Goal: Task Accomplishment & Management: Use online tool/utility

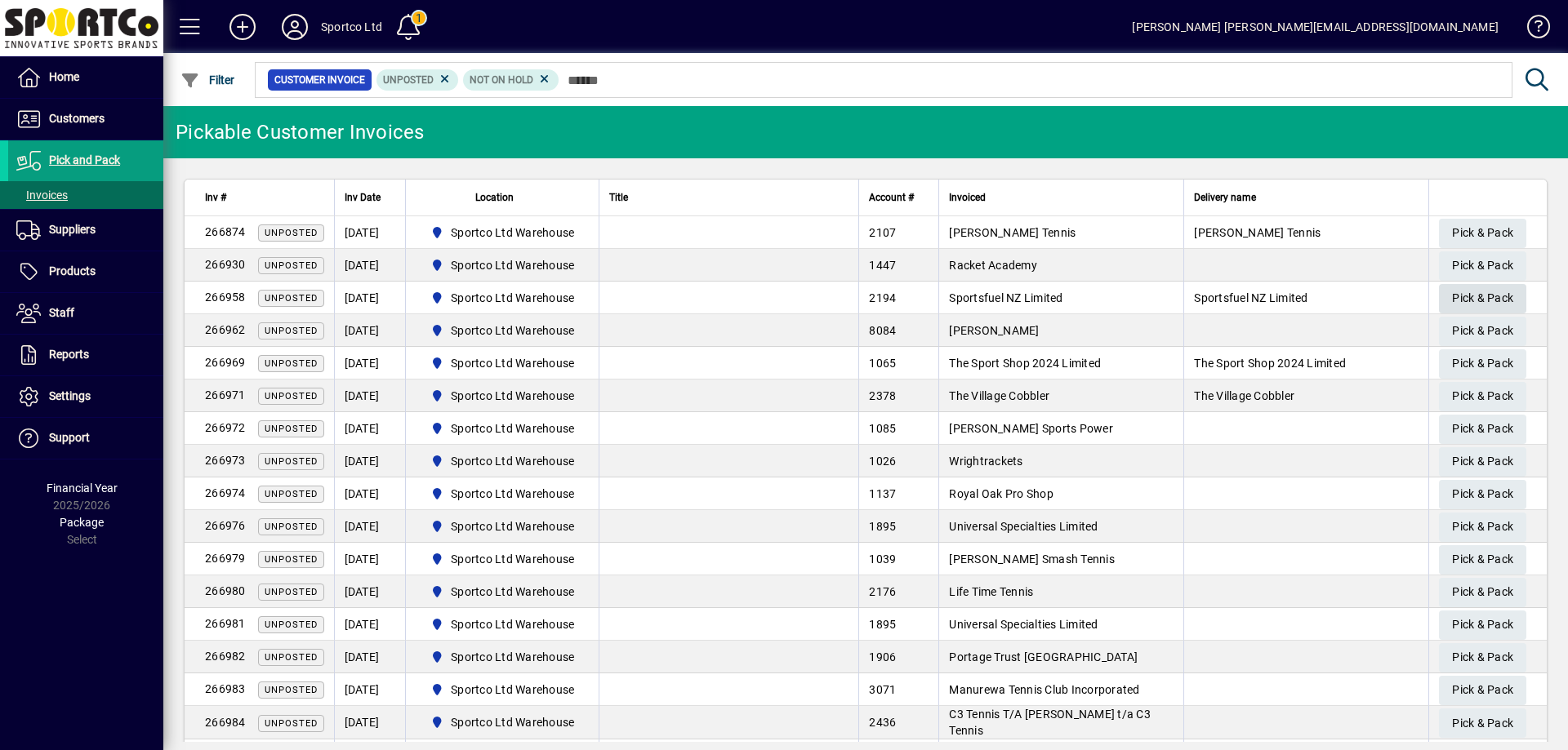
click at [1471, 291] on span "Pick & Pack" at bounding box center [1481, 297] width 61 height 27
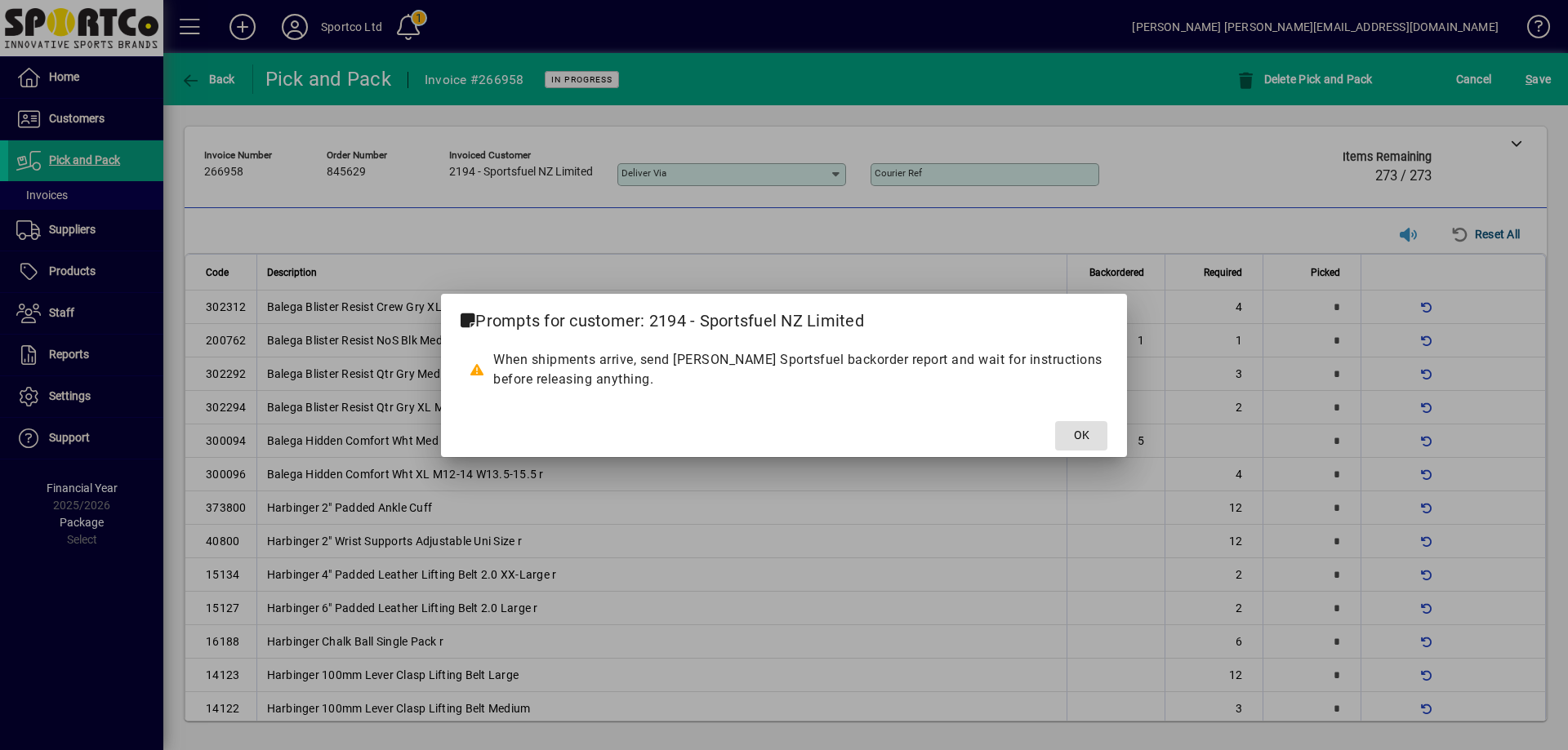
click at [1084, 437] on span "OK" at bounding box center [1081, 435] width 15 height 17
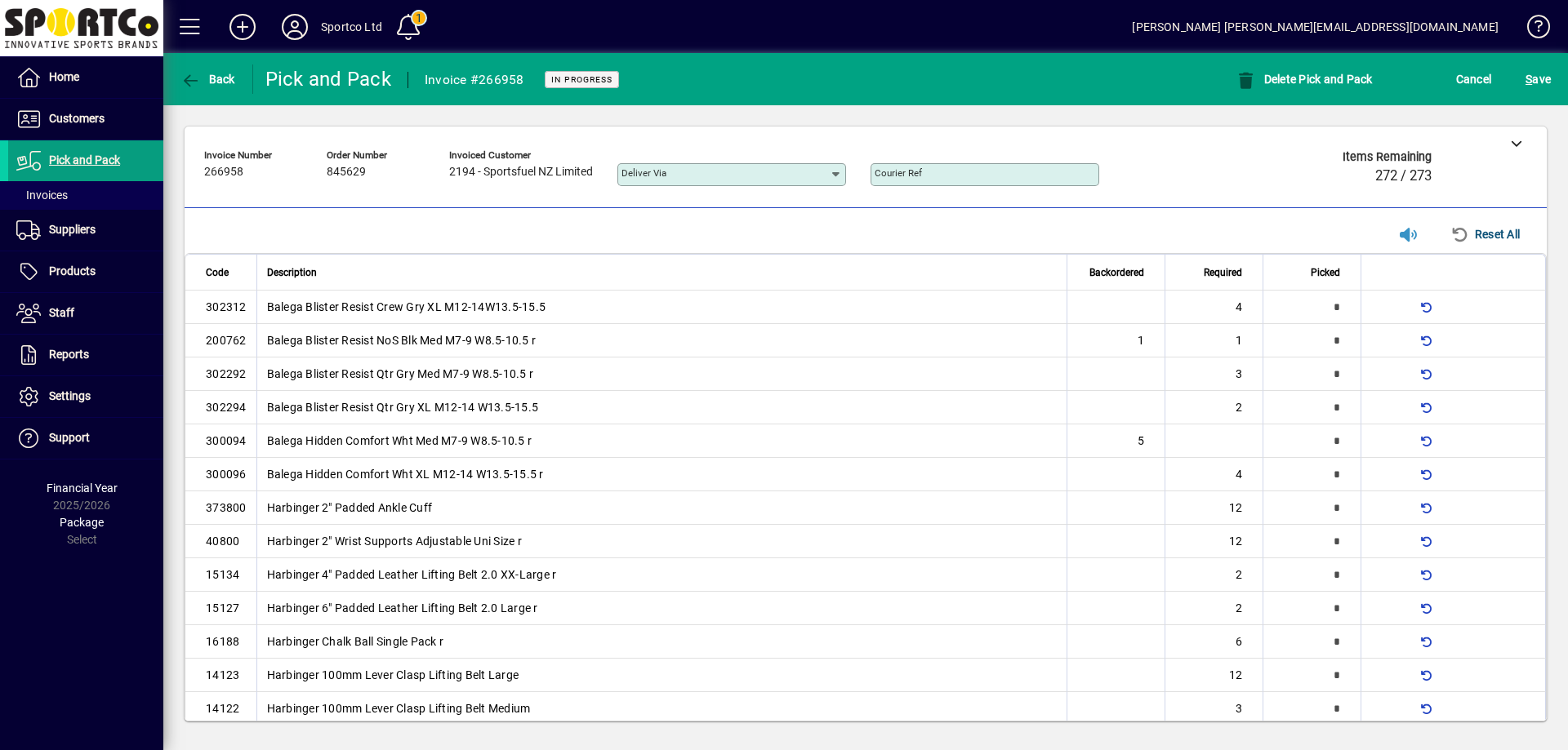
scroll to position [557, 0]
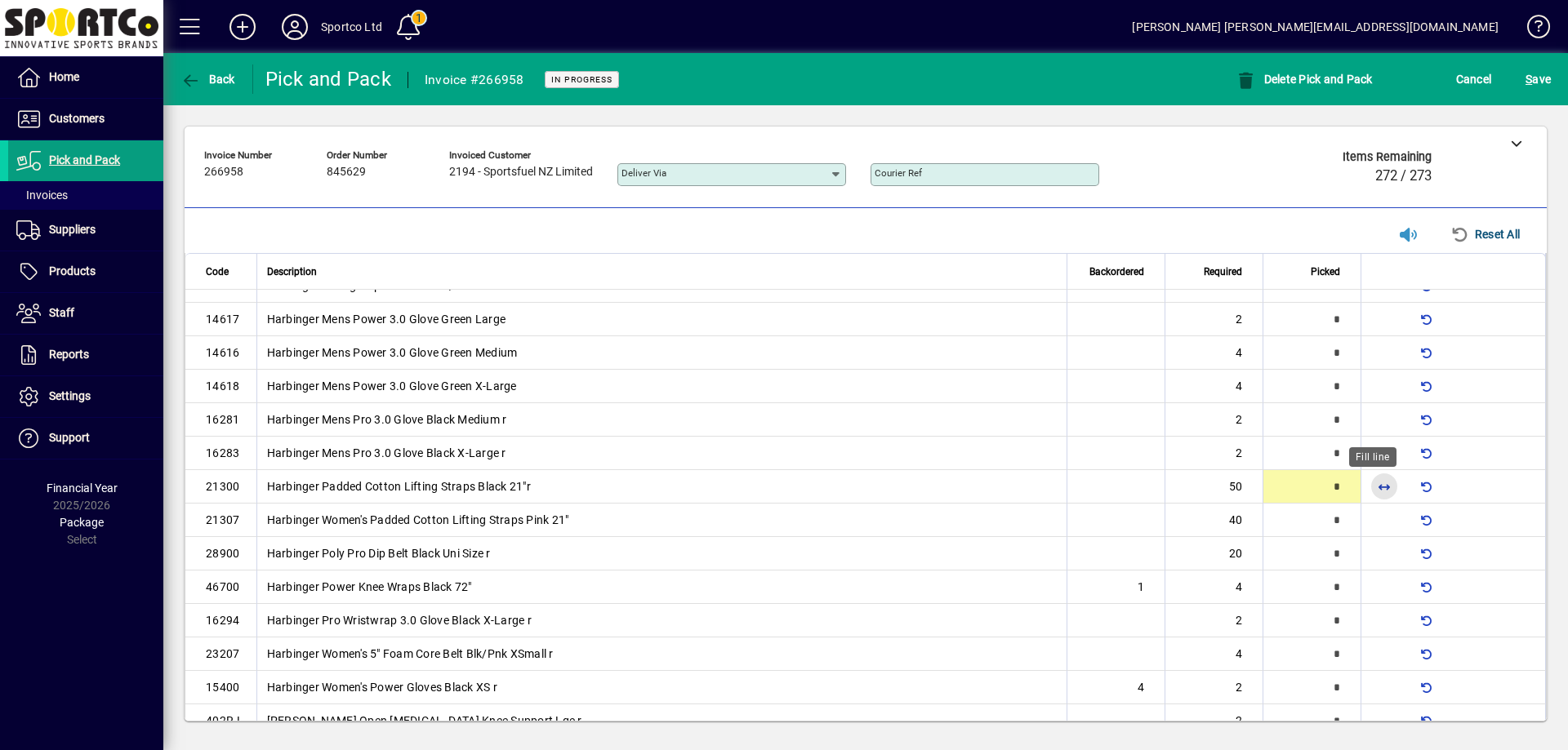
click at [1372, 480] on span "button" at bounding box center [1384, 487] width 39 height 39
type input "**"
click at [1372, 518] on span "button" at bounding box center [1384, 520] width 39 height 39
type input "**"
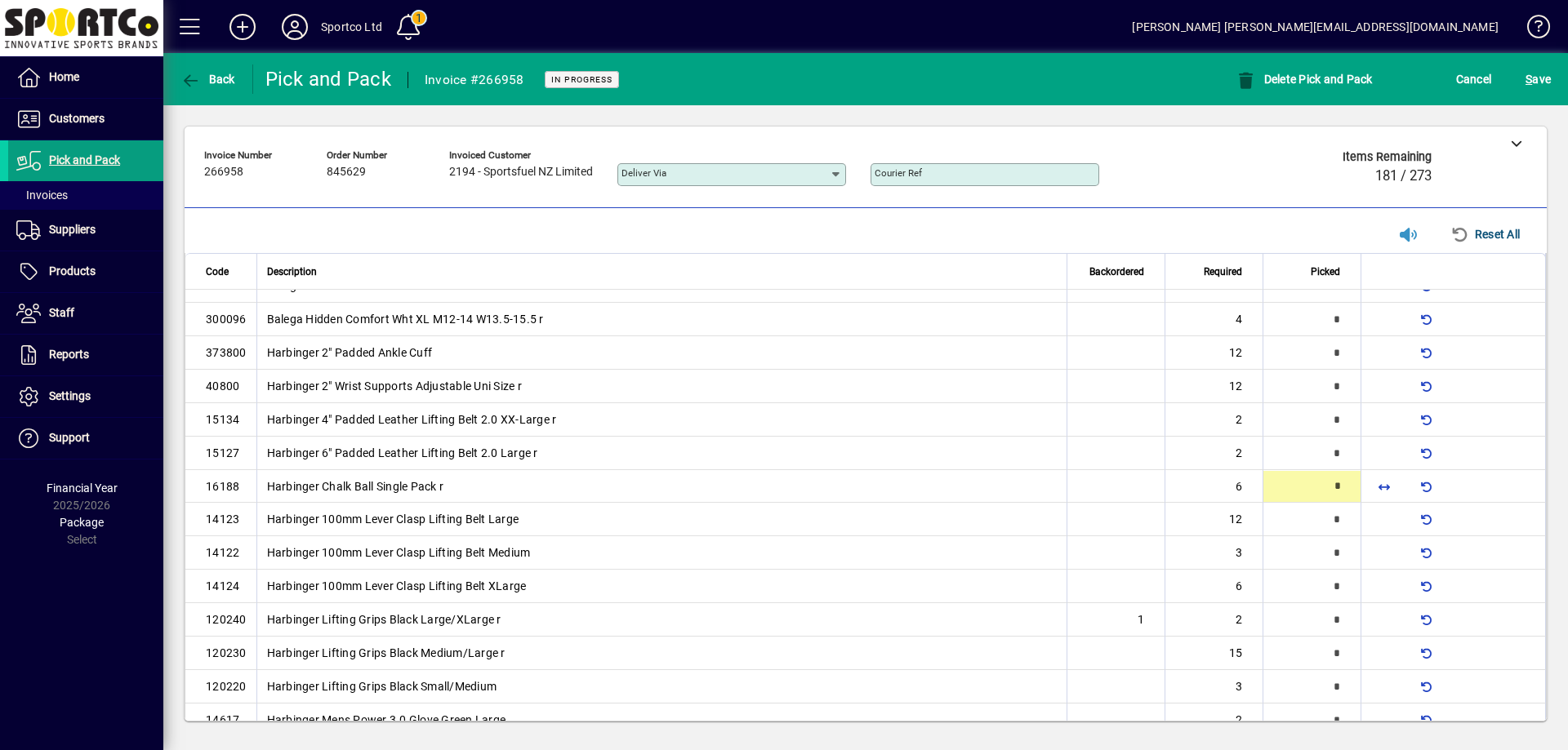
scroll to position [157, 0]
type input "*"
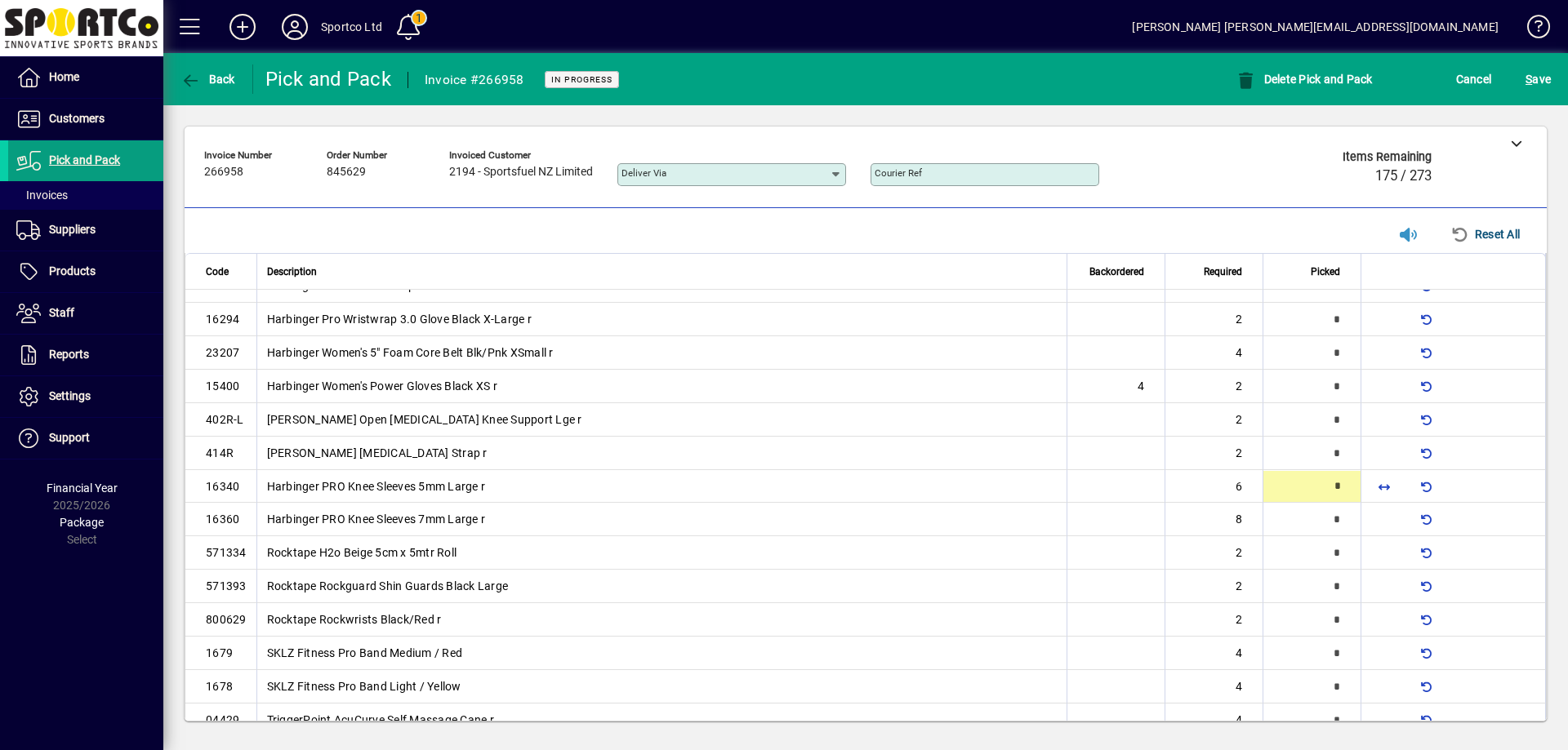
scroll to position [860, 0]
type input "*"
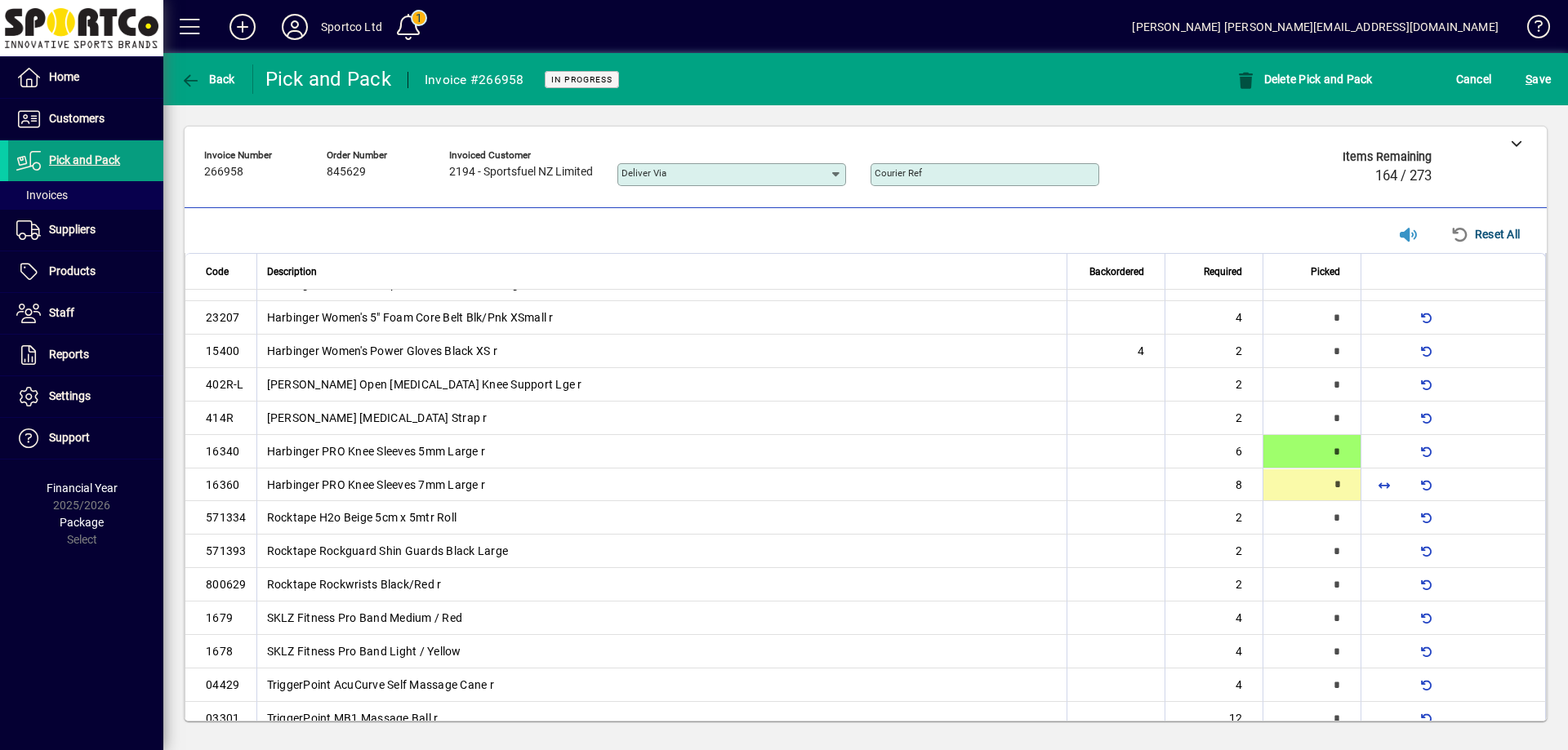
type input "*"
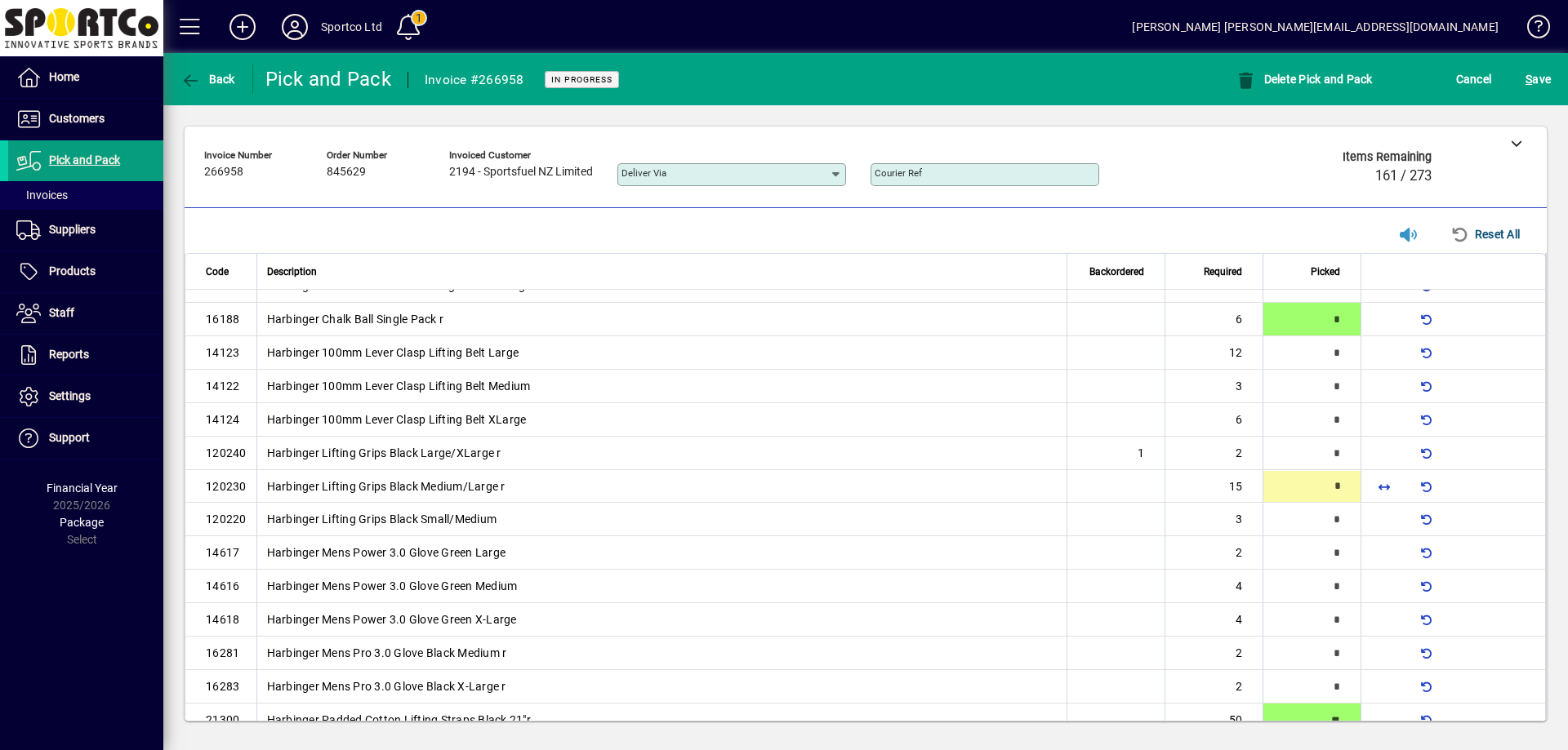
scroll to position [324, 0]
type input "*"
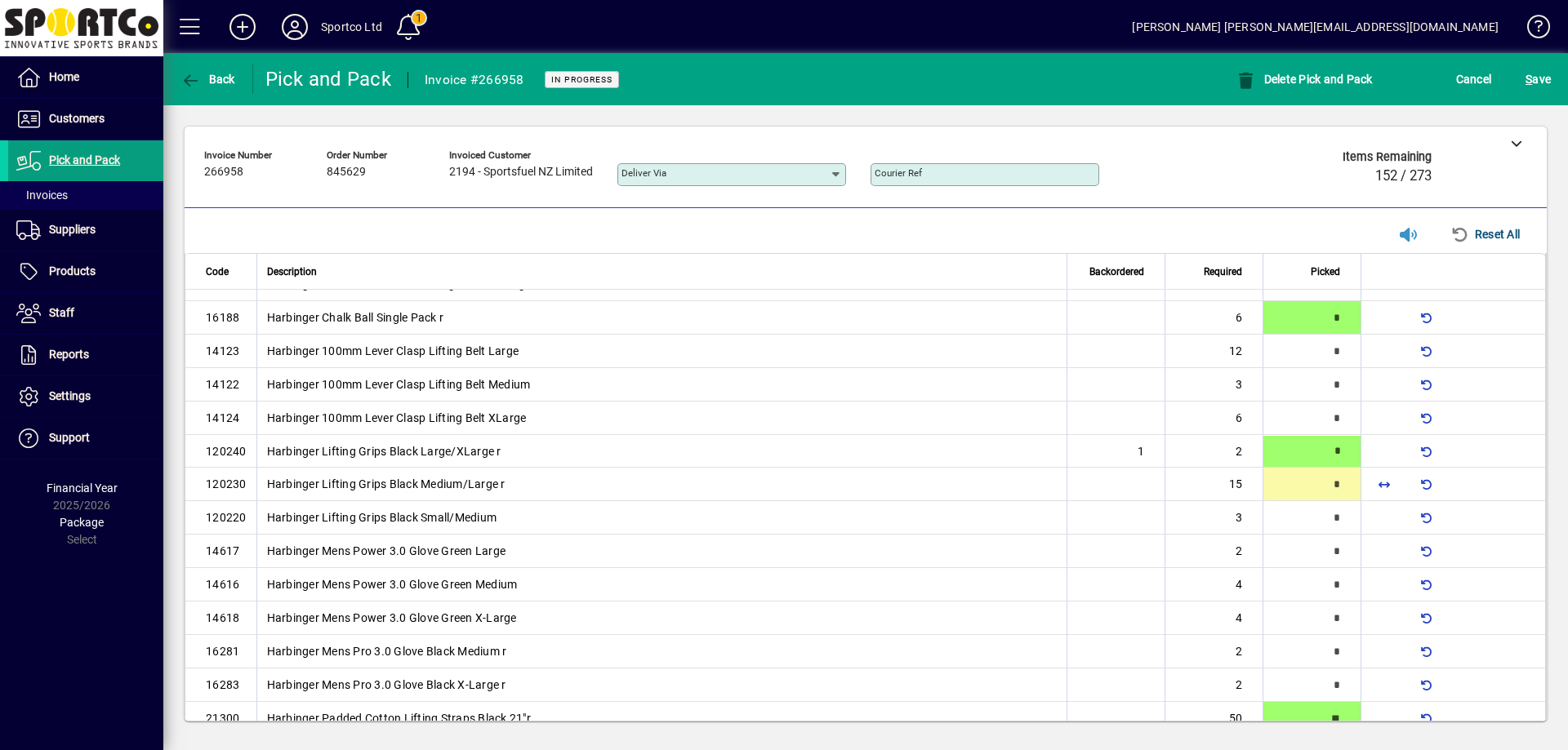
type input "**"
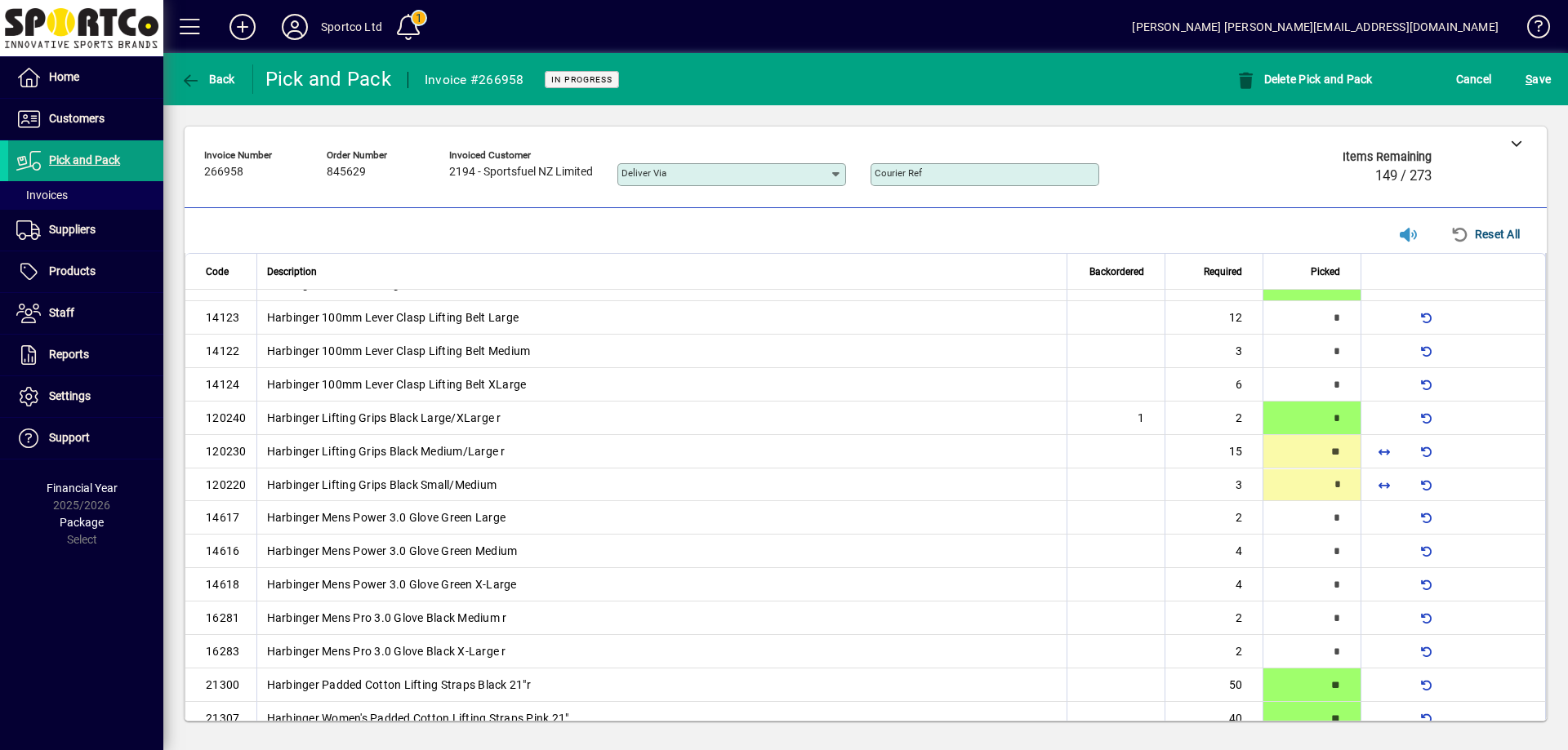
type input "*"
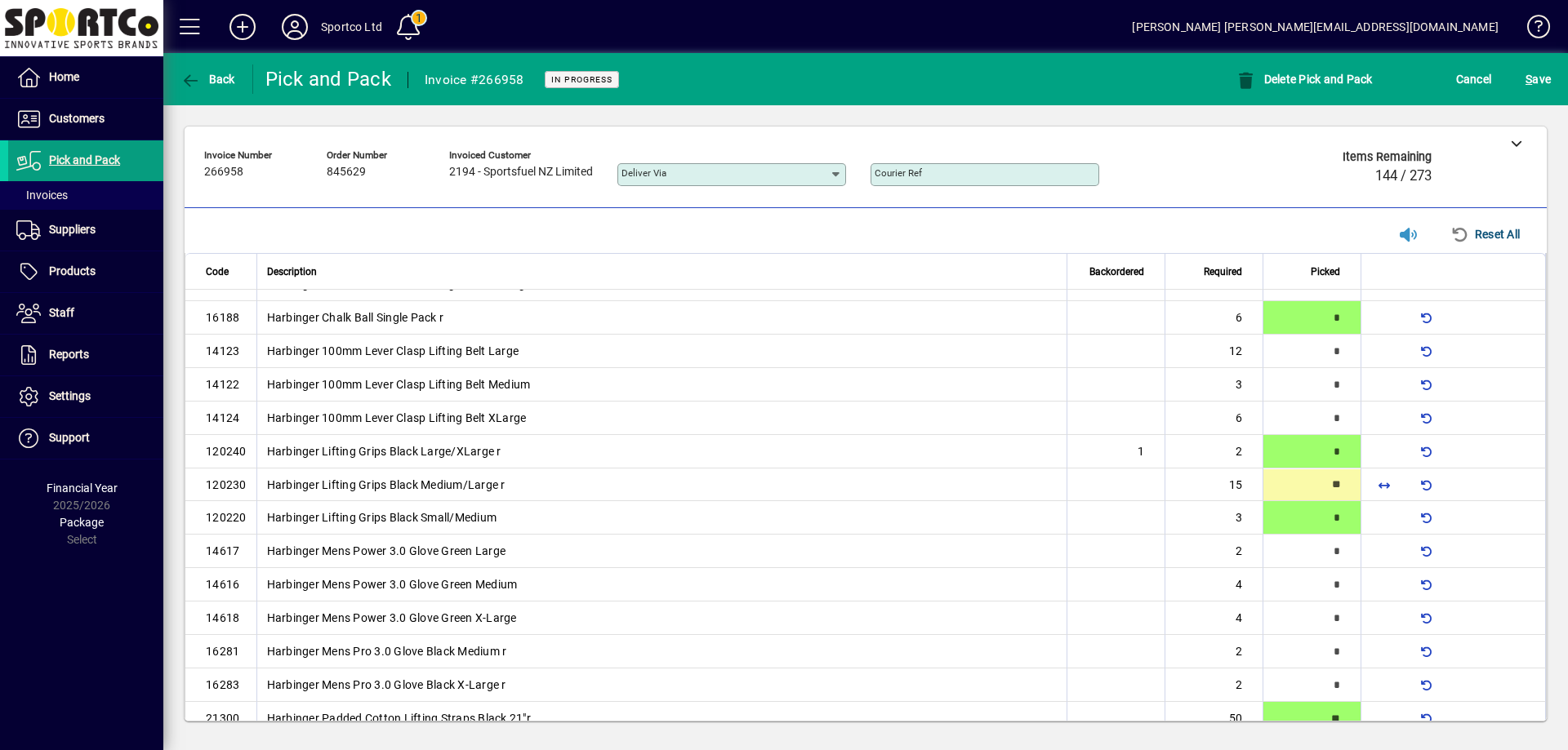
type input "**"
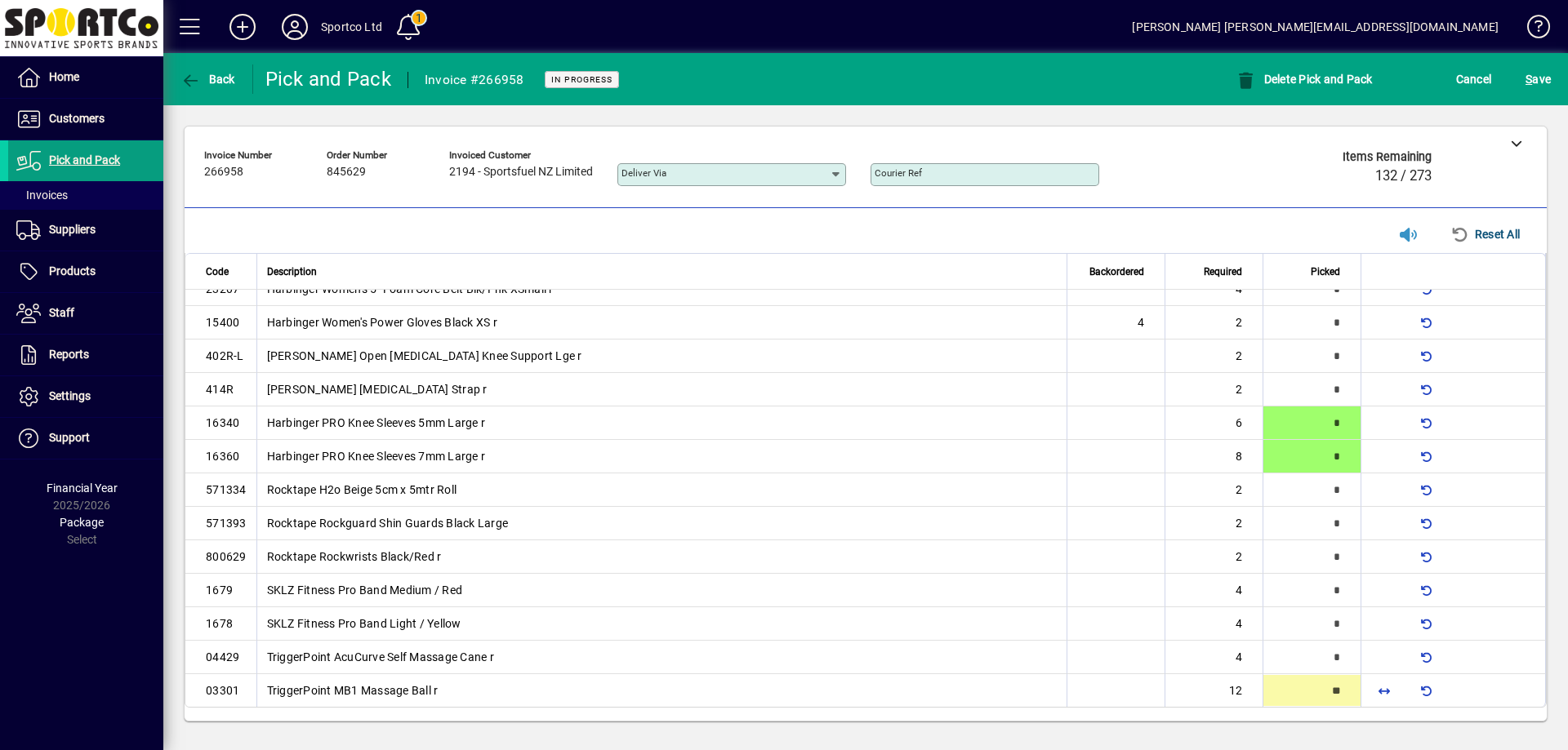
type input "**"
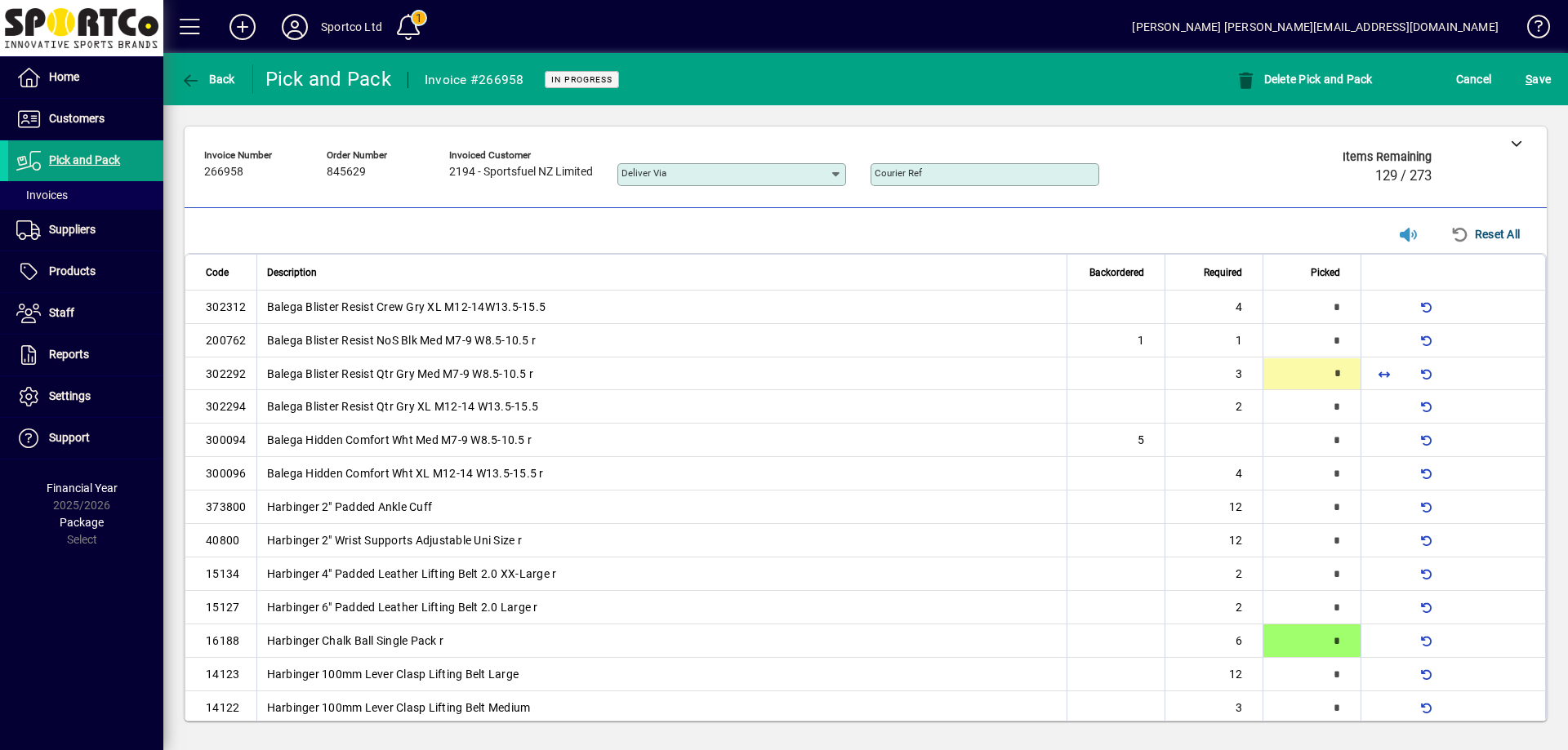
type input "*"
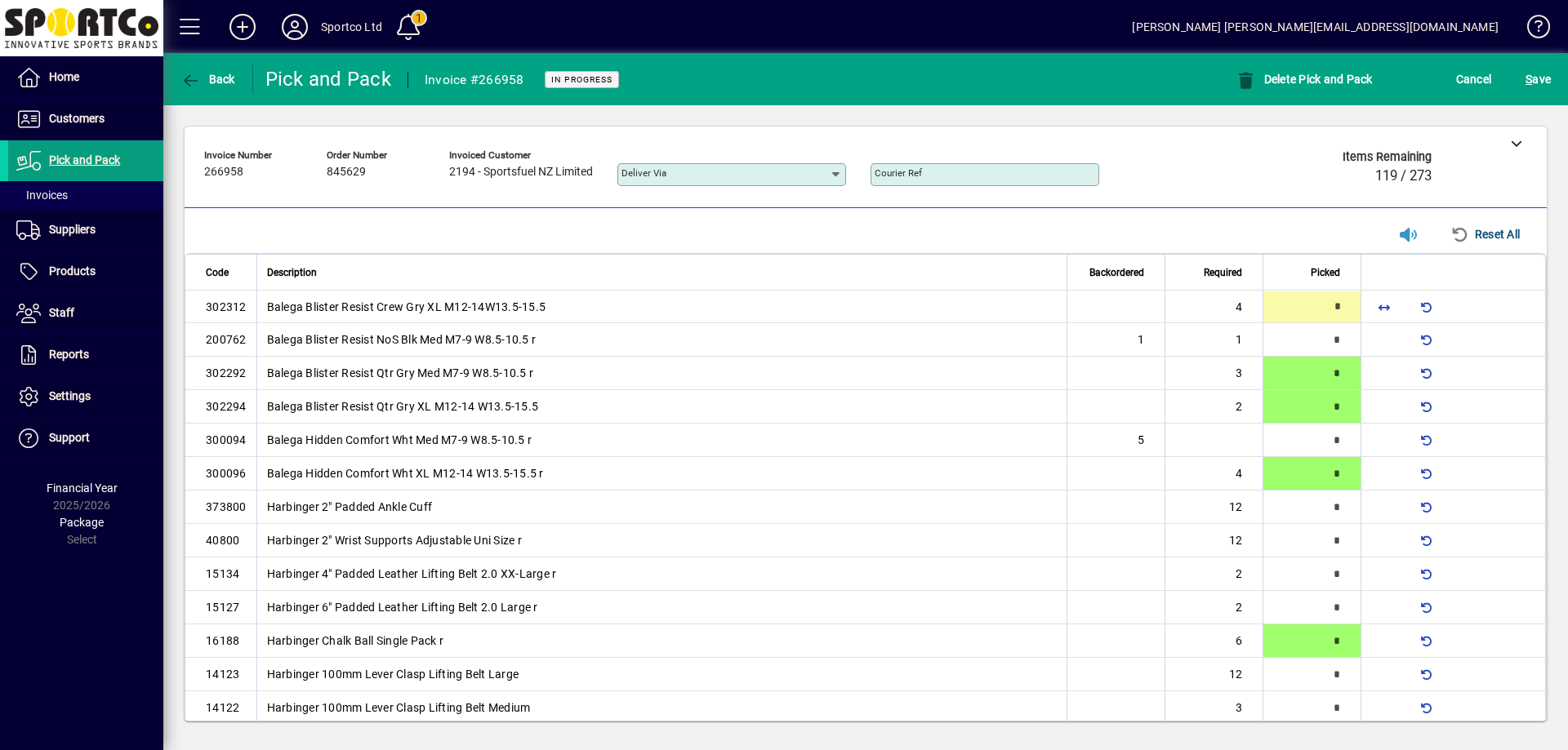
type input "*"
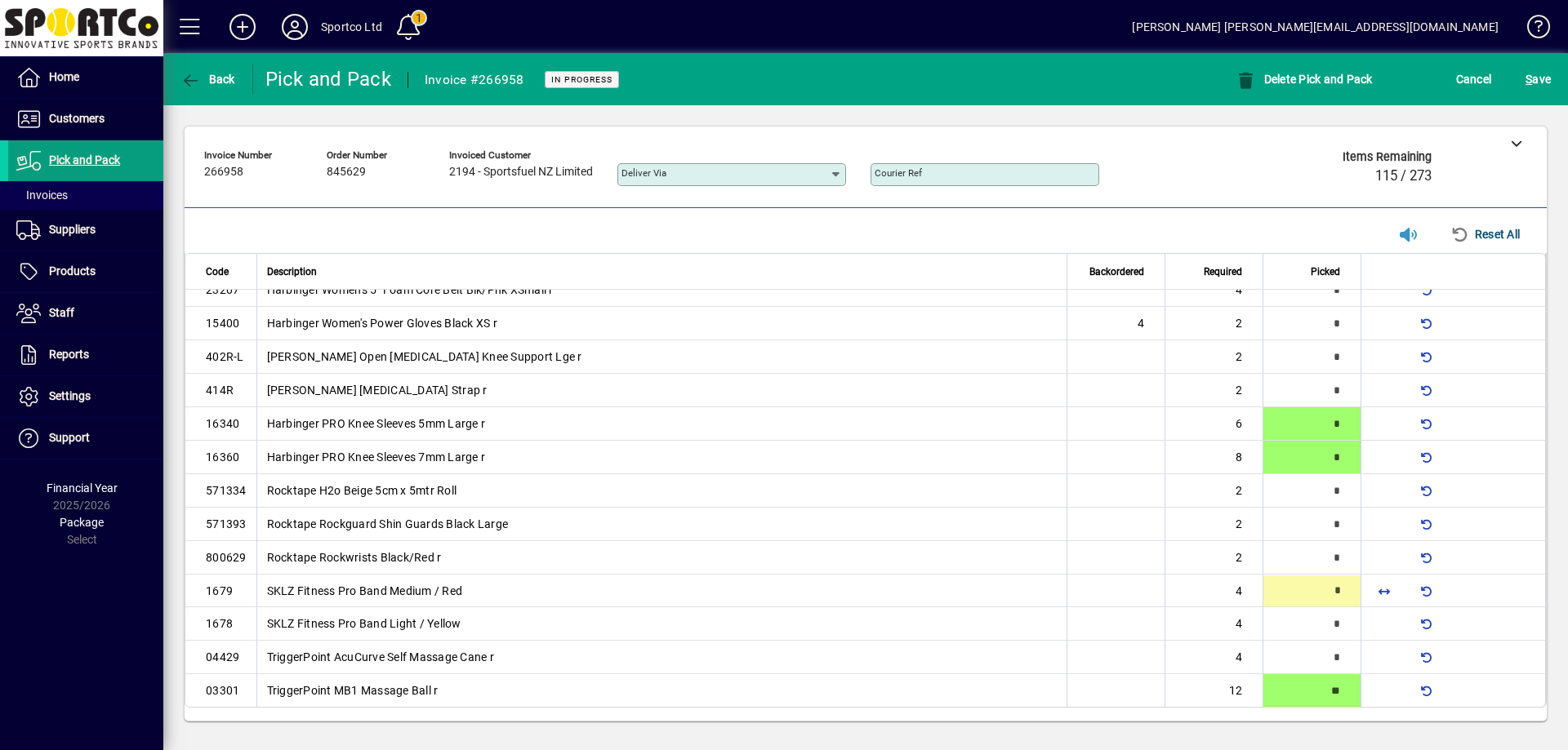
type input "*"
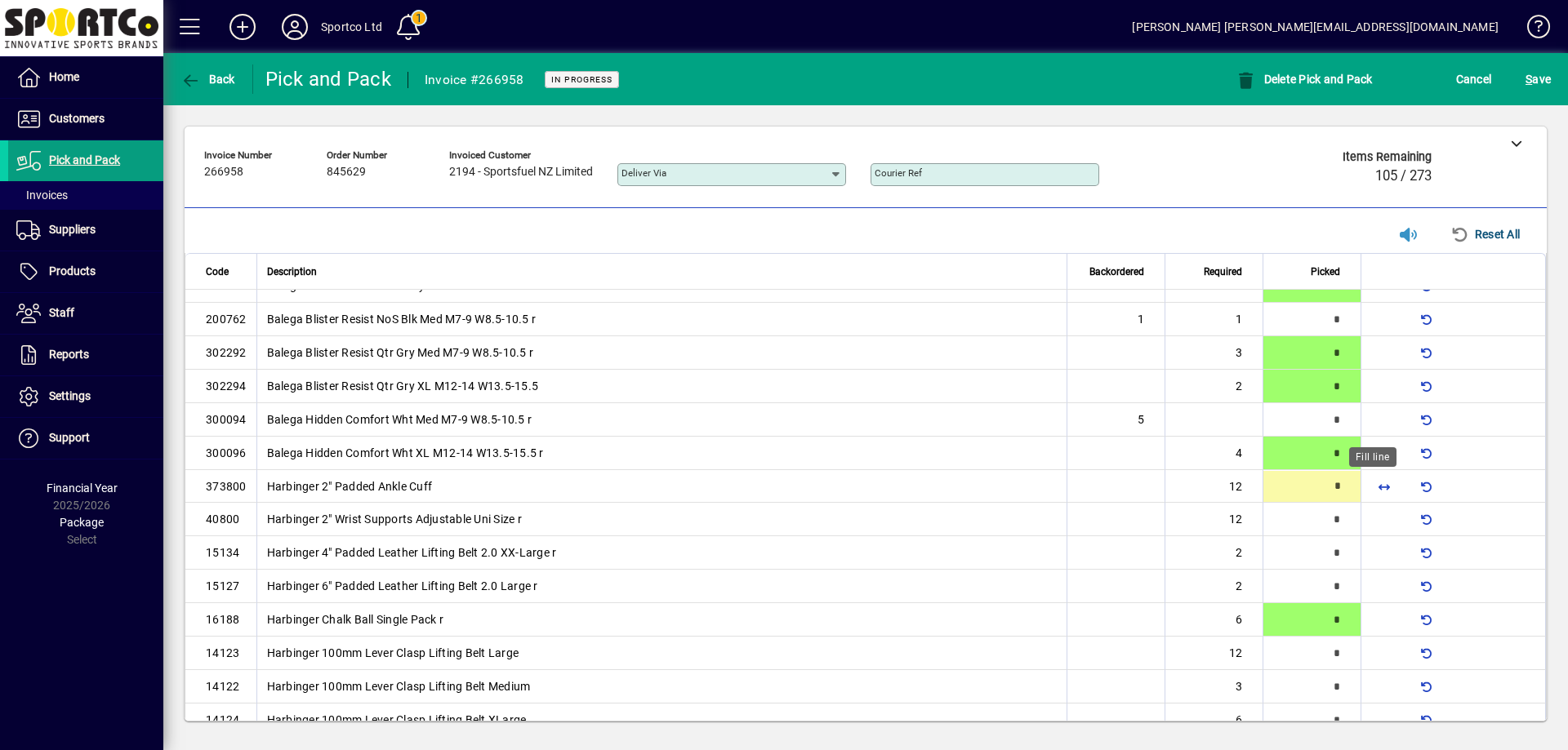
click at [1366, 487] on span "button" at bounding box center [1384, 487] width 39 height 39
type input "**"
click at [1371, 487] on div at bounding box center [1384, 486] width 26 height 26
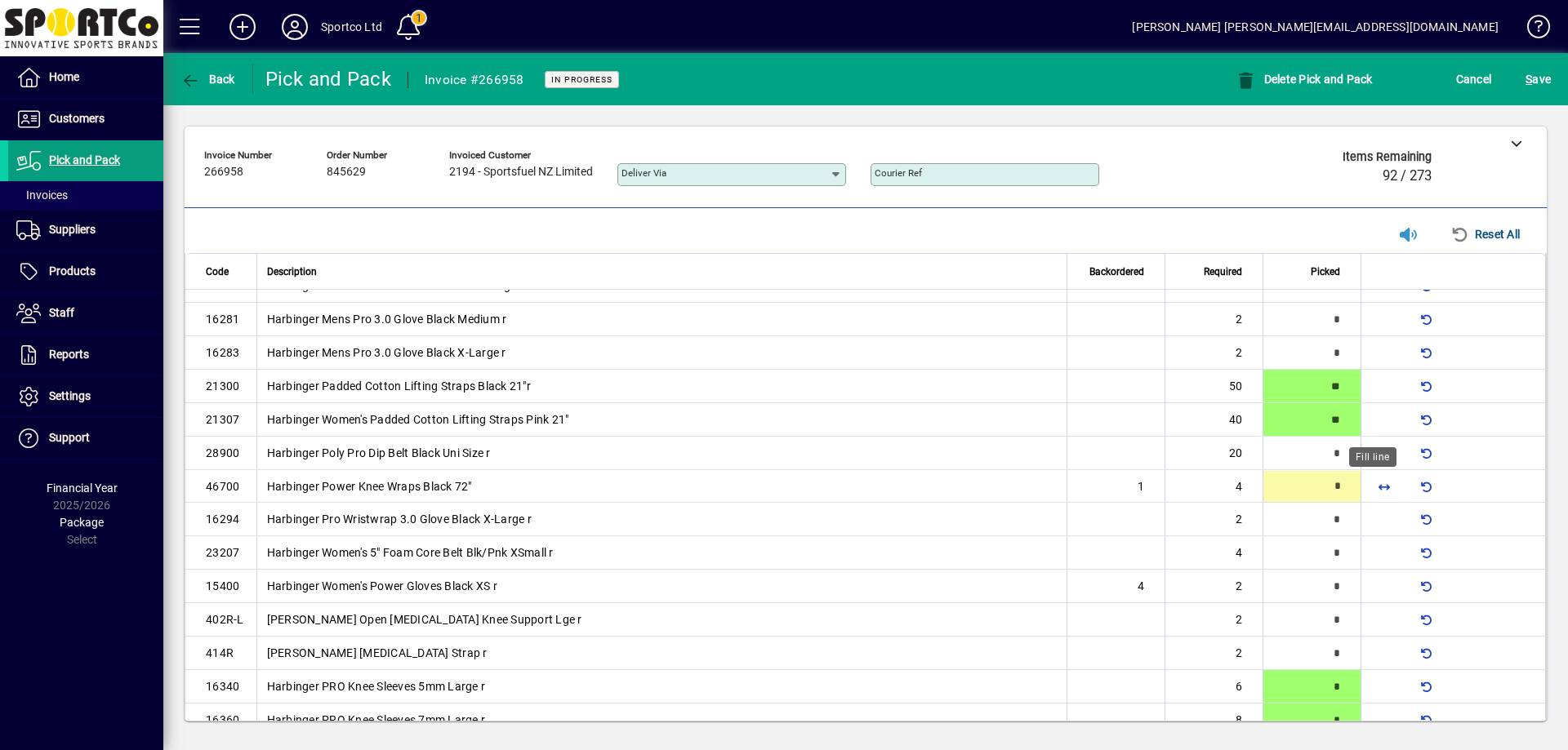
scroll to position [659, 0]
type input "*"
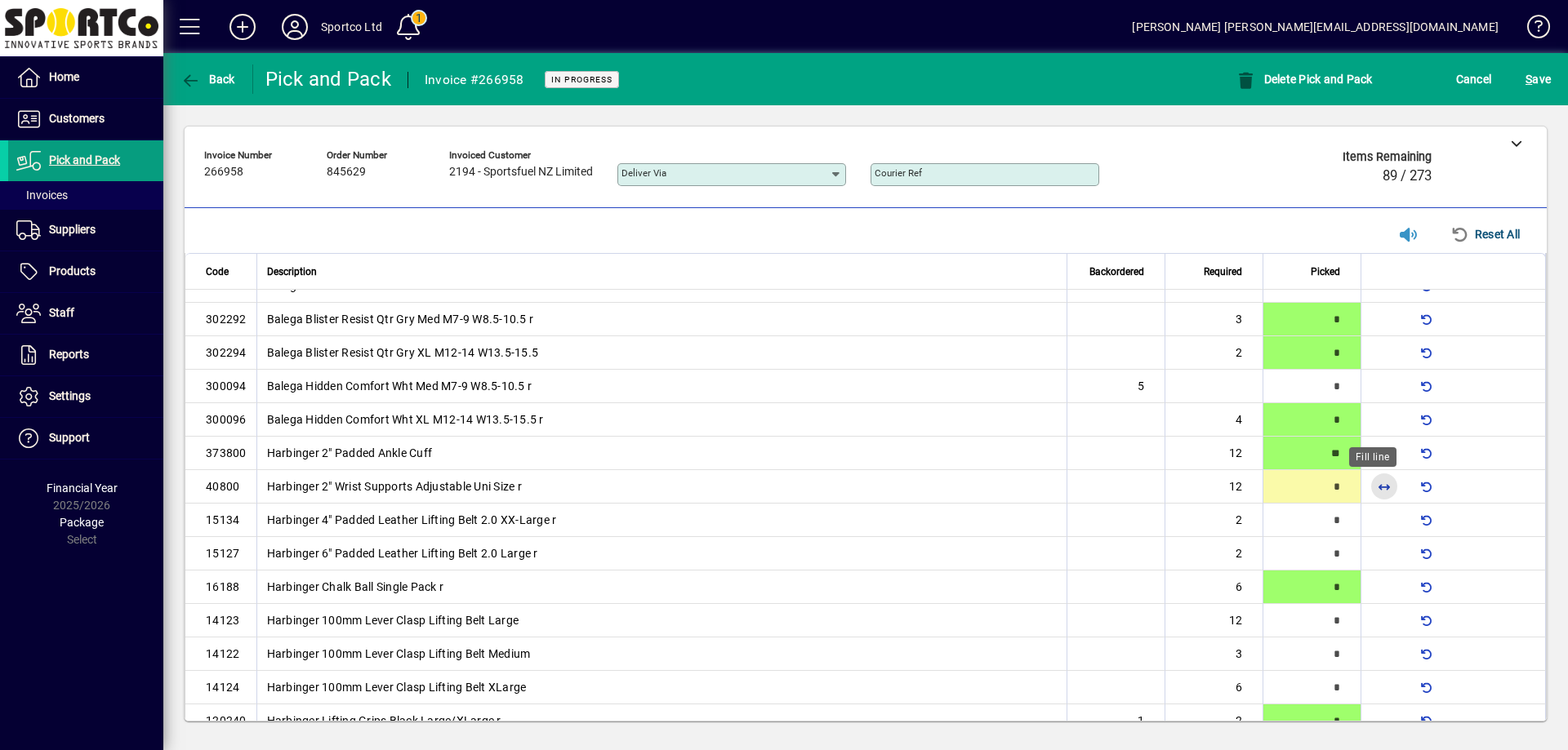
click at [1366, 486] on span "button" at bounding box center [1384, 487] width 39 height 39
type input "**"
type input "*"
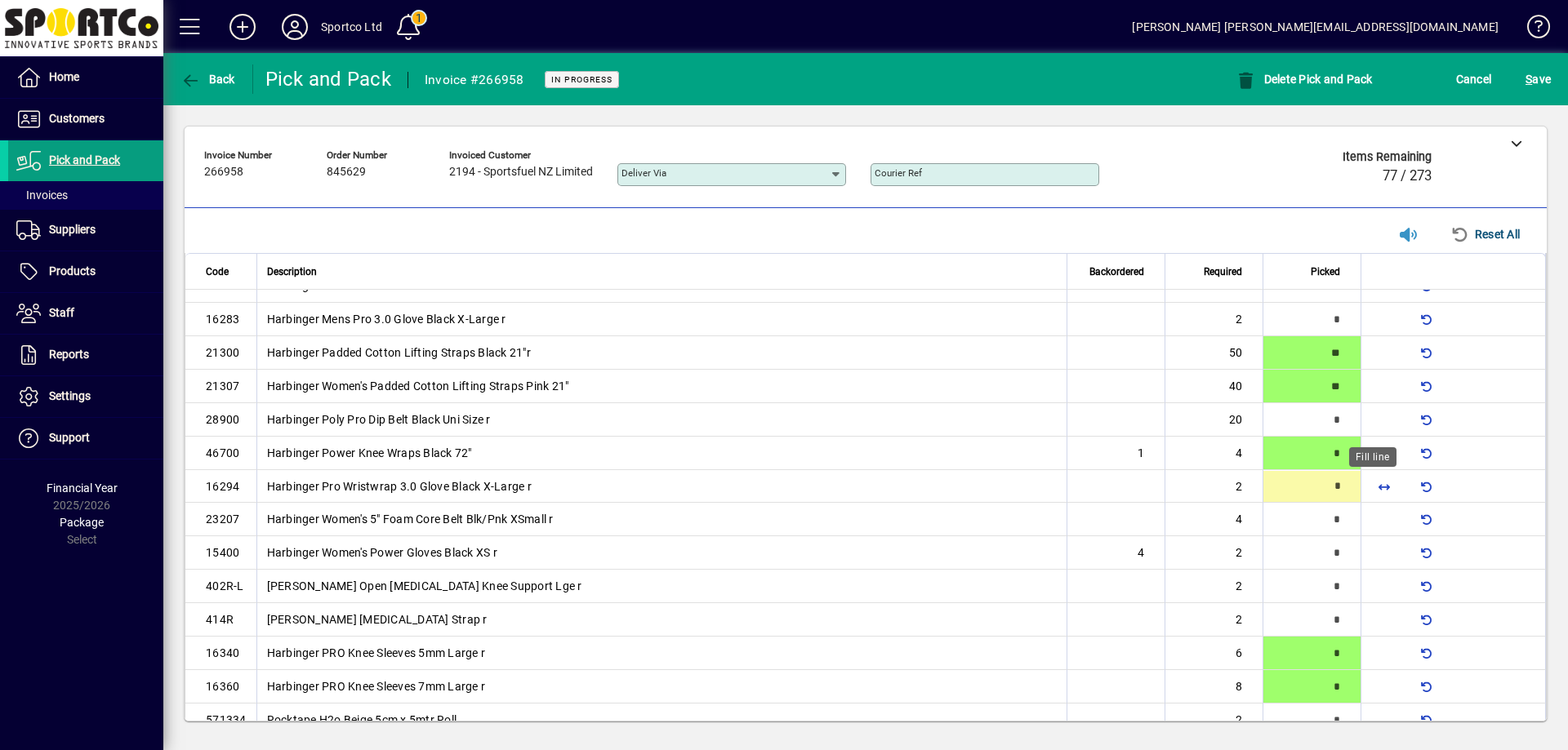
type input "*"
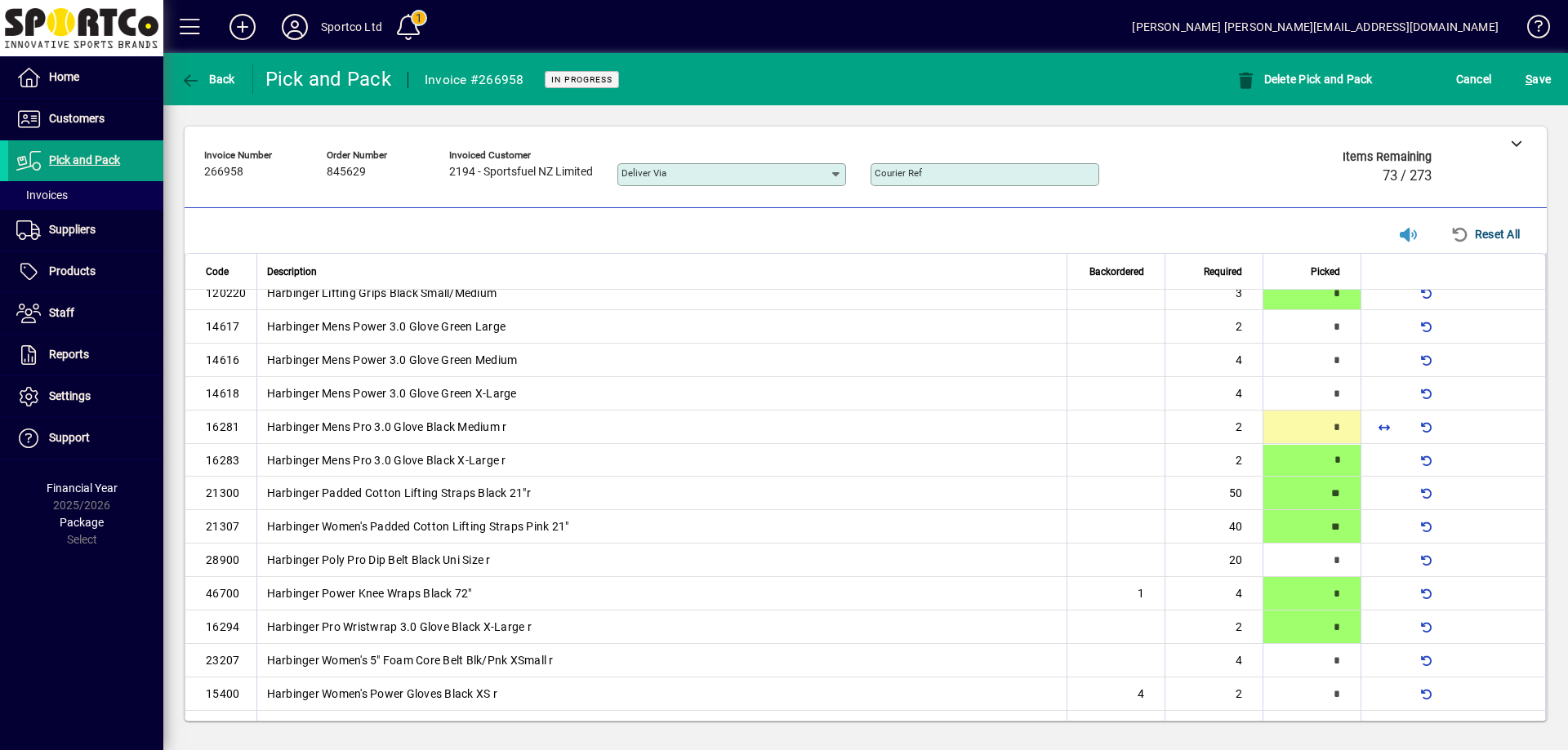
scroll to position [525, 0]
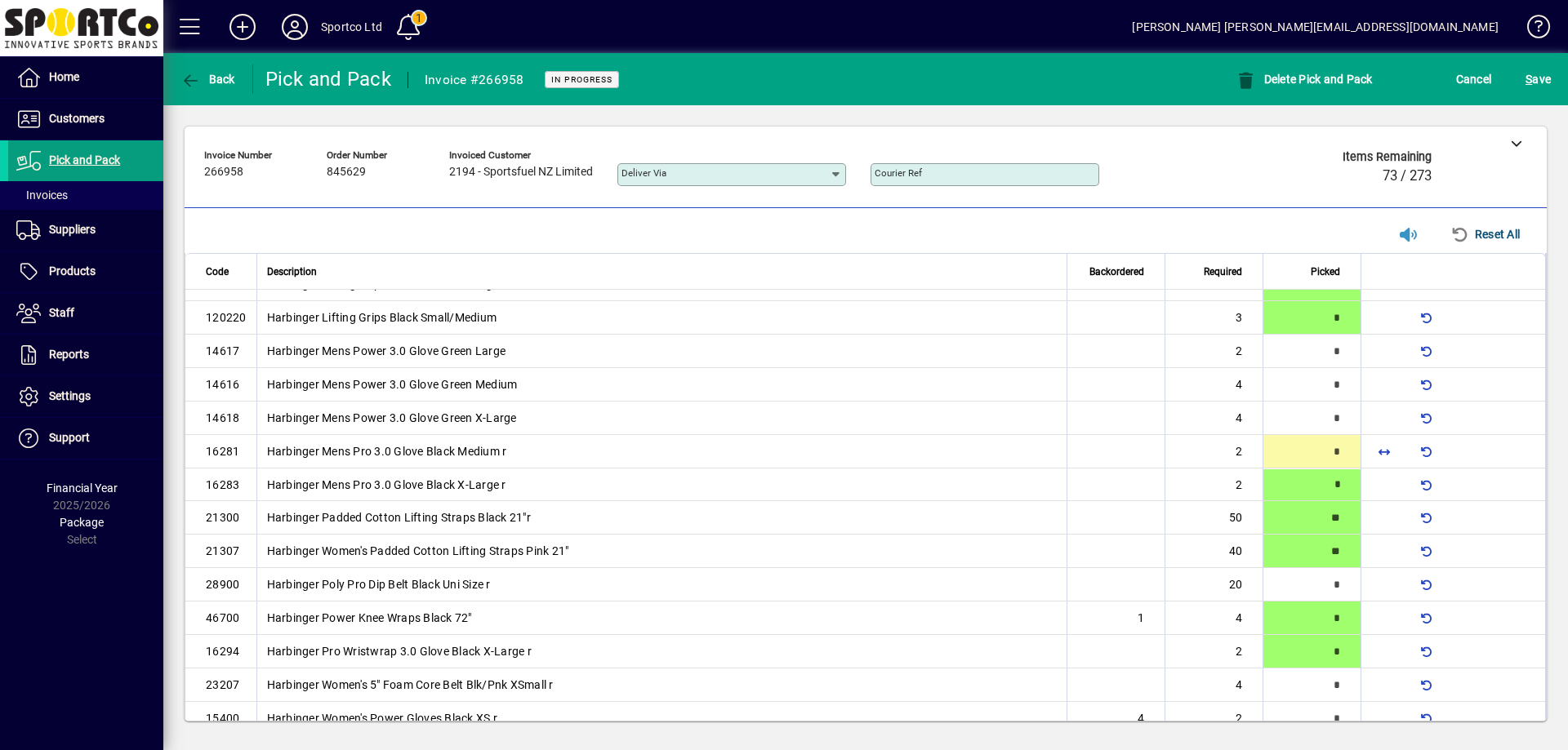
type input "*"
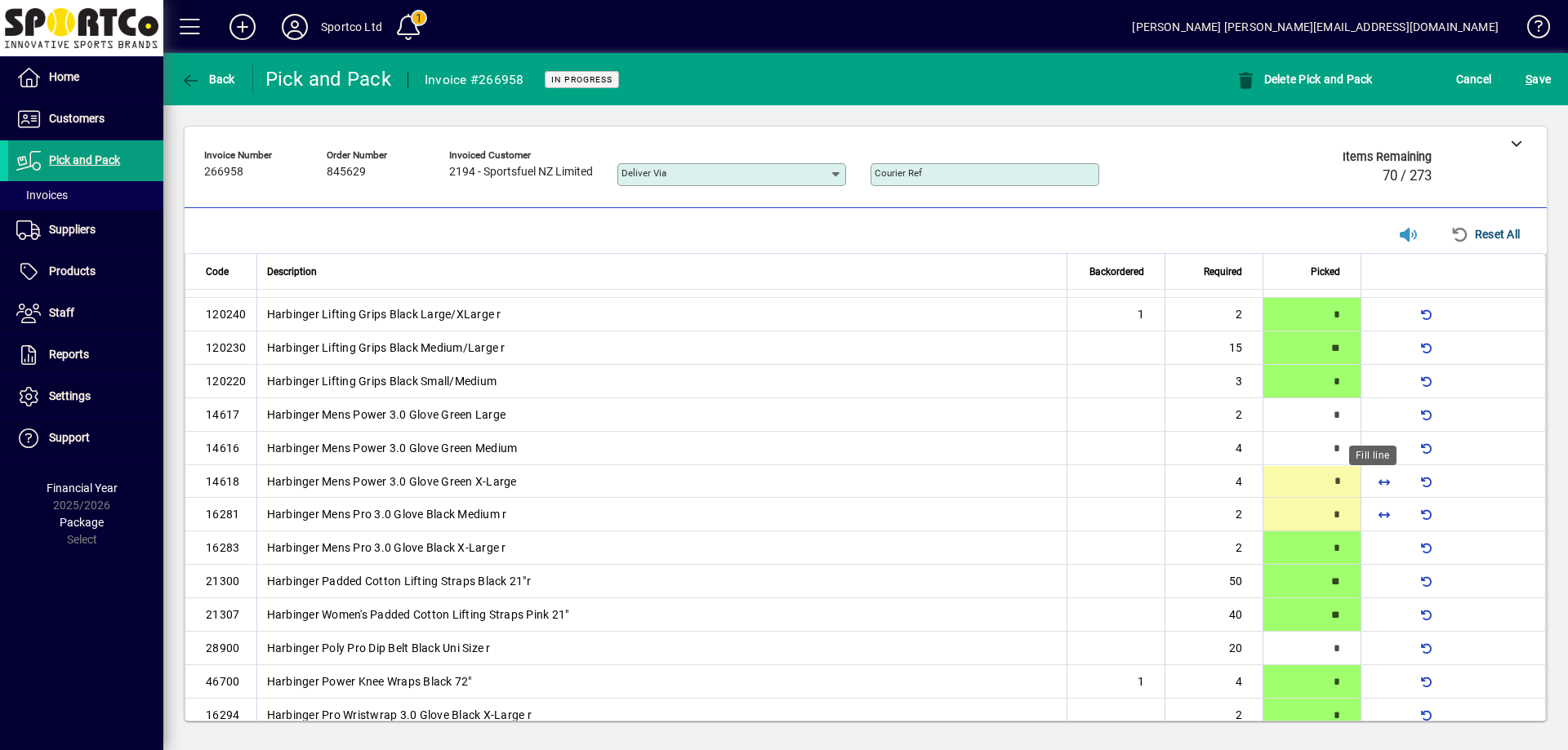
scroll to position [458, 0]
type input "*"
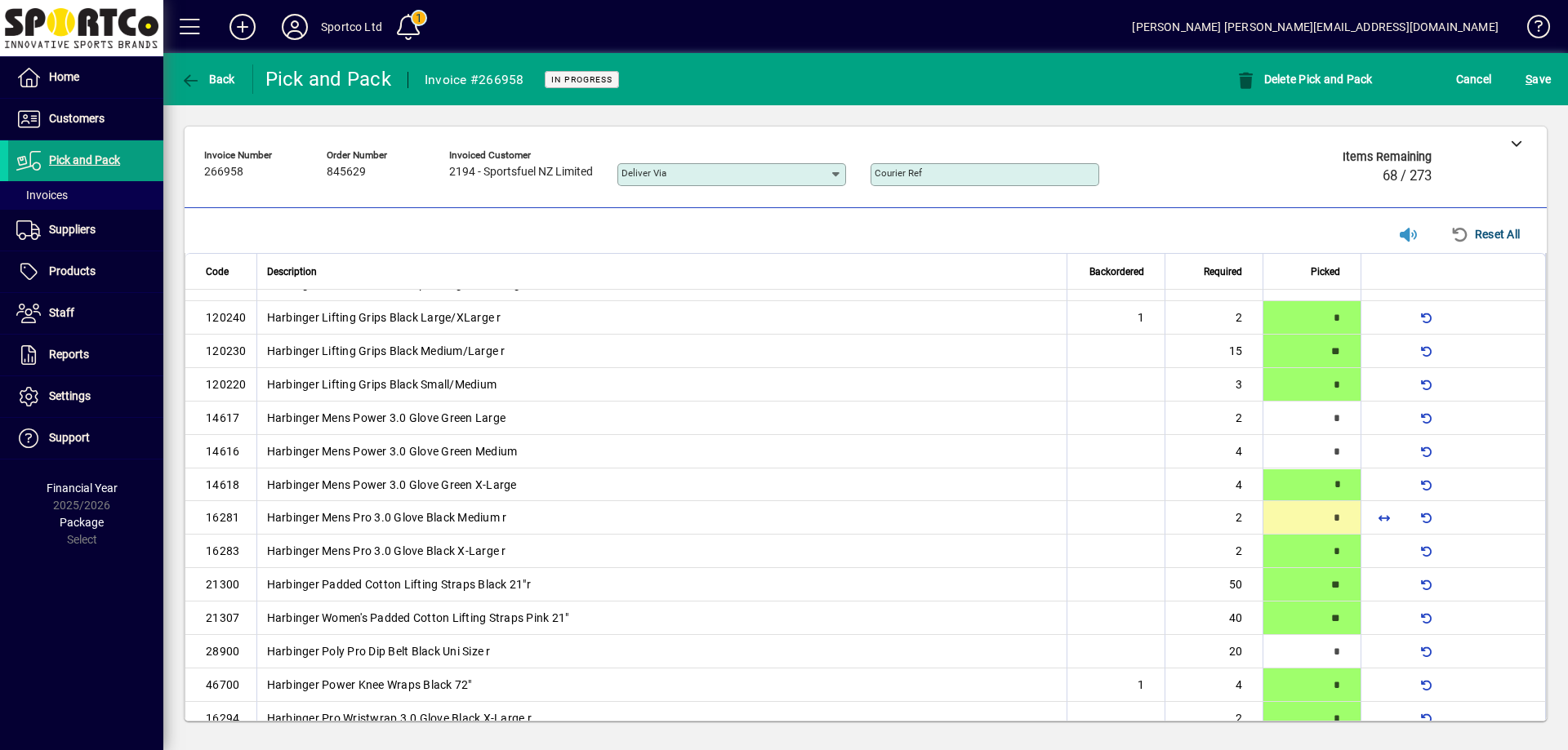
type input "*"
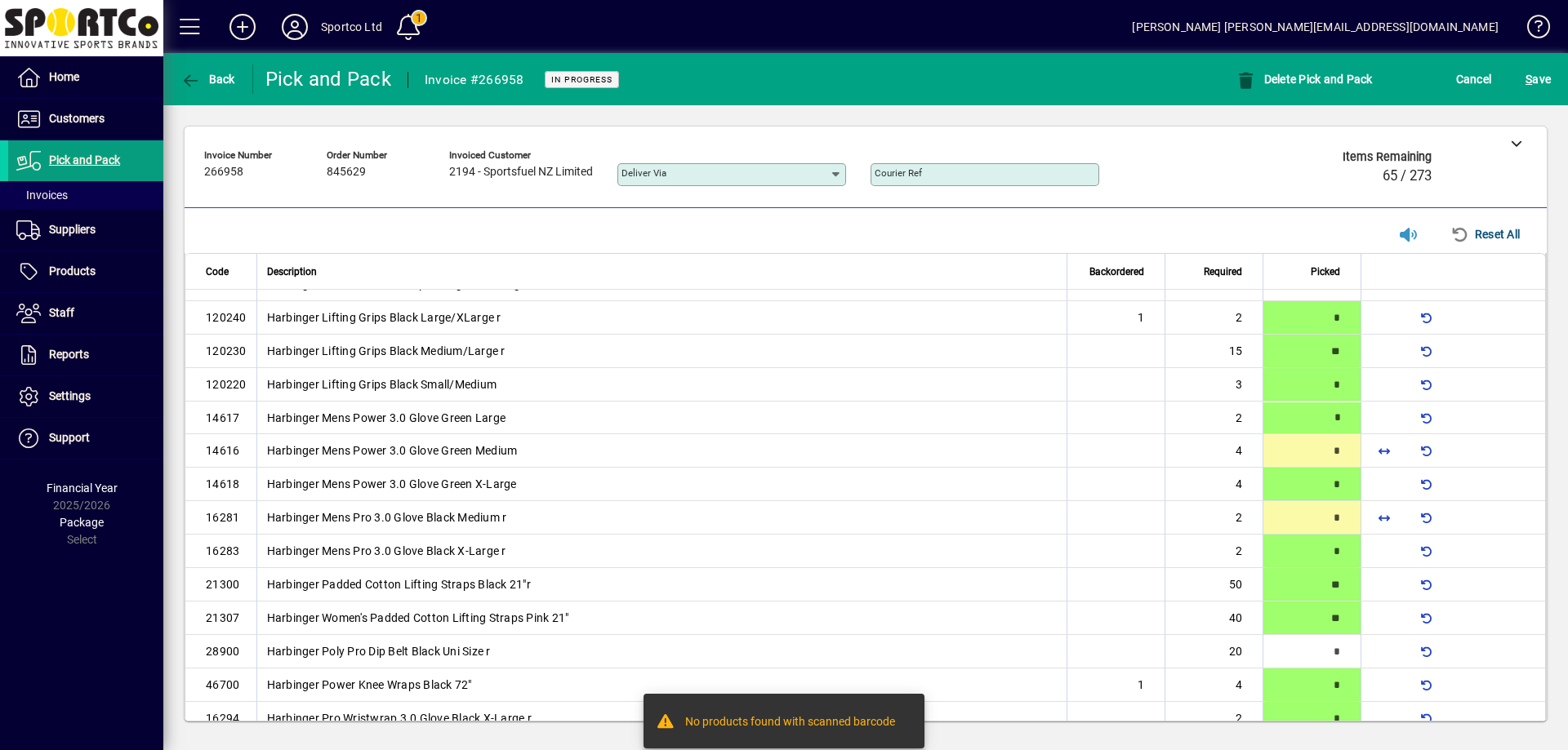
type input "*"
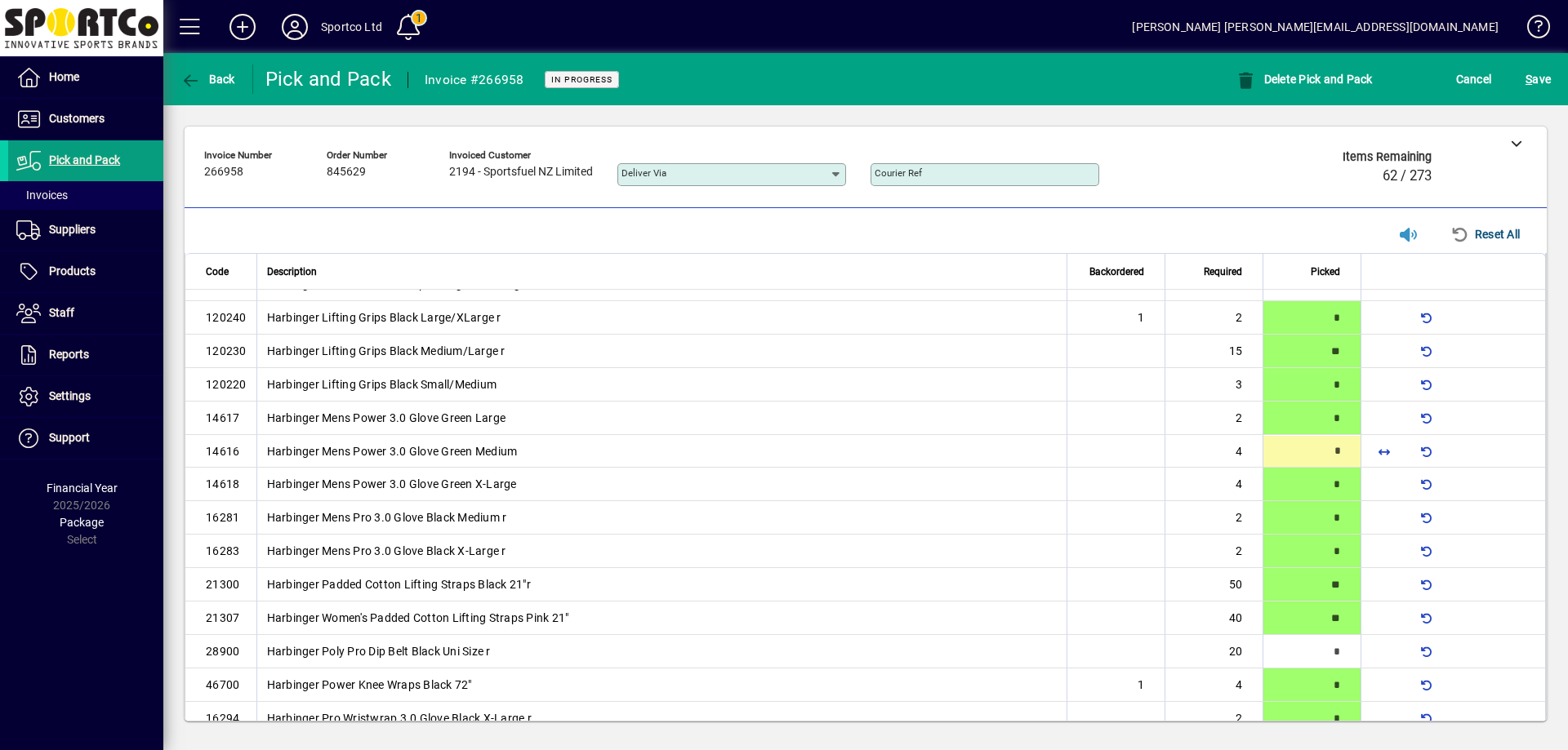
type input "*"
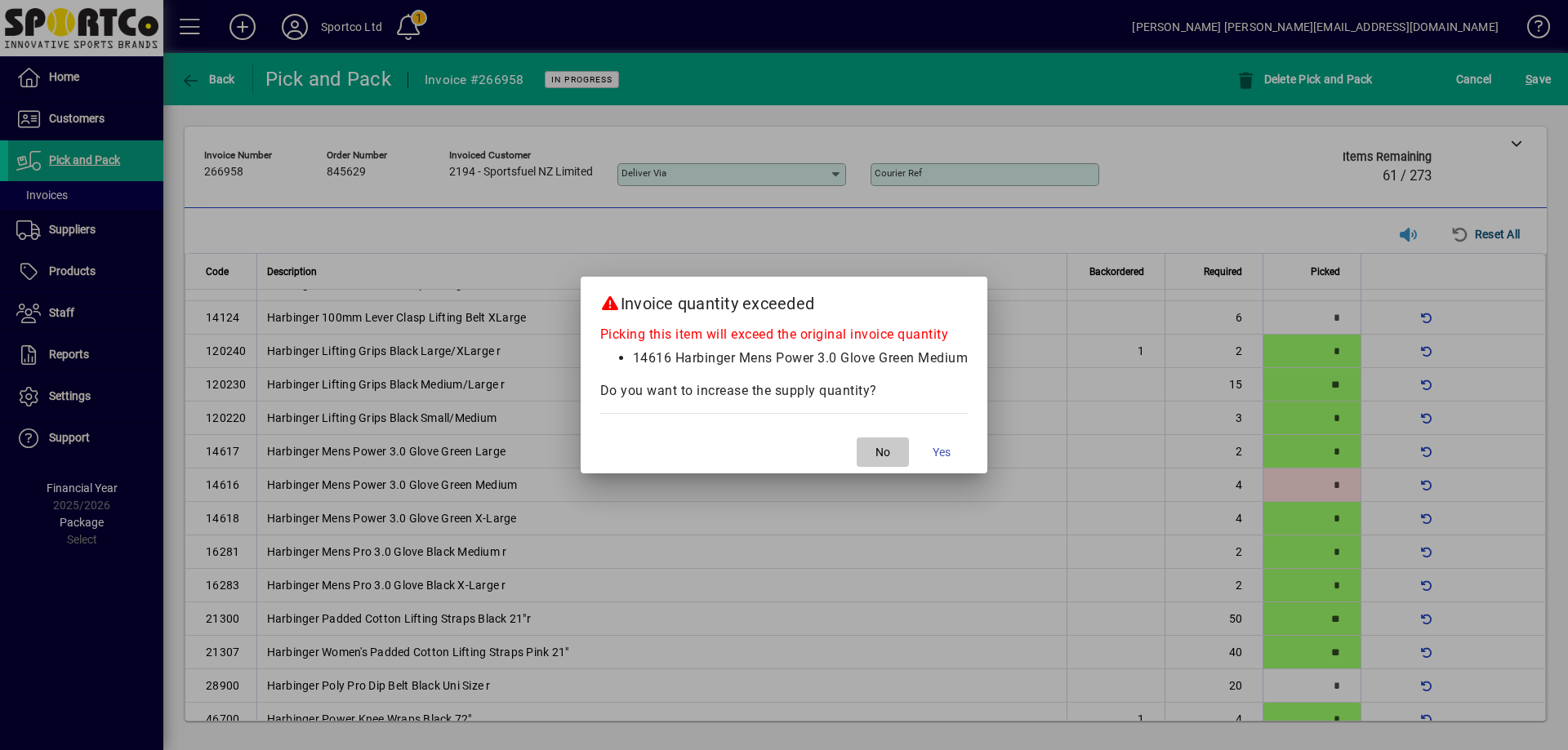
click at [886, 456] on span "No" at bounding box center [882, 453] width 15 height 17
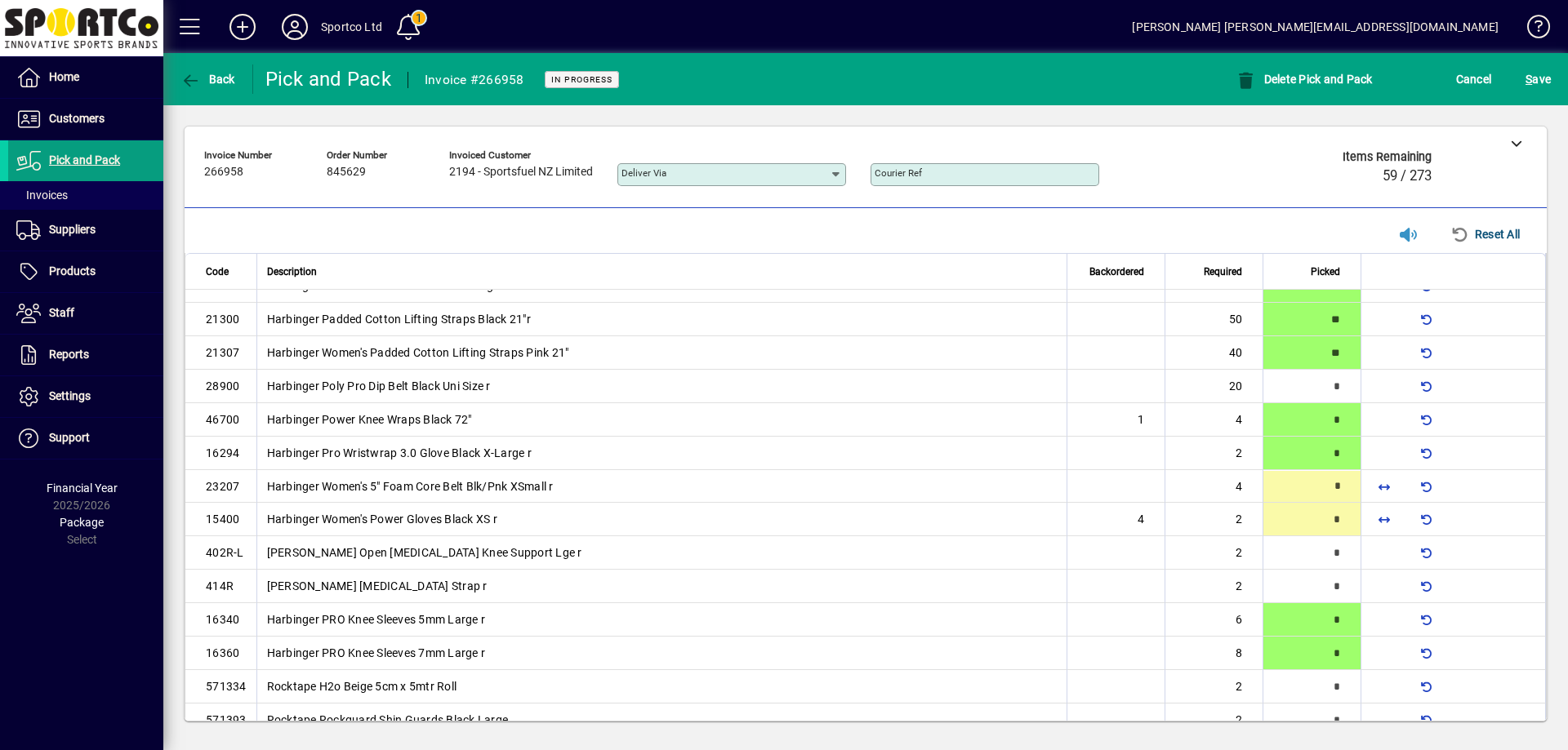
scroll to position [726, 0]
type input "*"
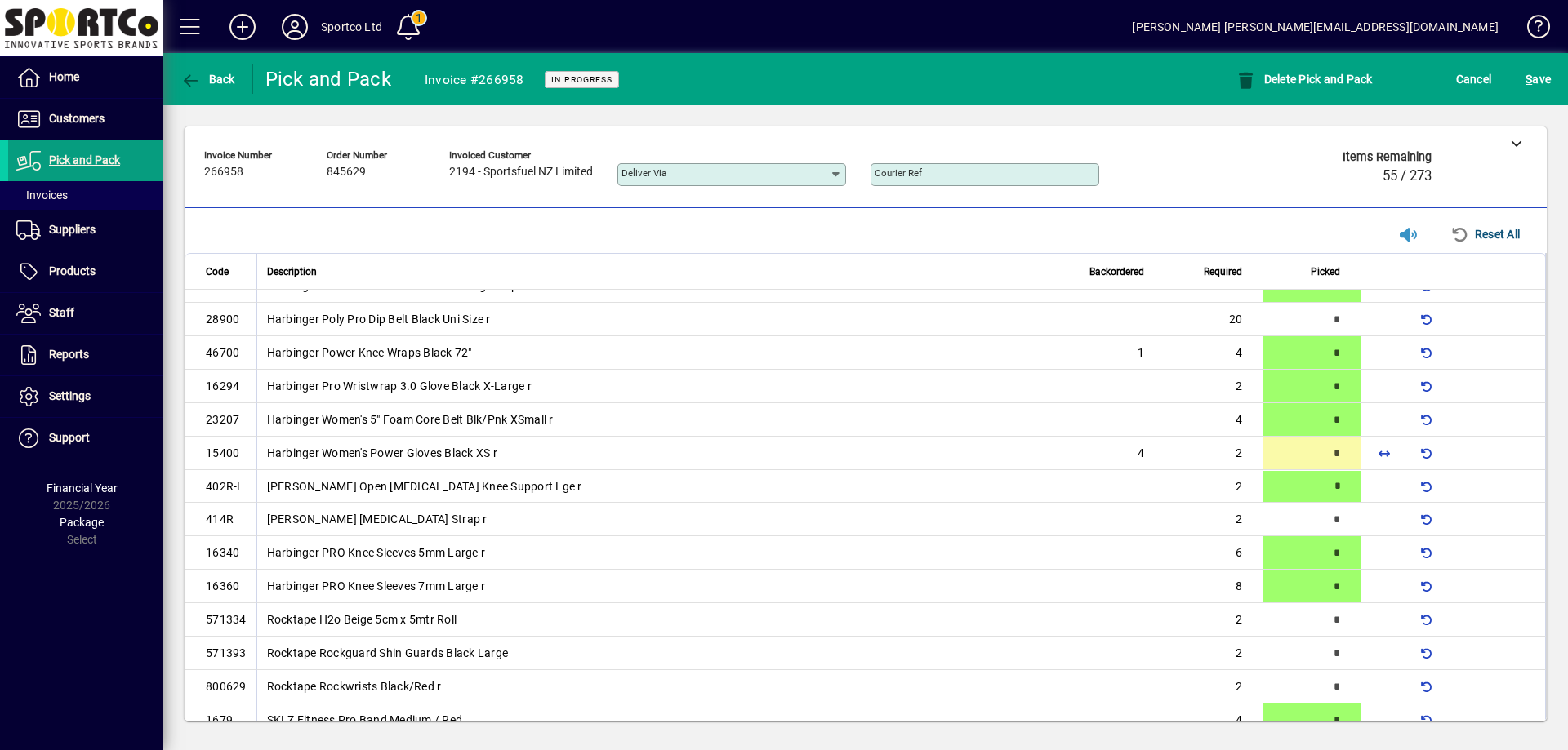
scroll to position [793, 0]
type input "*"
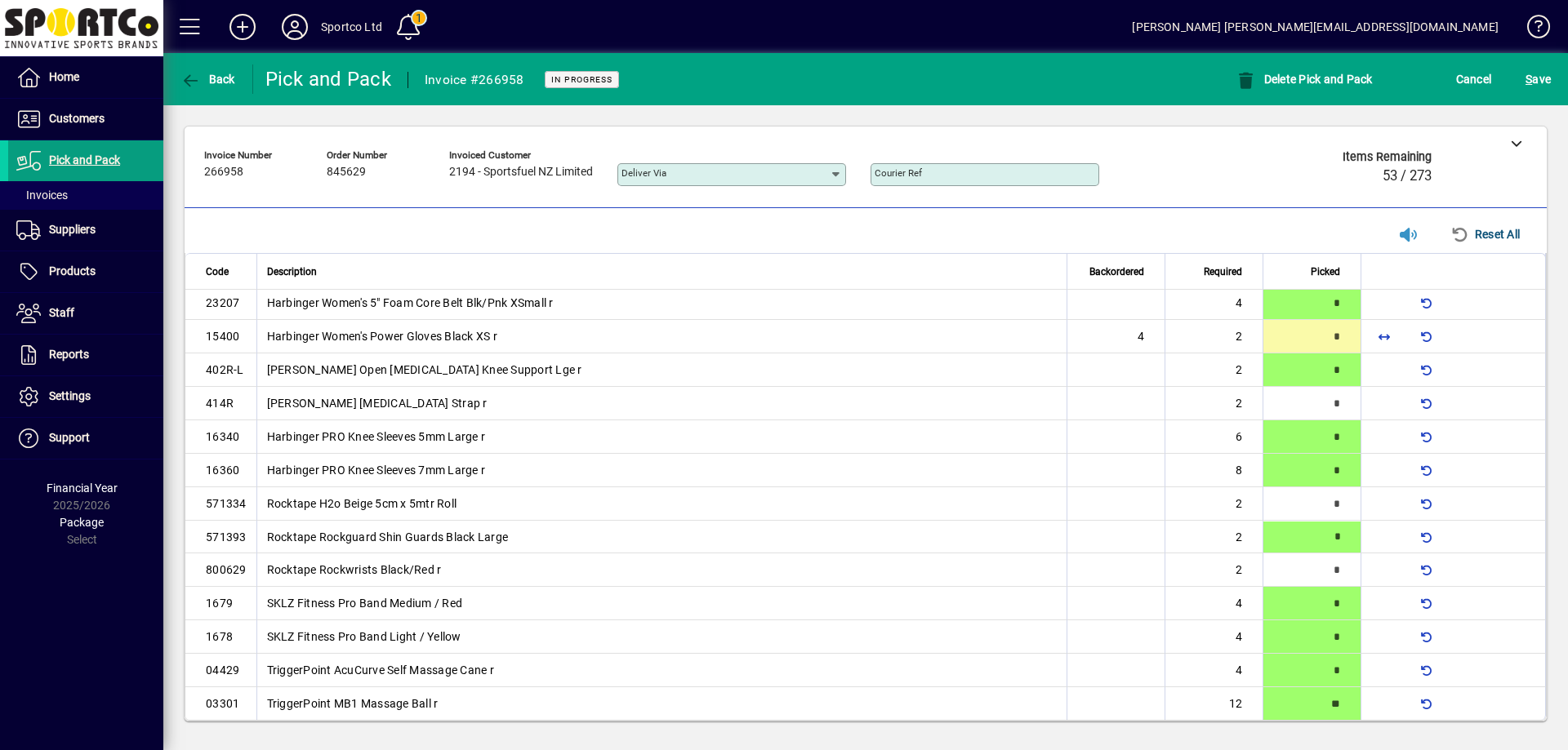
scroll to position [921, 0]
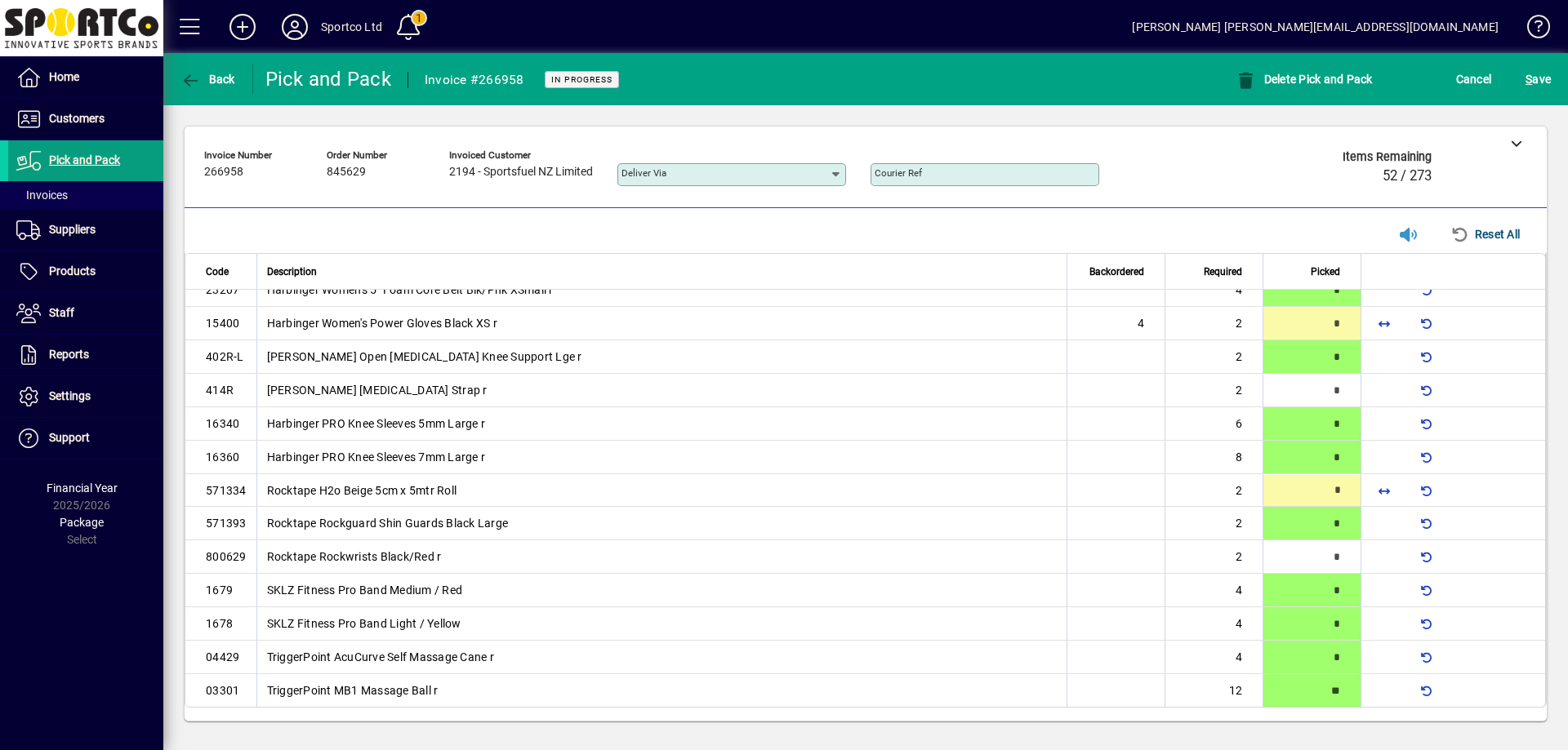
type input "*"
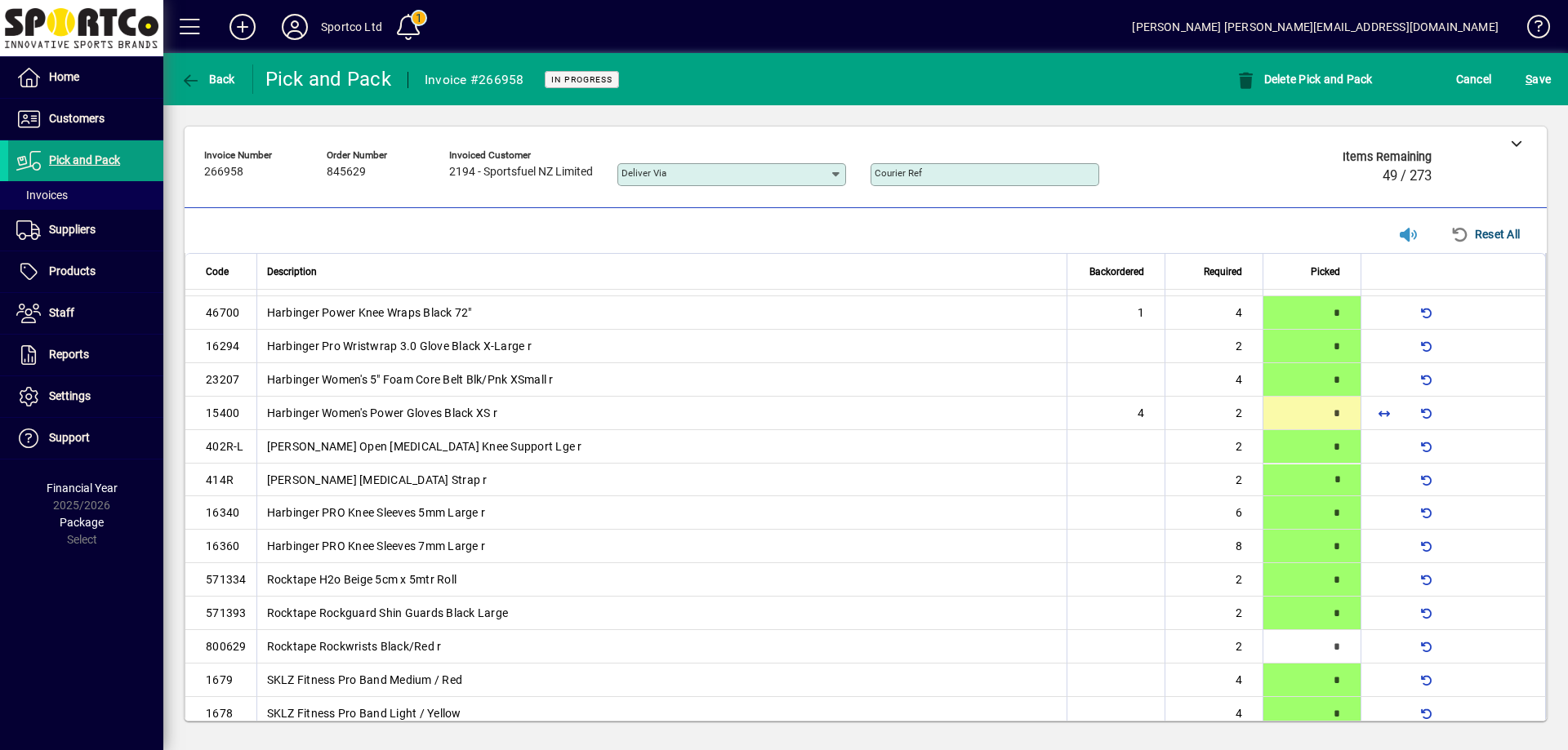
scroll to position [826, 0]
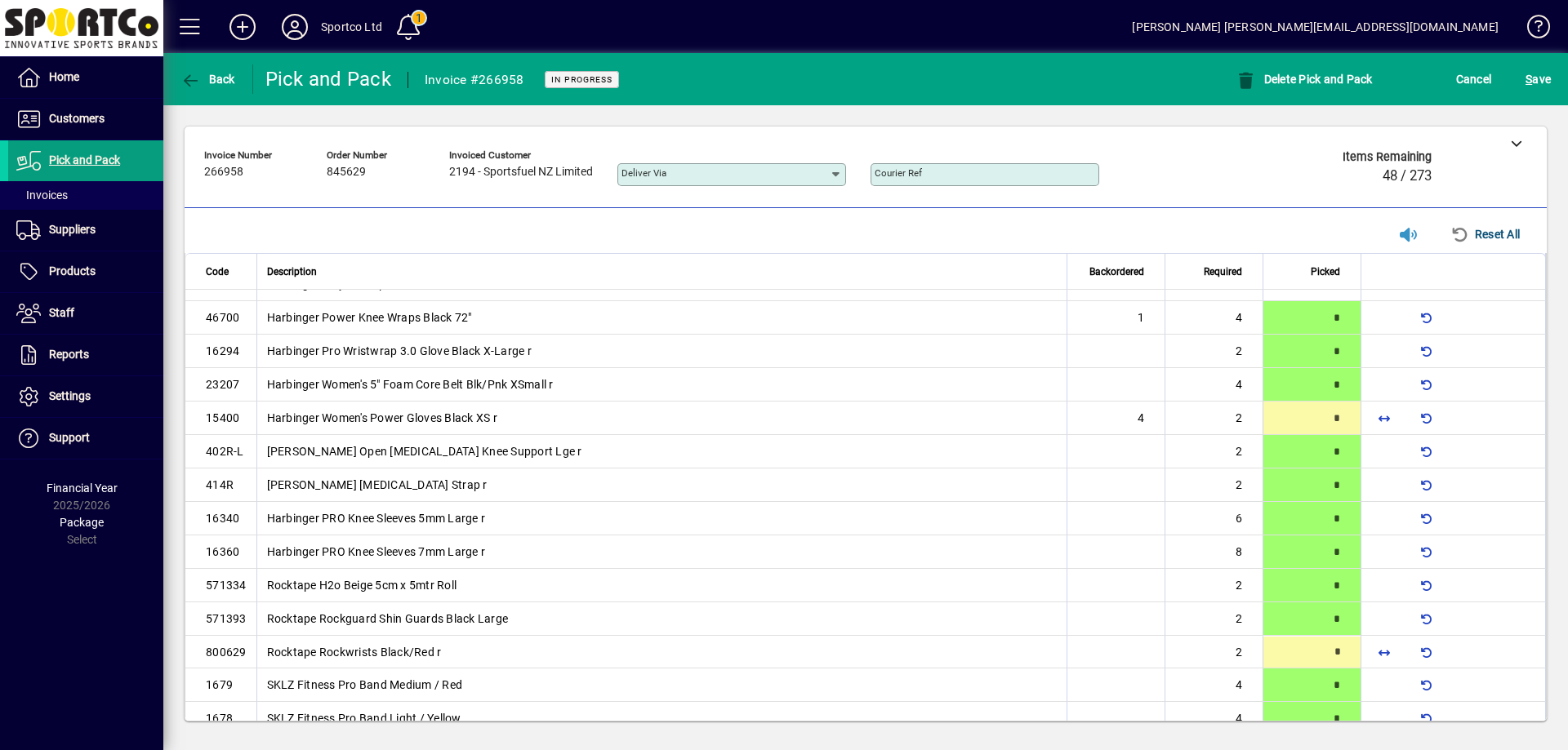
type input "*"
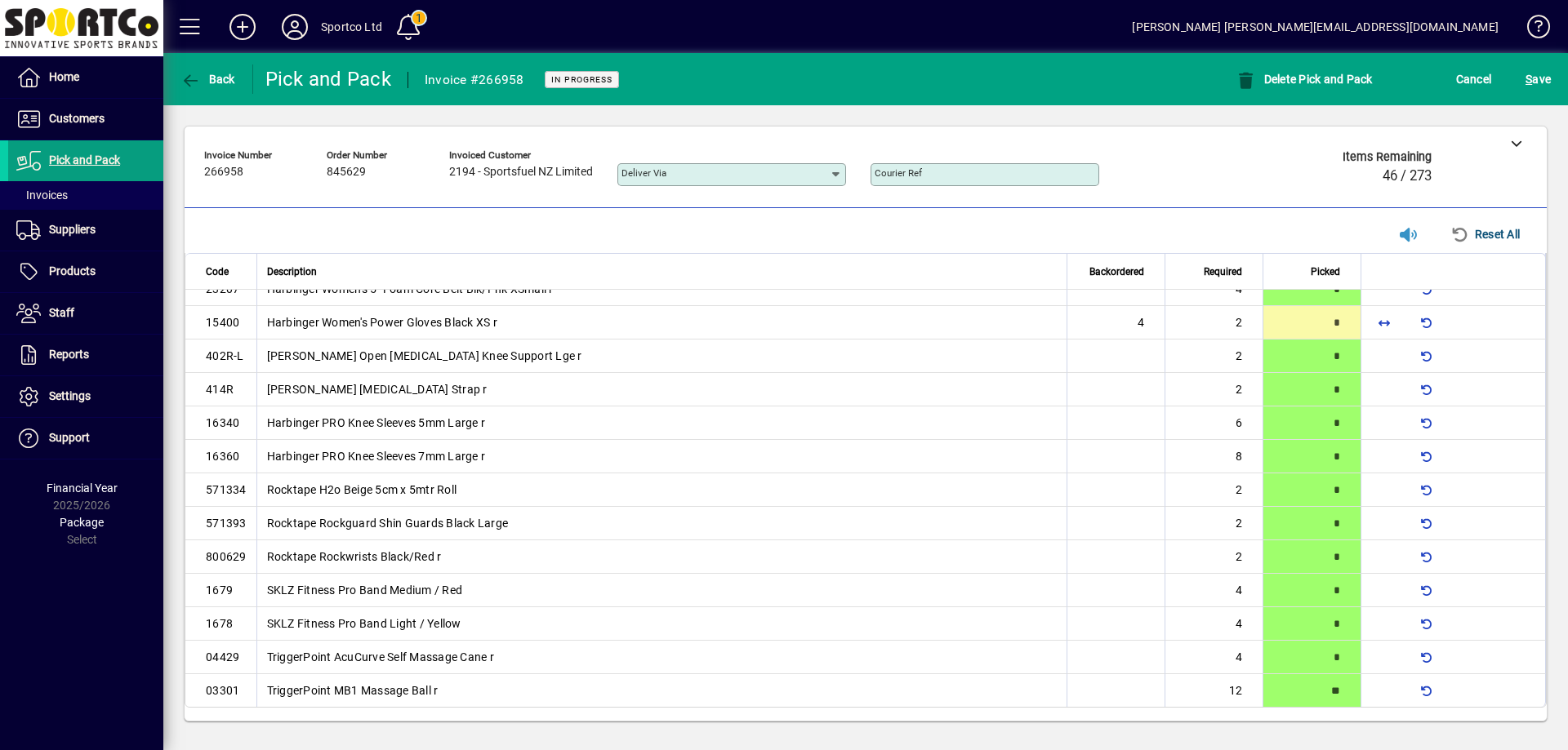
scroll to position [624, 0]
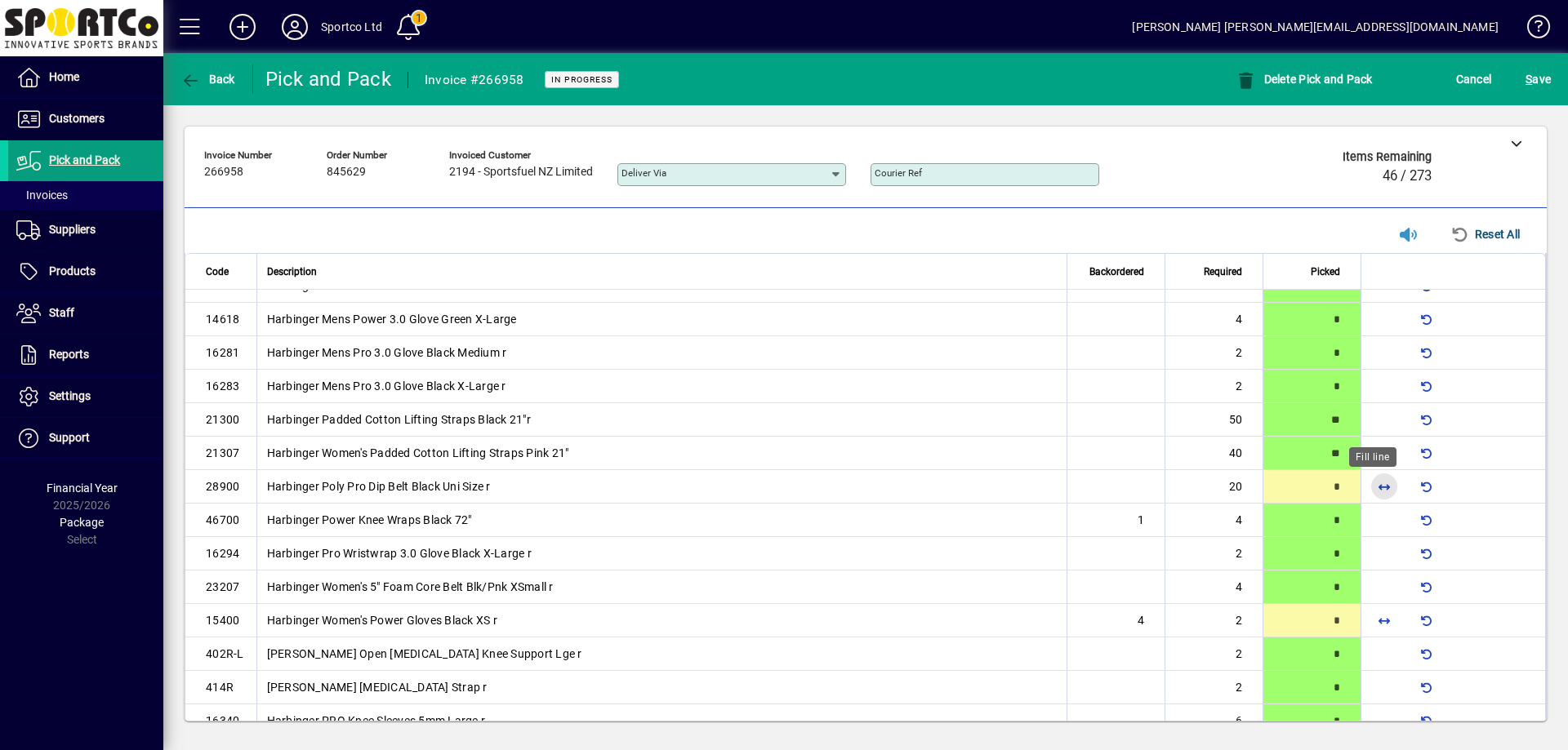
click at [1379, 487] on span "button" at bounding box center [1384, 487] width 39 height 39
type input "**"
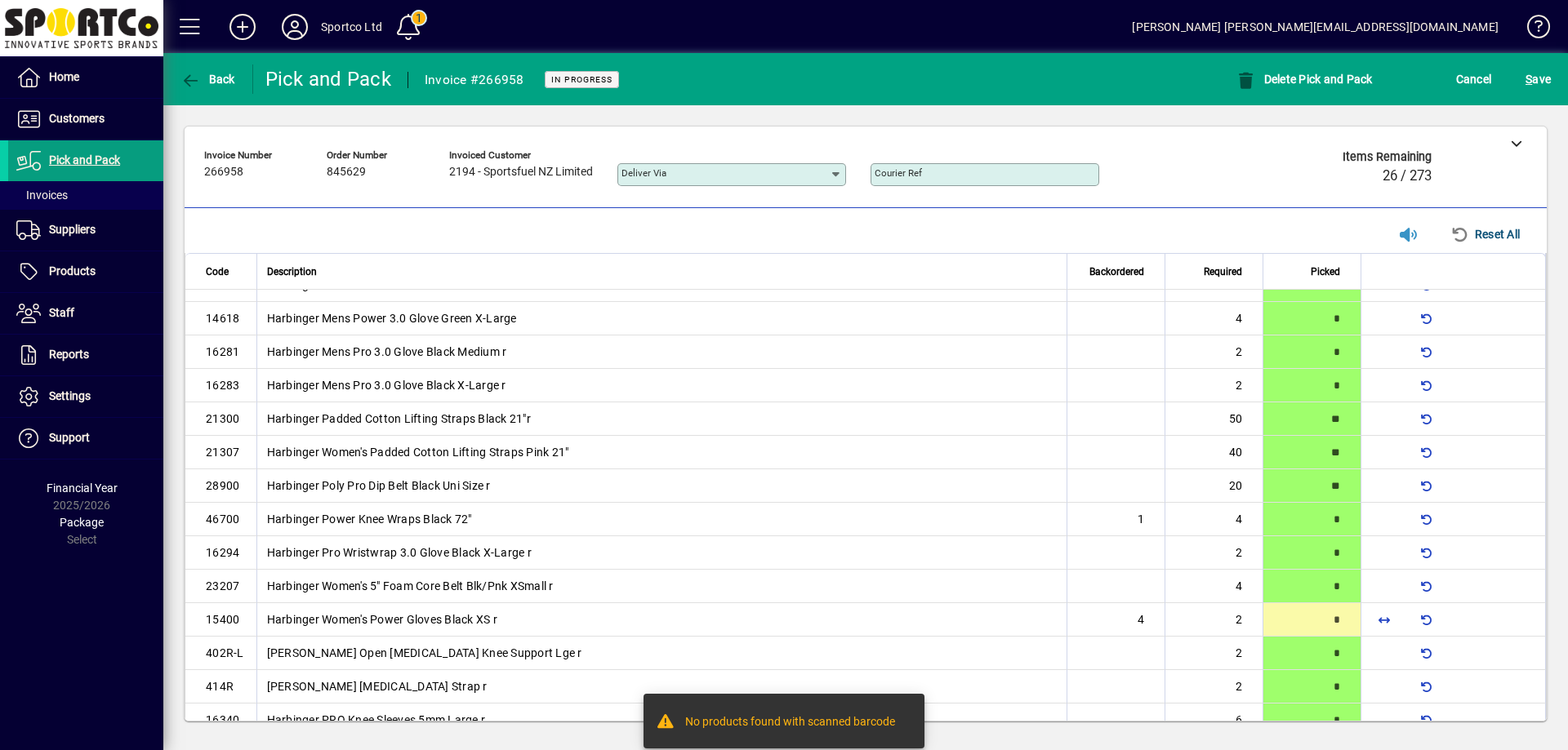
scroll to position [189, 0]
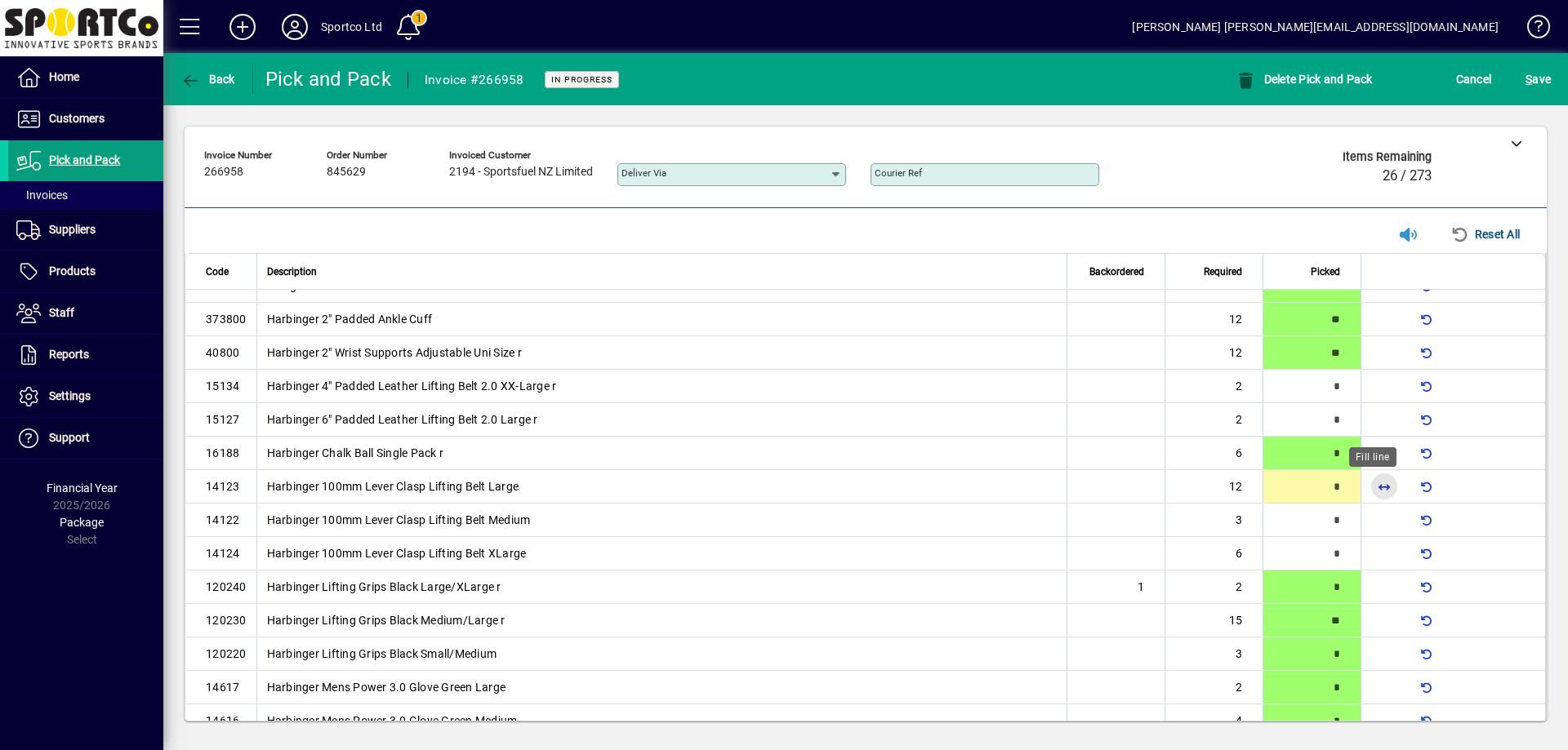
click at [1379, 487] on span "button" at bounding box center [1384, 487] width 39 height 39
type input "**"
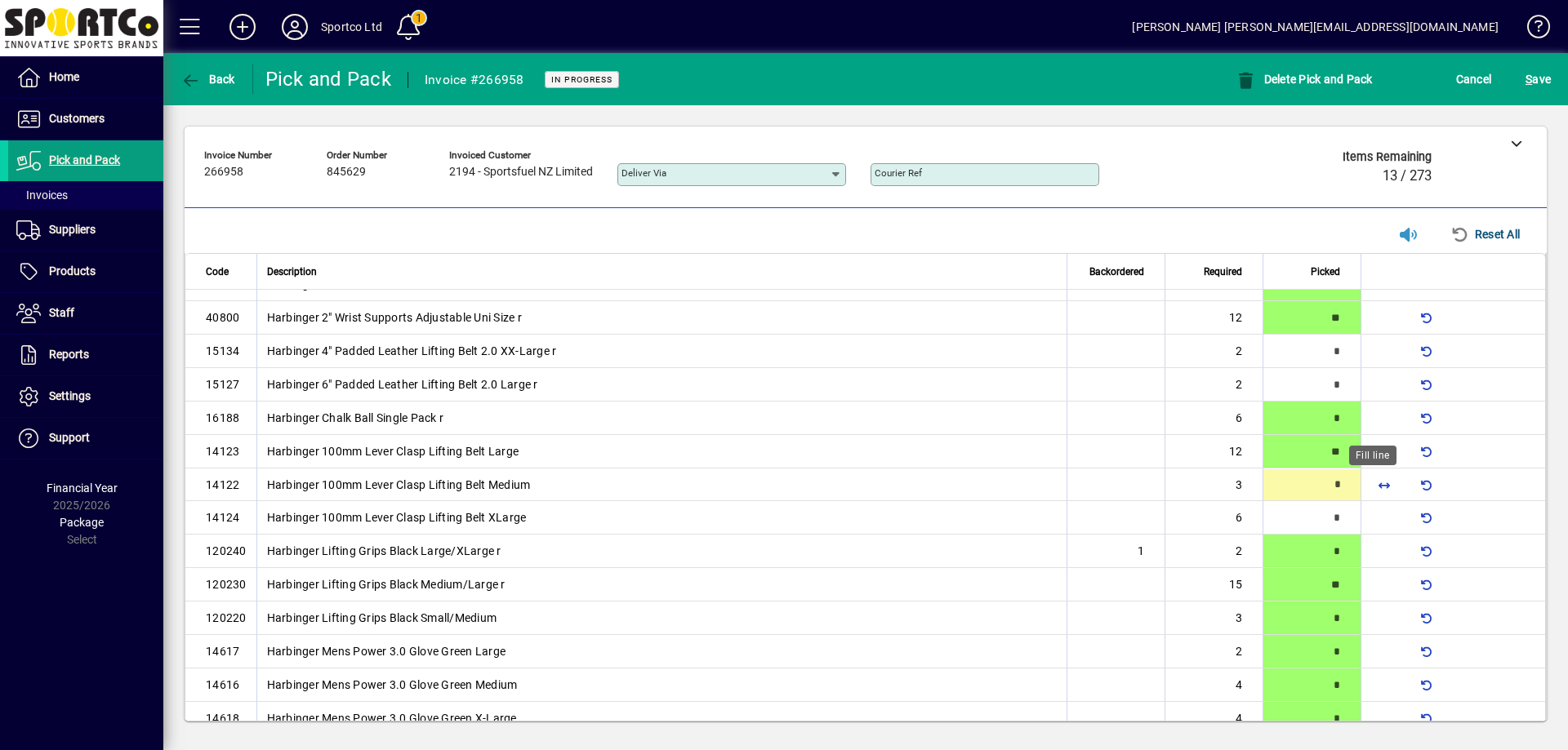
type input "*"
drag, startPoint x: 1364, startPoint y: 523, endPoint x: 1356, endPoint y: 528, distance: 9.4
click at [1364, 523] on span "button" at bounding box center [1384, 519] width 39 height 39
type input "*"
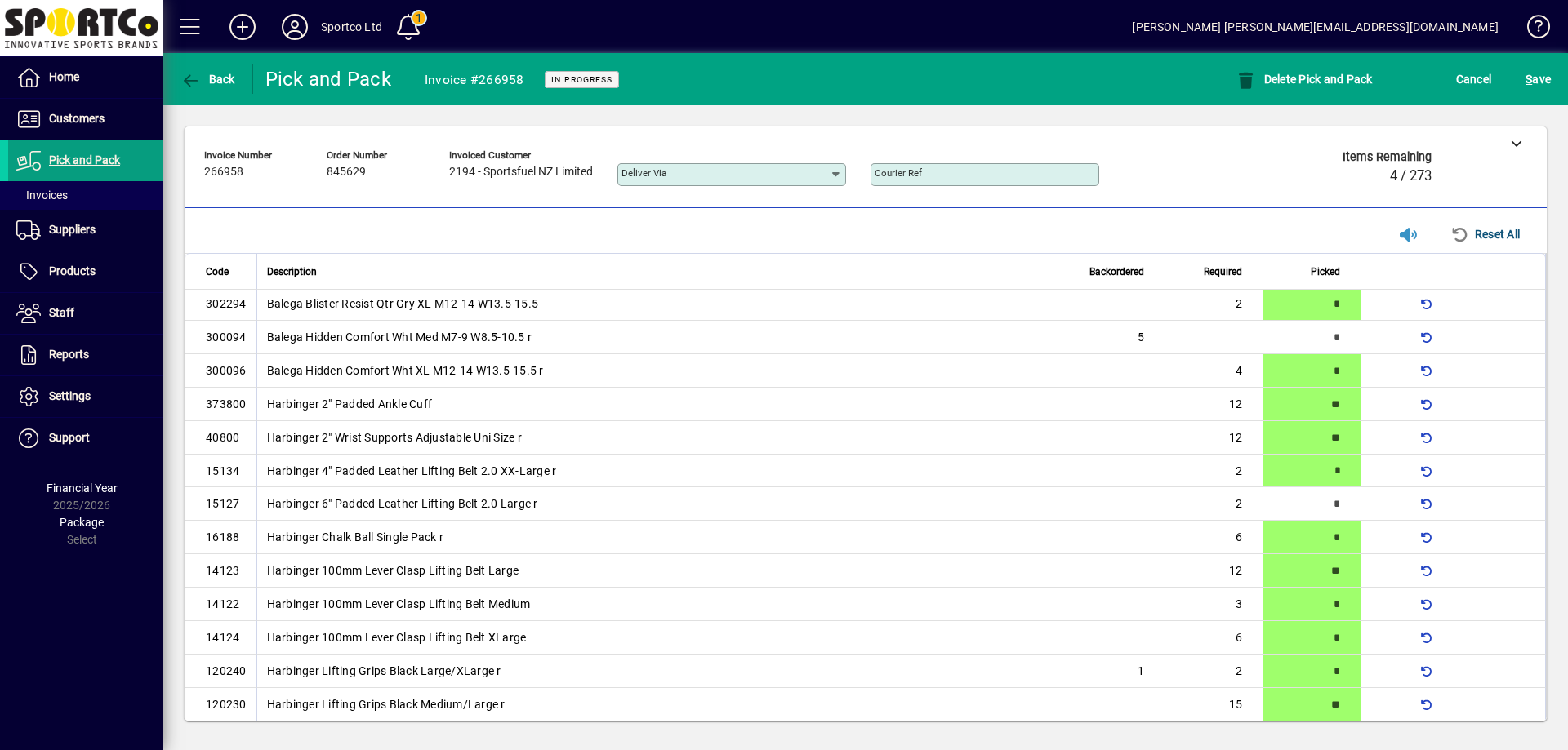
scroll to position [90, 0]
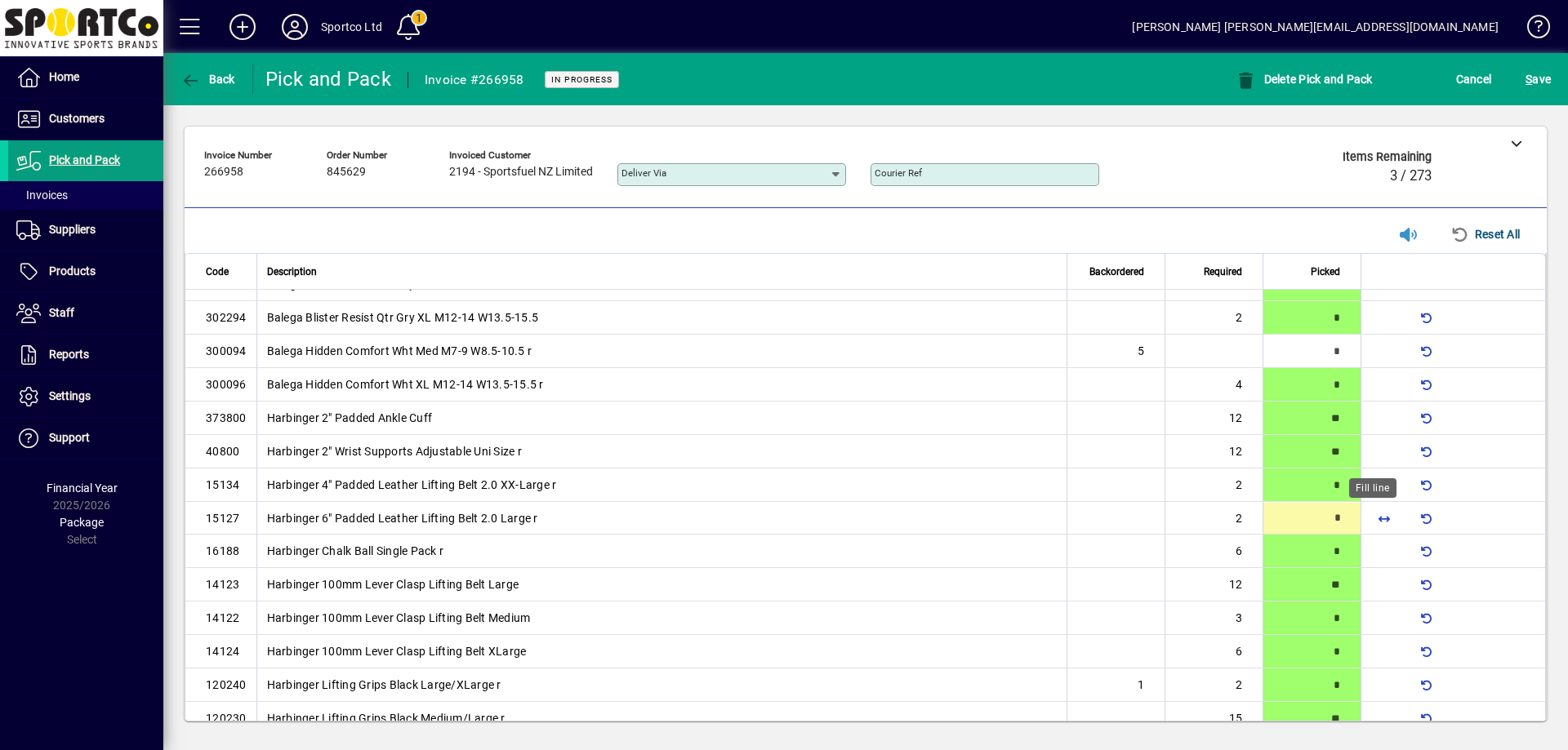
type input "*"
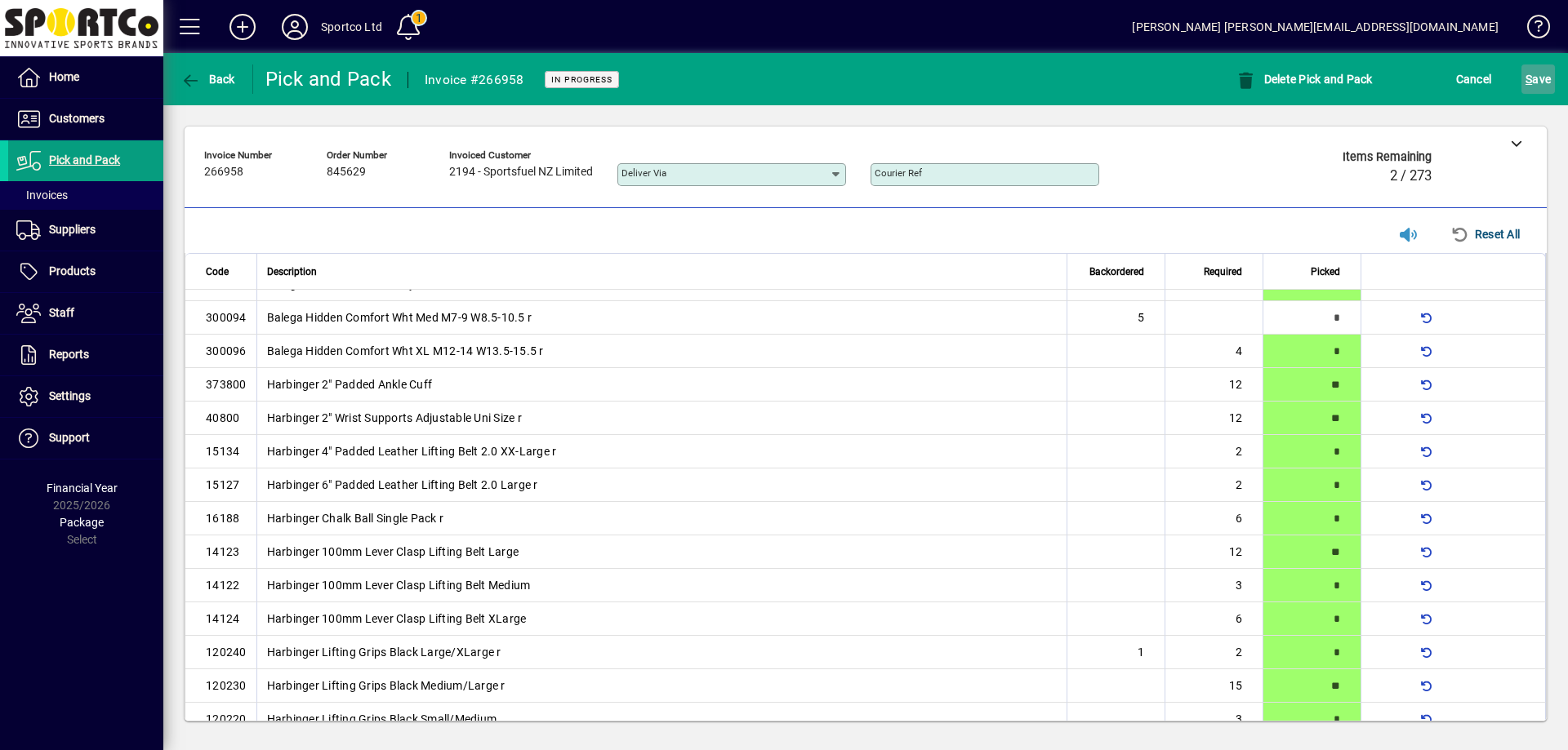
click at [1544, 69] on span "S ave" at bounding box center [1538, 79] width 26 height 26
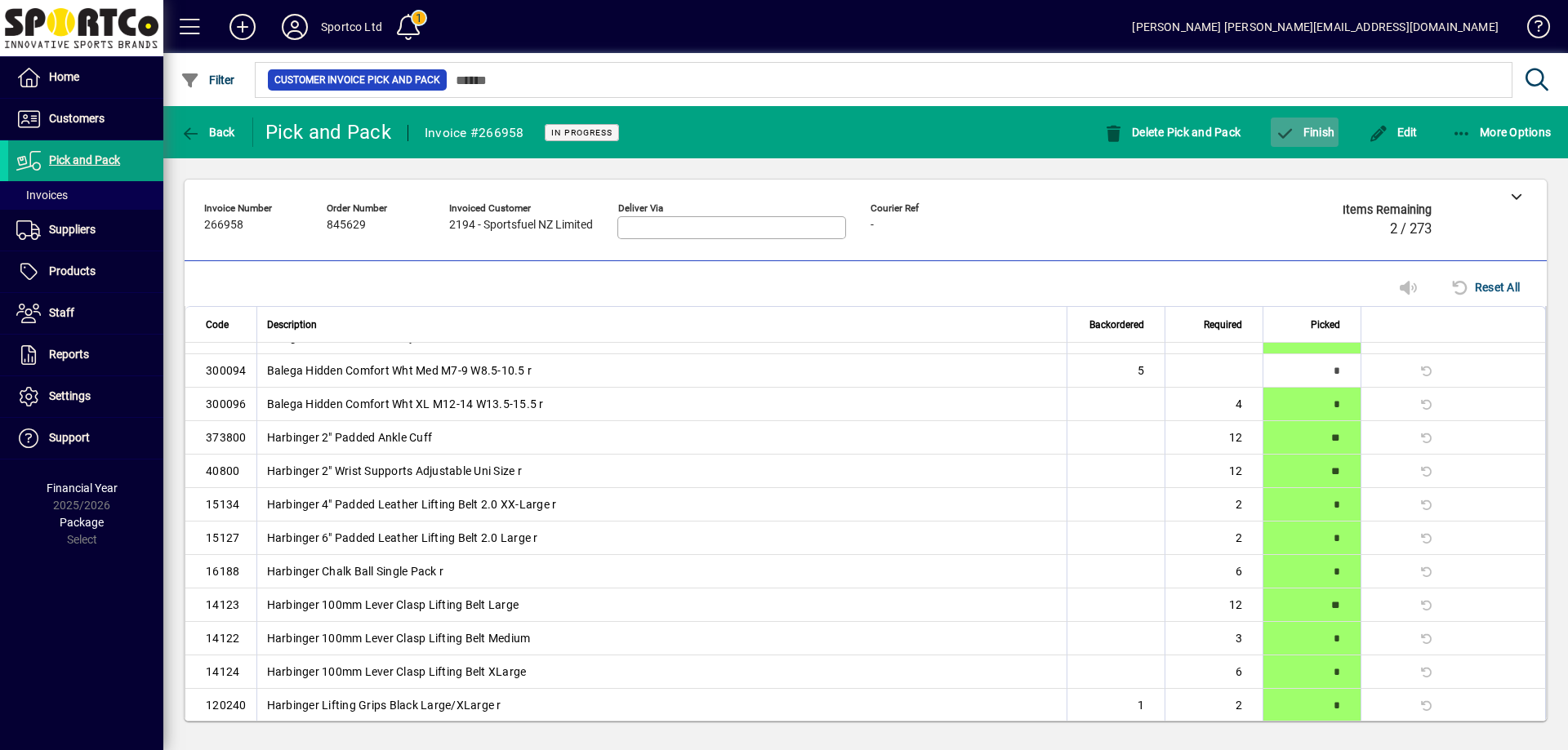
click at [1295, 135] on span "Finish" at bounding box center [1305, 132] width 60 height 13
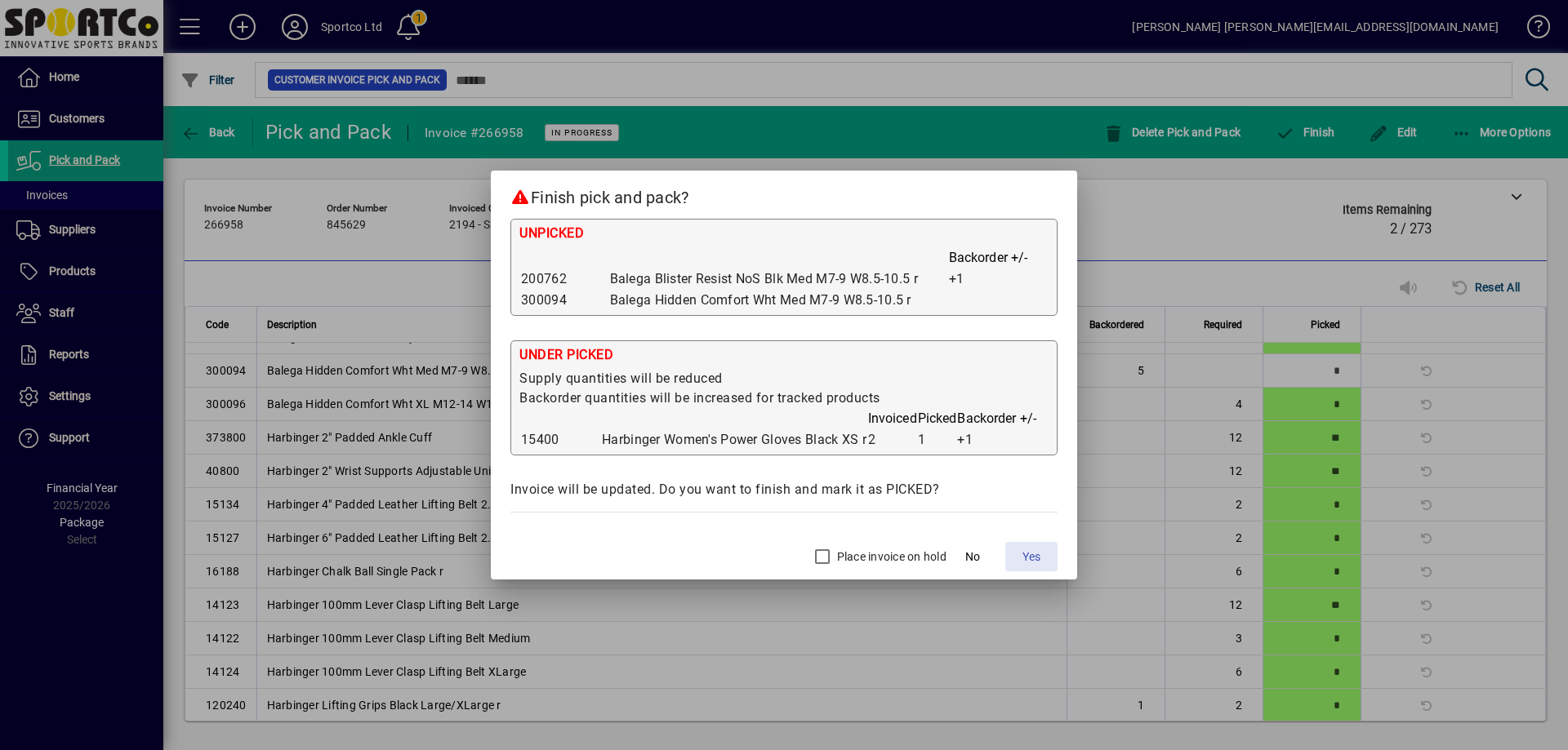
click at [1035, 553] on span "Yes" at bounding box center [1030, 557] width 18 height 17
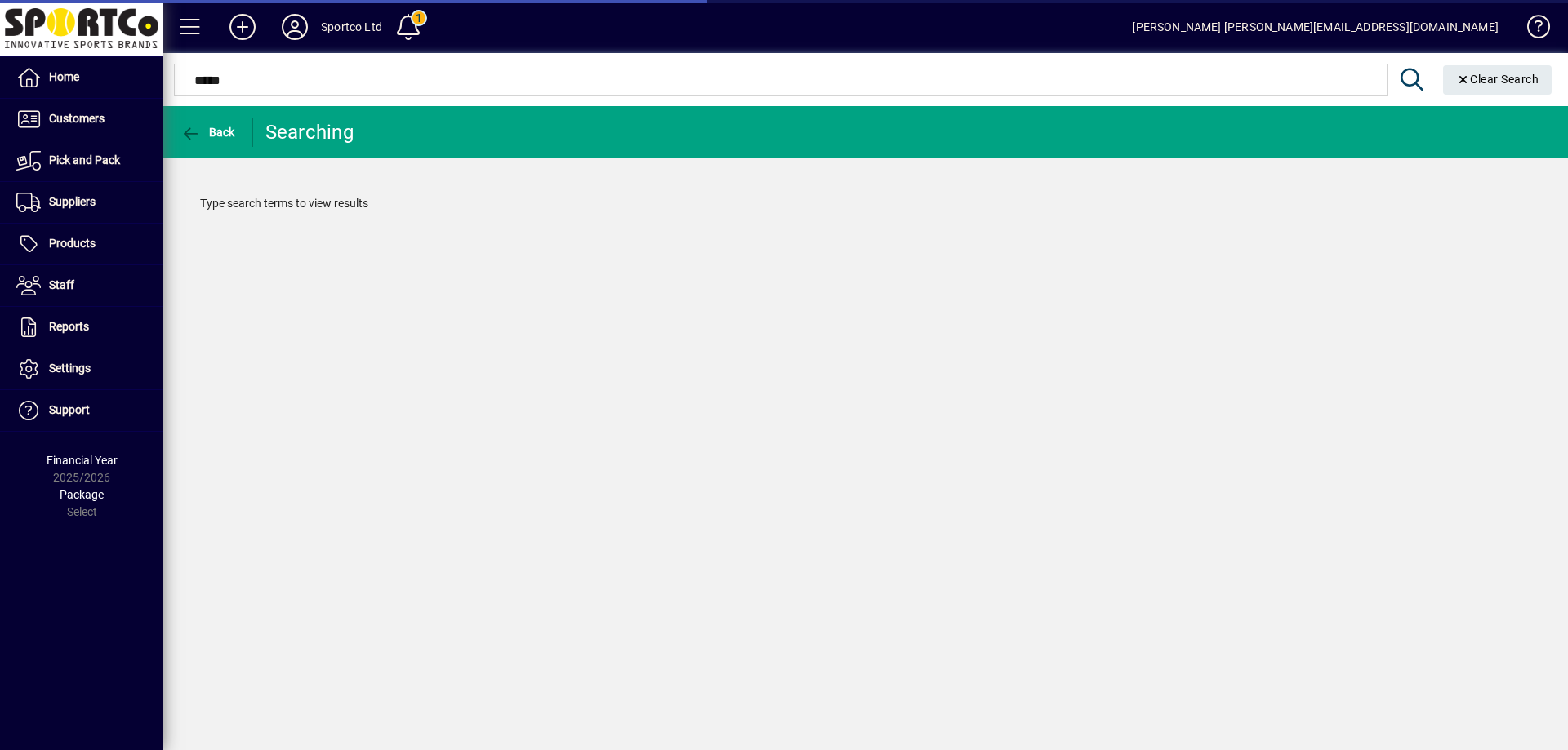
type input "******"
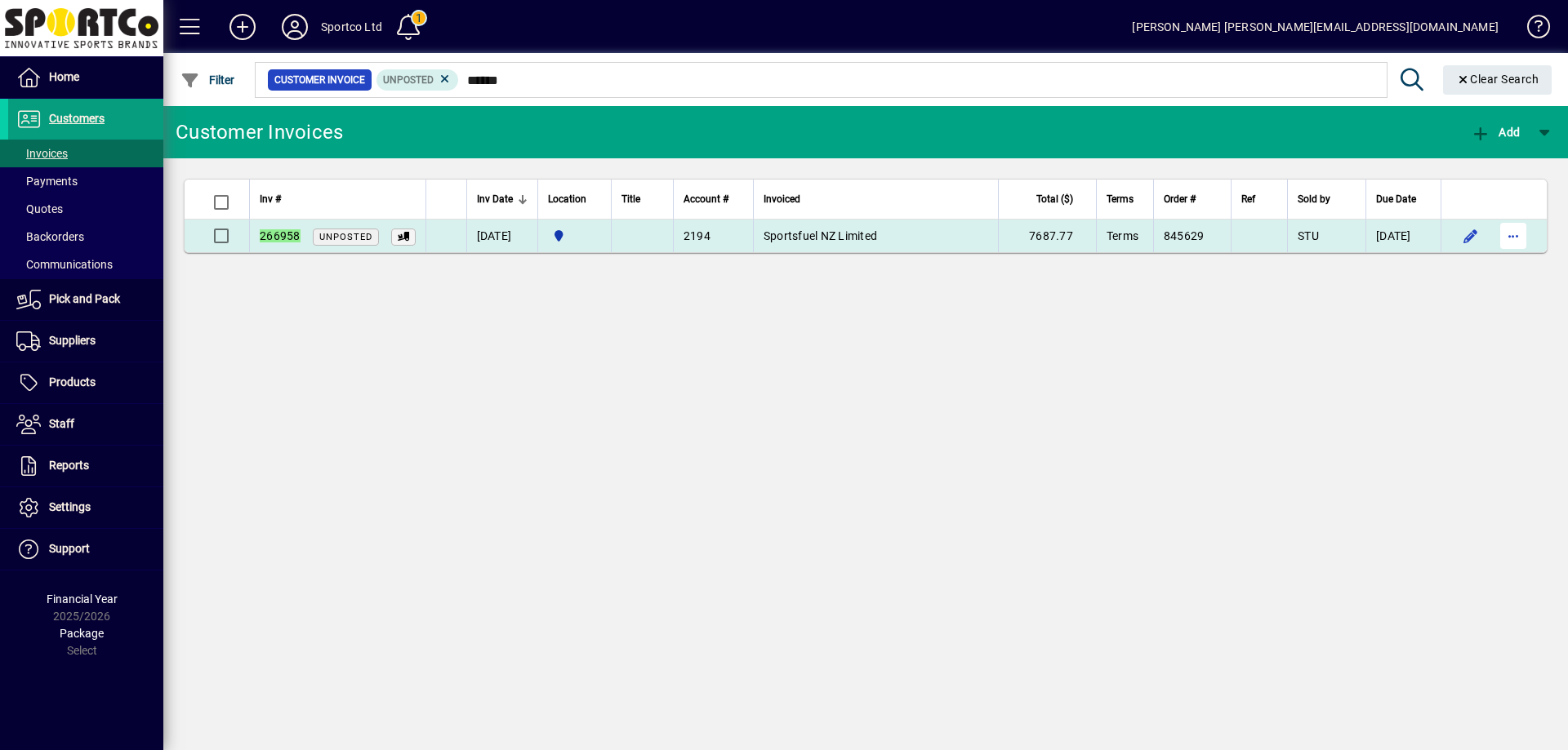
type input "******"
click at [1517, 232] on span "button" at bounding box center [1513, 236] width 39 height 39
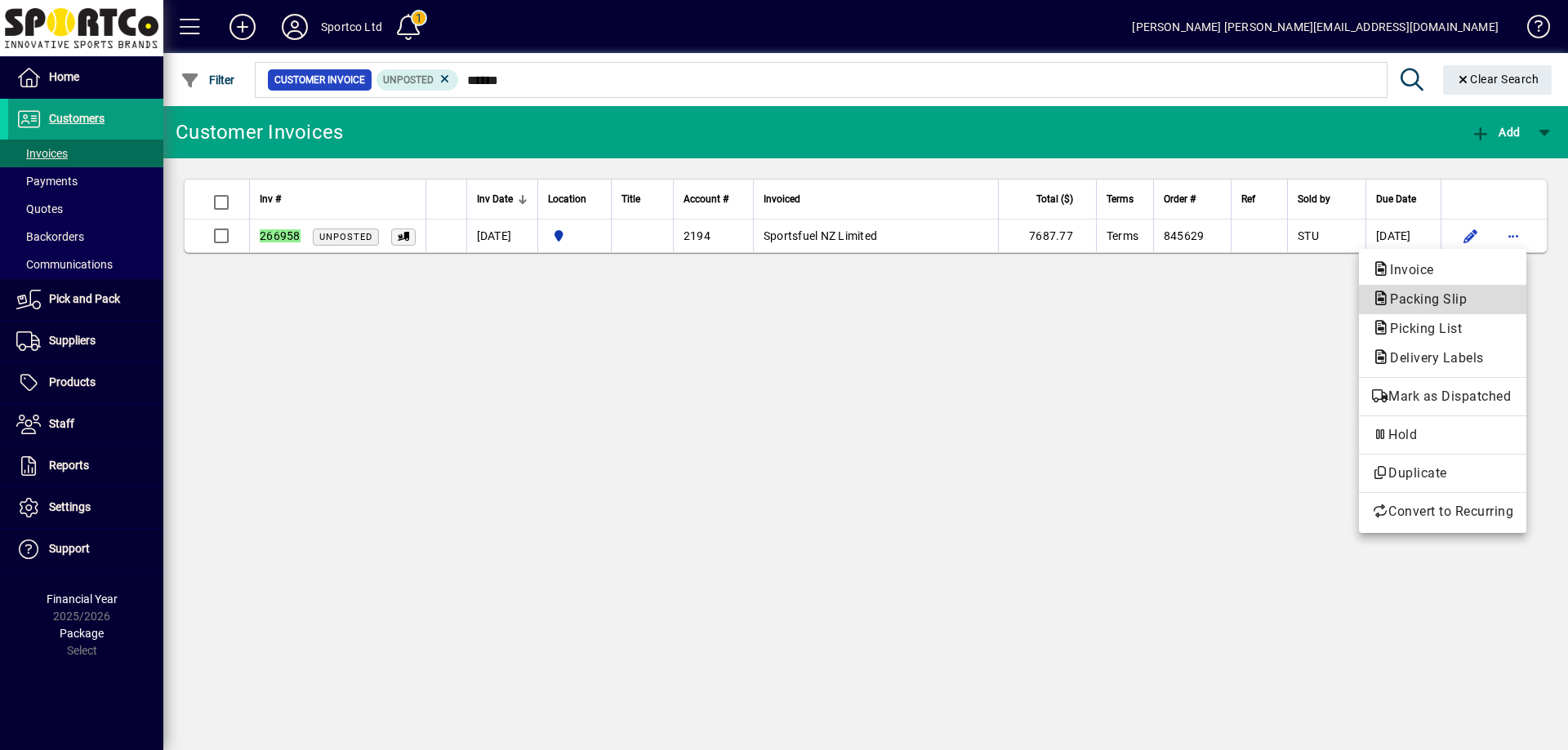
click at [1492, 298] on span "Packing Slip" at bounding box center [1442, 299] width 141 height 20
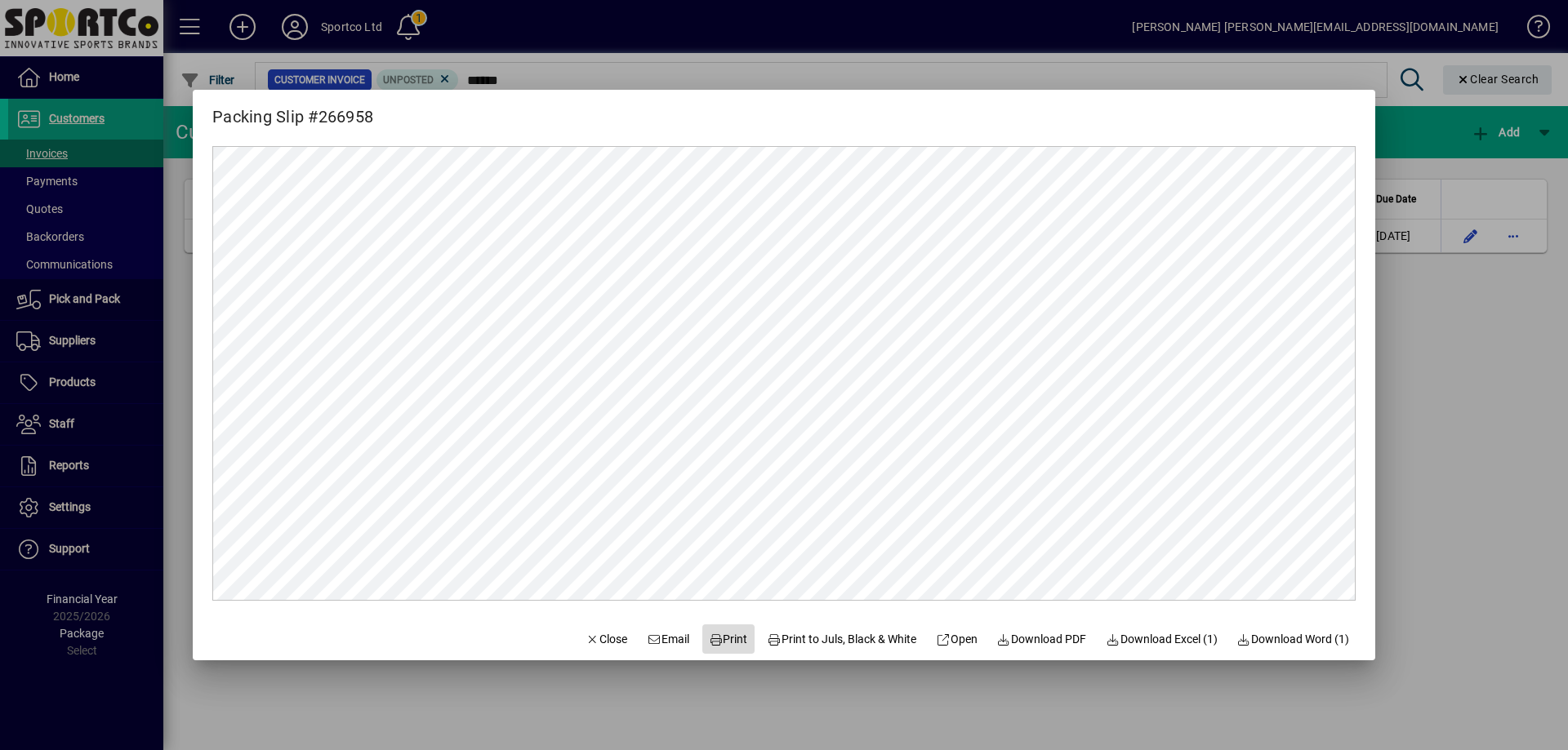
click at [718, 638] on span "Print" at bounding box center [729, 639] width 39 height 17
drag, startPoint x: 586, startPoint y: 636, endPoint x: 664, endPoint y: 663, distance: 82.5
click at [587, 636] on span "Close" at bounding box center [607, 639] width 43 height 17
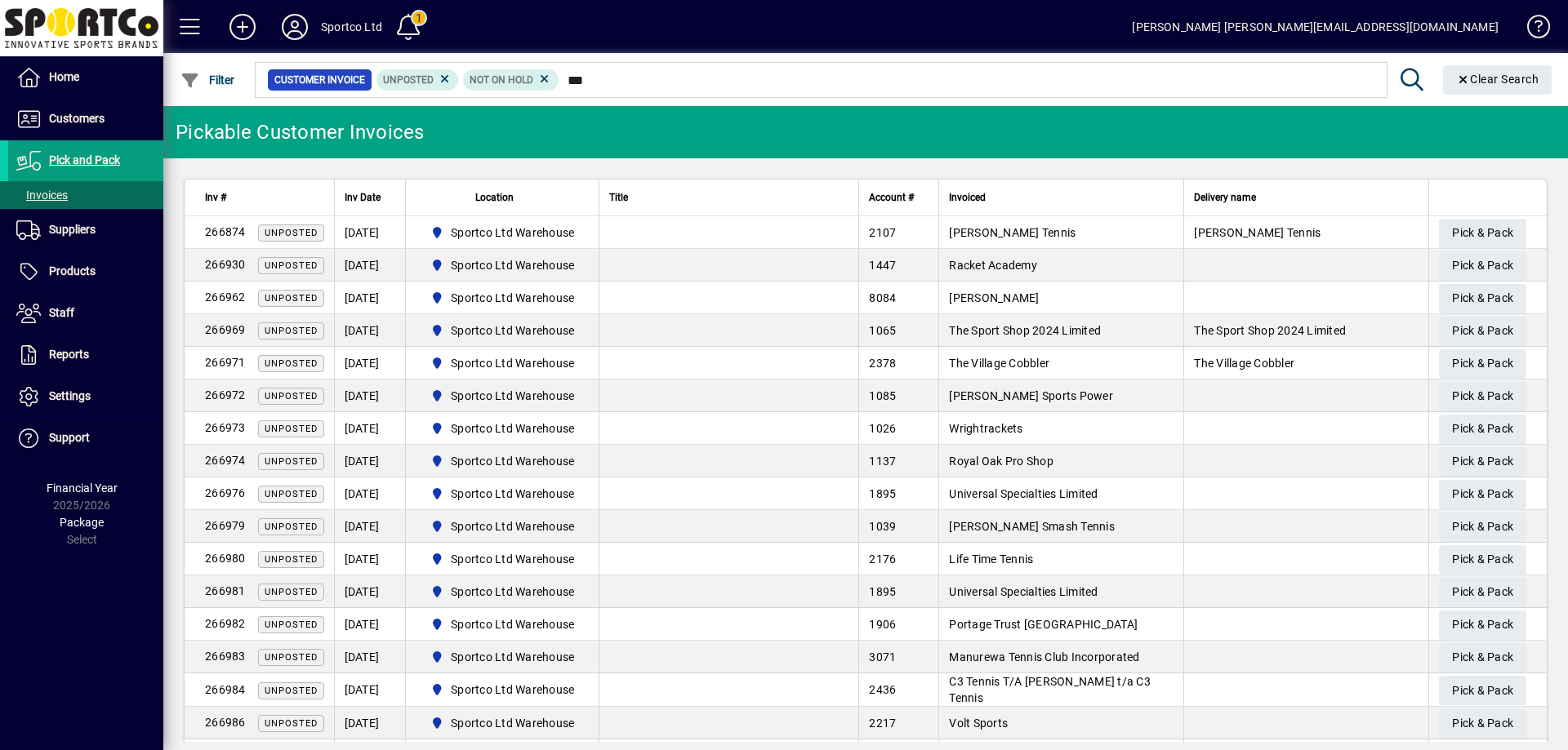
type input "****"
click at [1451, 359] on span "Pick & Pack" at bounding box center [1481, 363] width 61 height 27
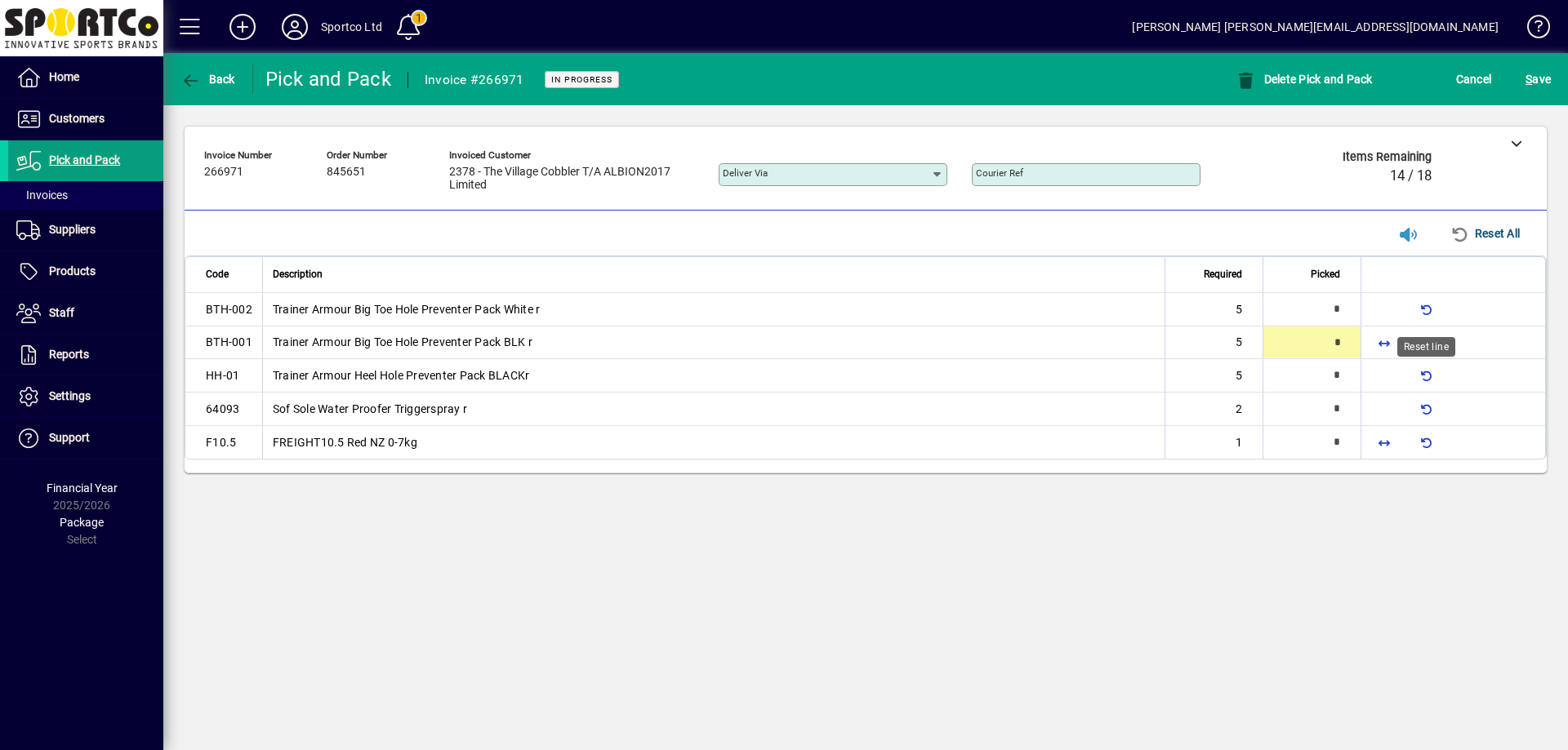
type input "*"
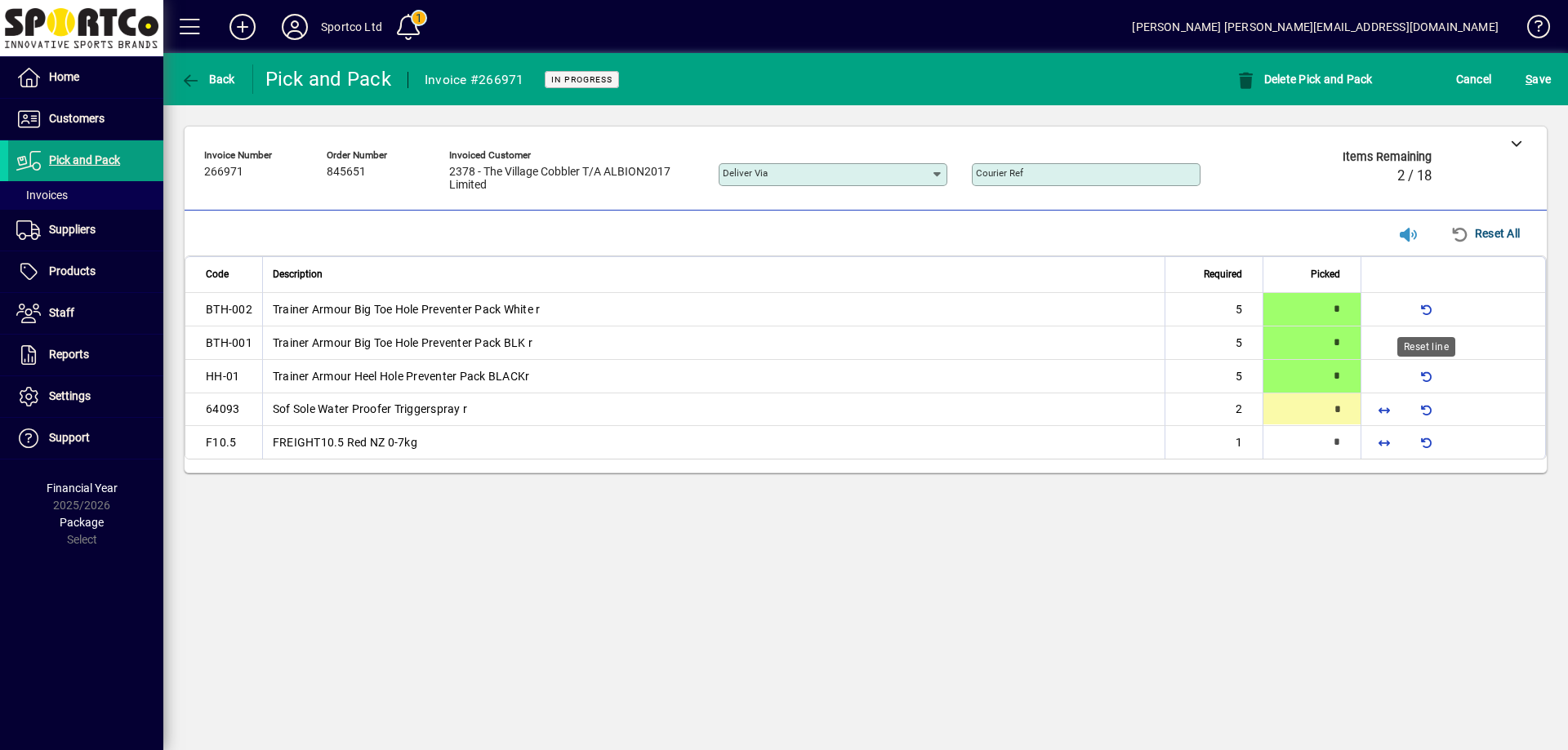
type input "*"
click at [1382, 444] on span "button" at bounding box center [1384, 443] width 39 height 39
type input "*"
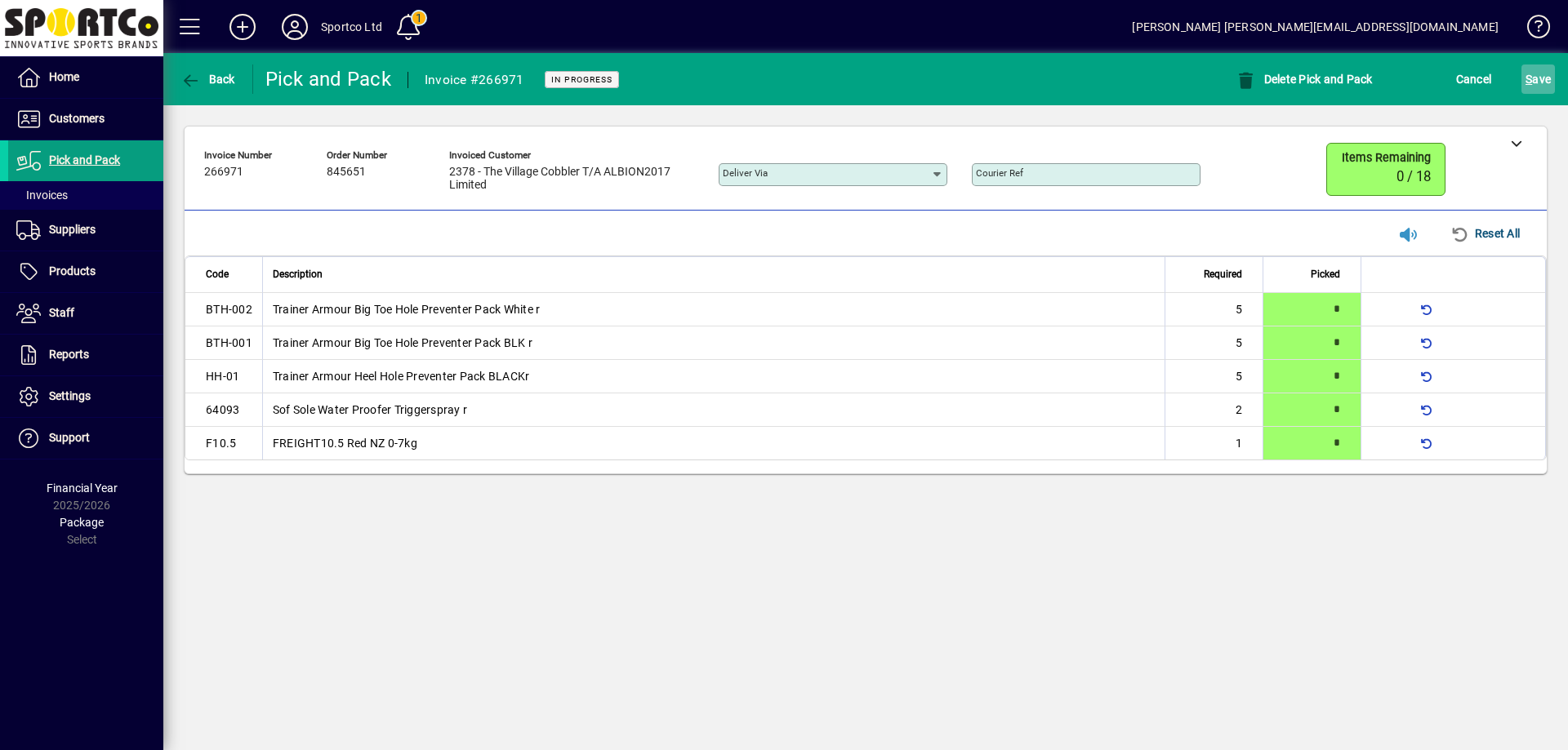
drag, startPoint x: 1535, startPoint y: 81, endPoint x: 1528, endPoint y: 85, distance: 8.1
click at [1531, 81] on span "S ave" at bounding box center [1538, 79] width 26 height 26
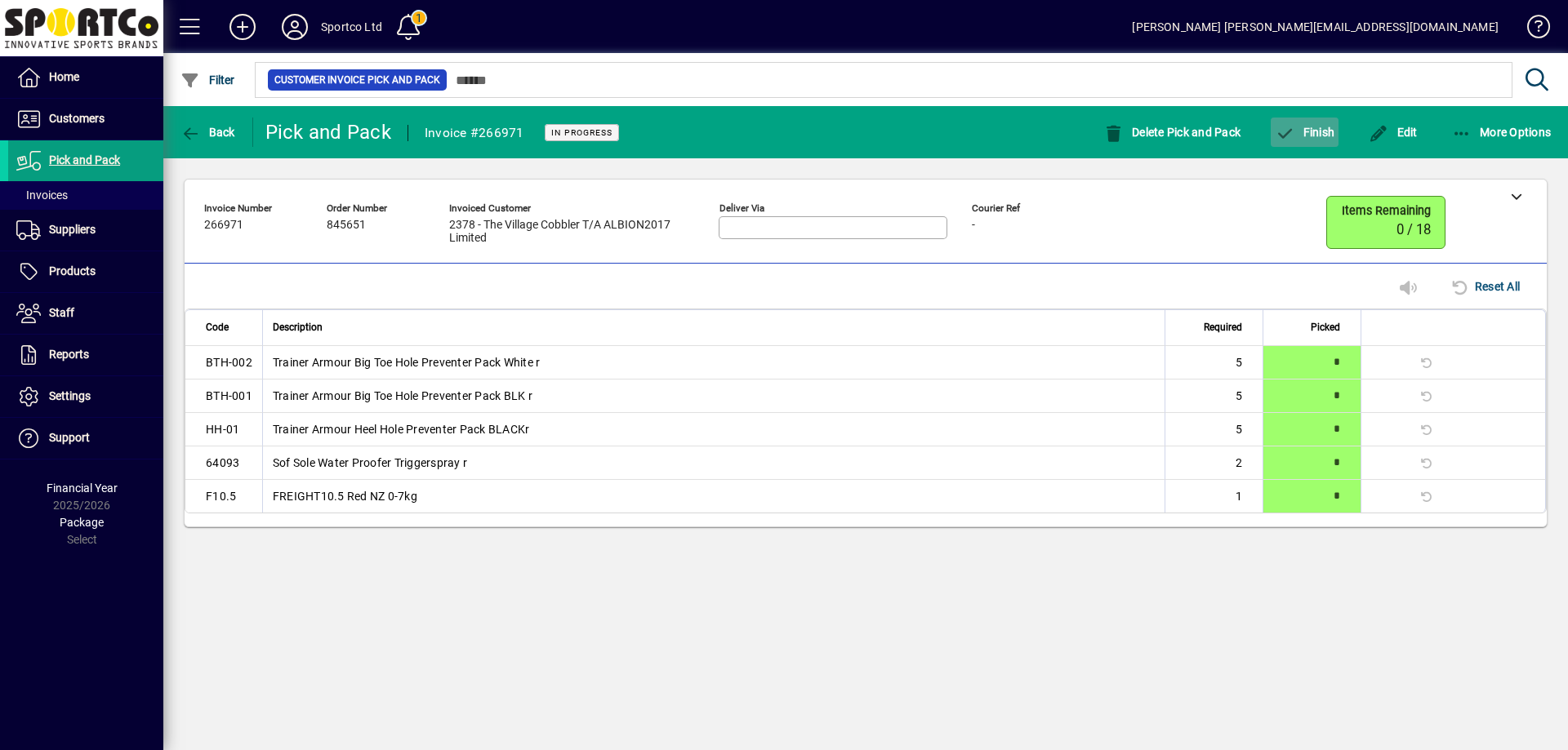
click at [1330, 127] on span "Finish" at bounding box center [1305, 132] width 60 height 13
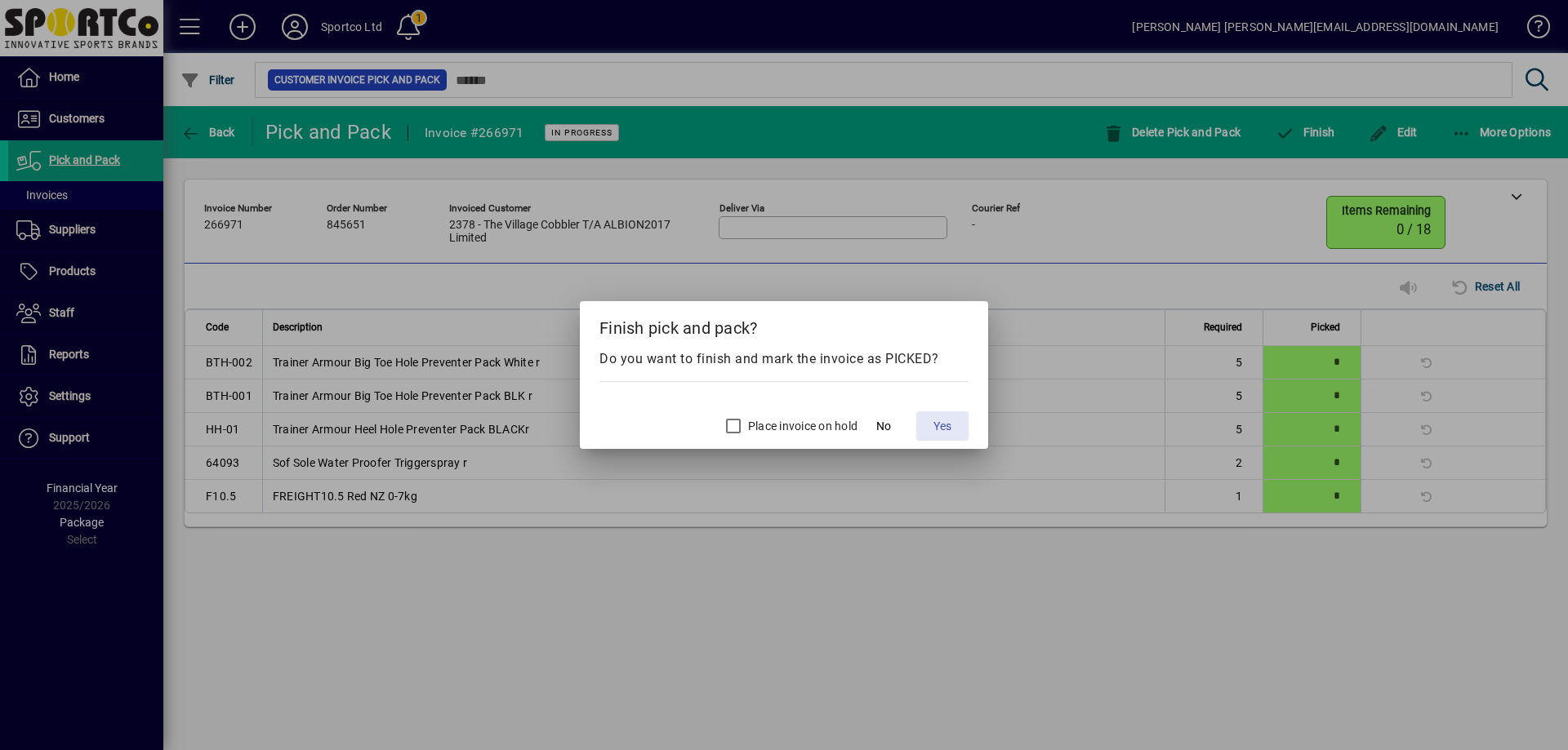
click at [948, 419] on span "Yes" at bounding box center [942, 427] width 18 height 17
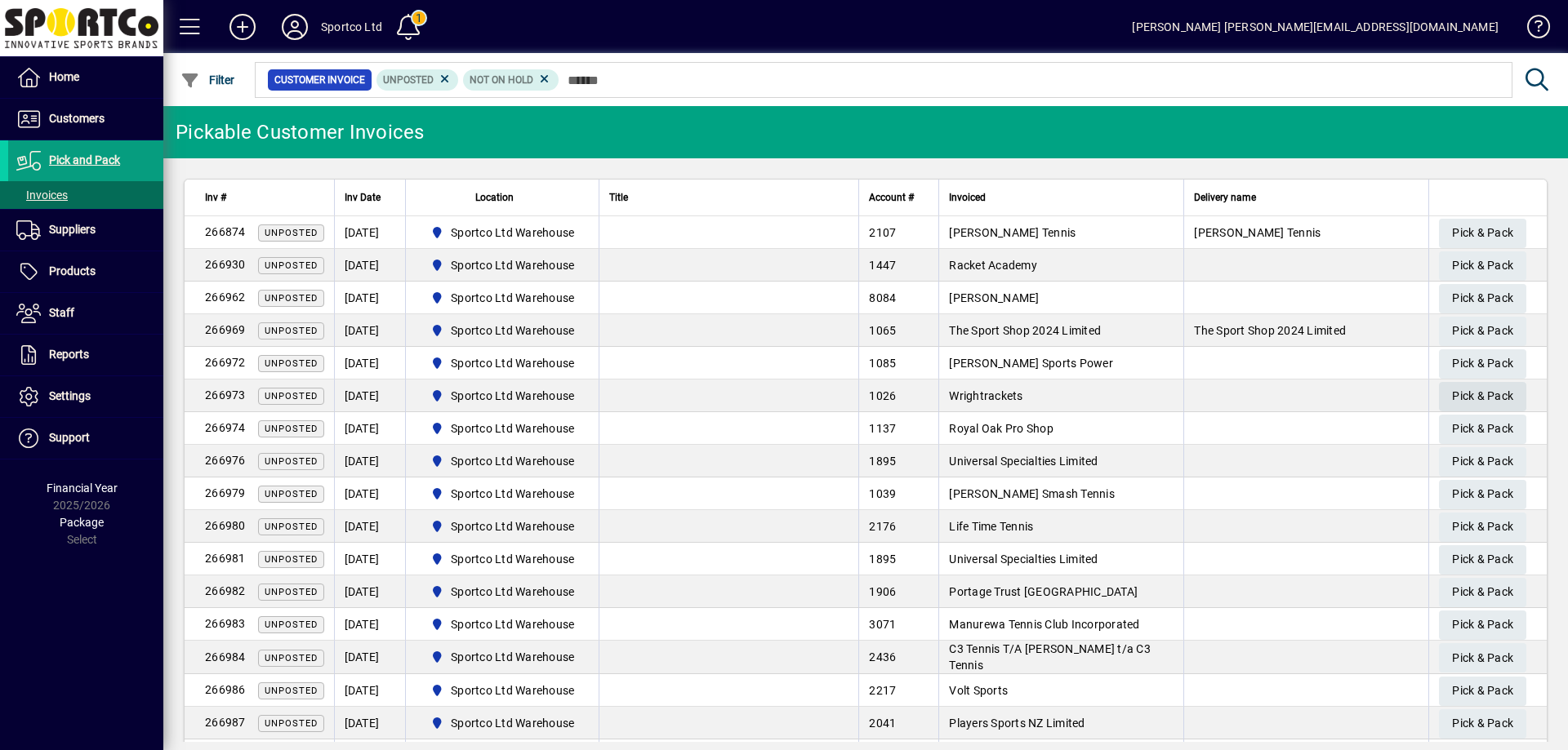
click at [1463, 387] on span "Pick & Pack" at bounding box center [1481, 396] width 61 height 27
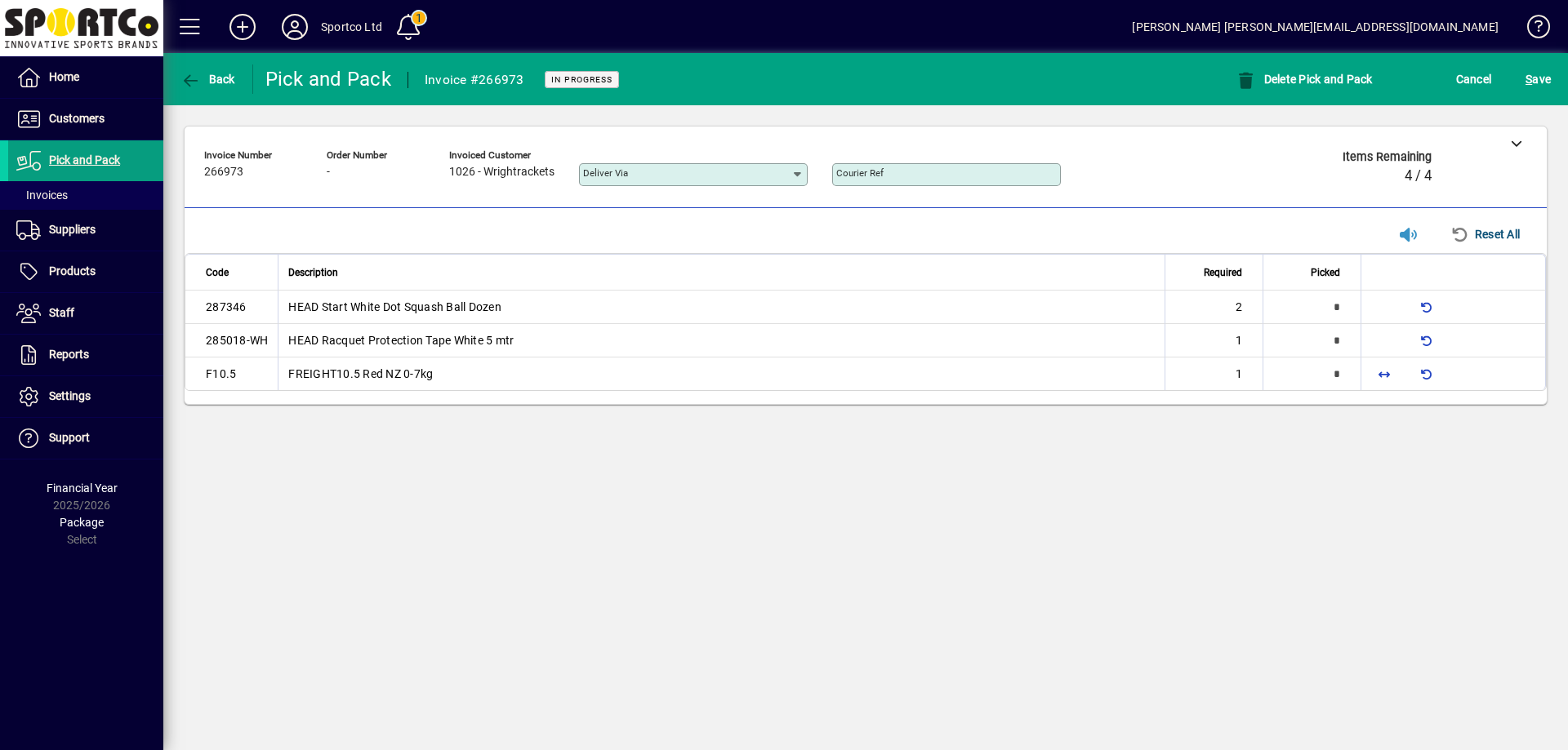
type input "*"
click at [1381, 376] on span "button" at bounding box center [1384, 374] width 39 height 39
type input "*"
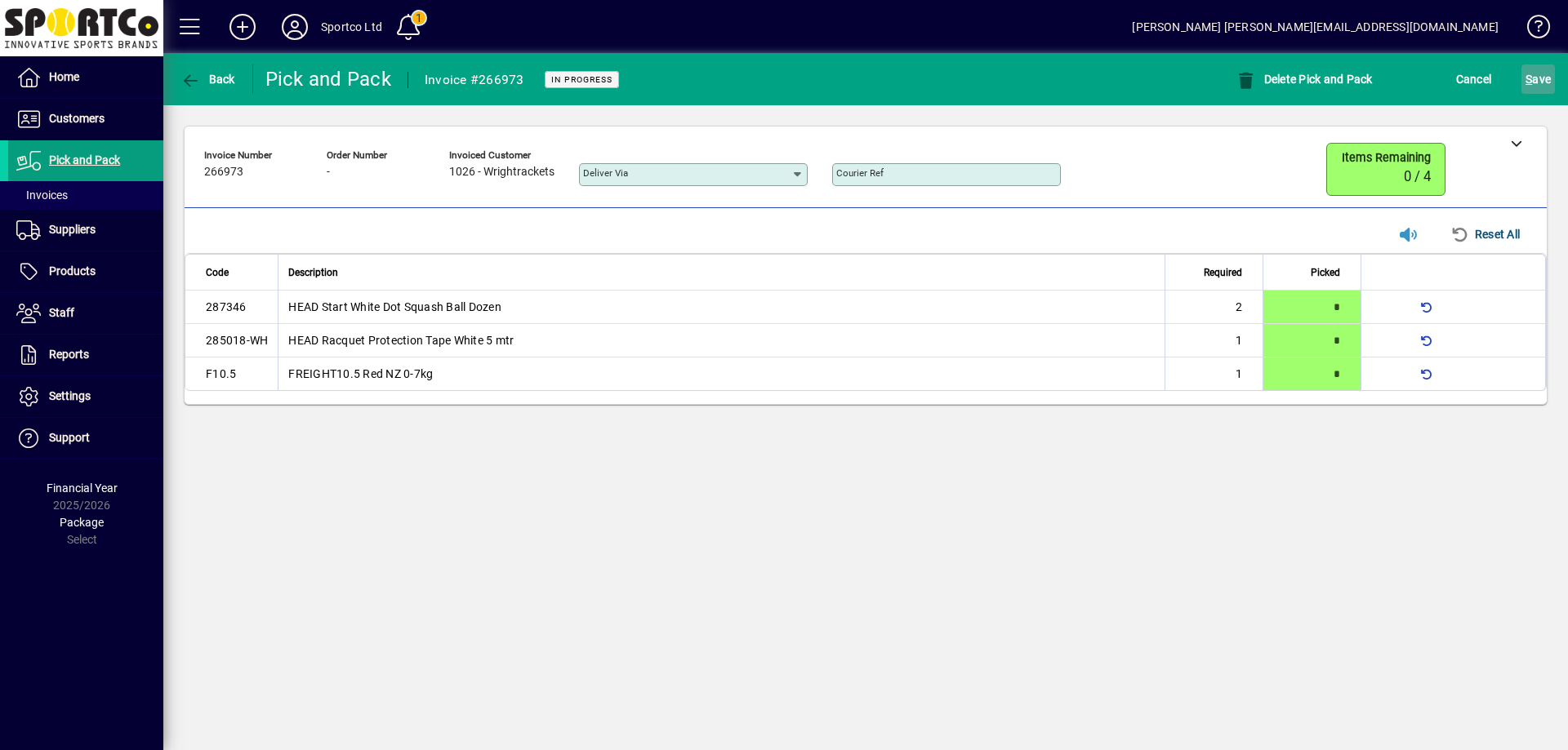
click at [1544, 79] on span "S ave" at bounding box center [1538, 79] width 26 height 26
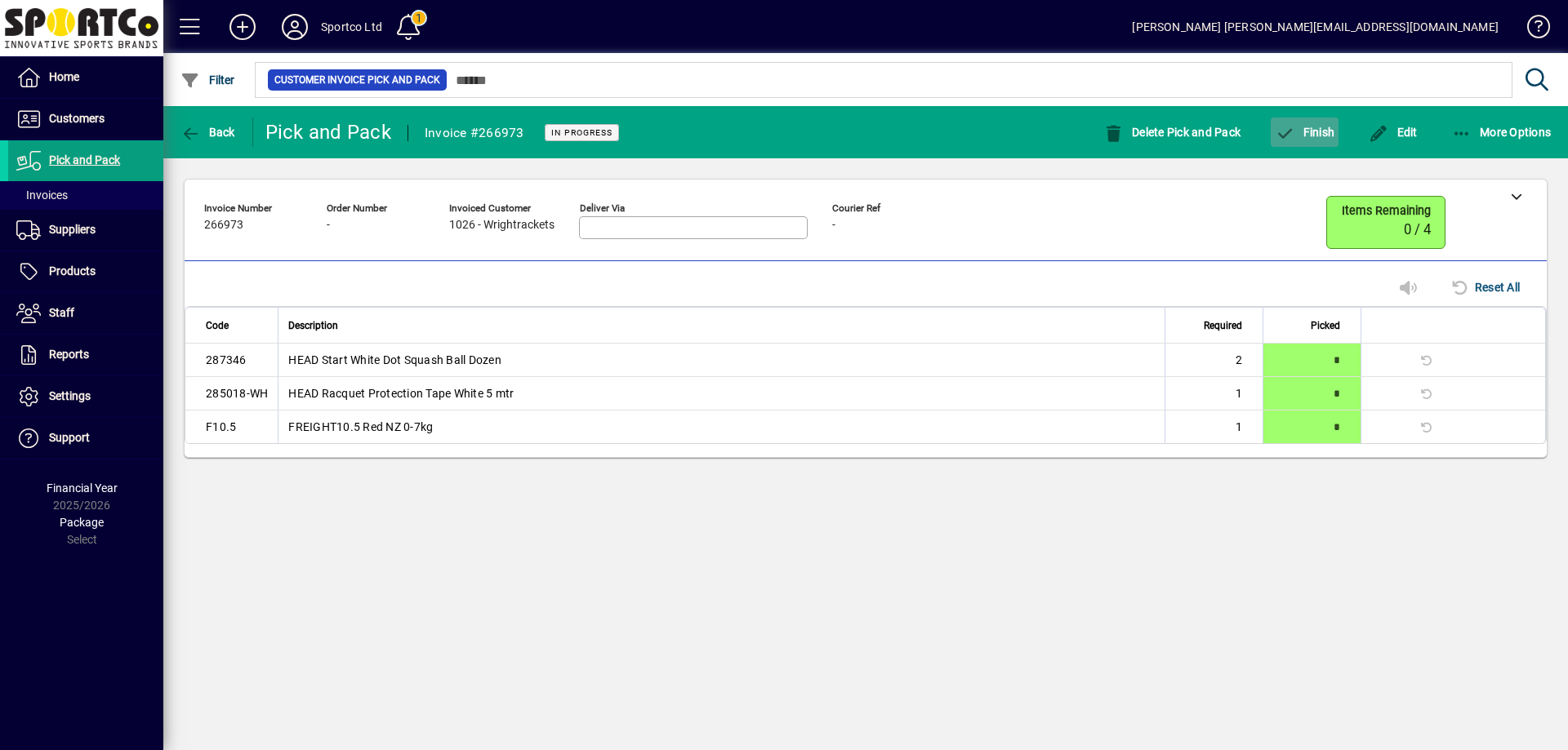
click at [1307, 139] on span "button" at bounding box center [1304, 132] width 68 height 39
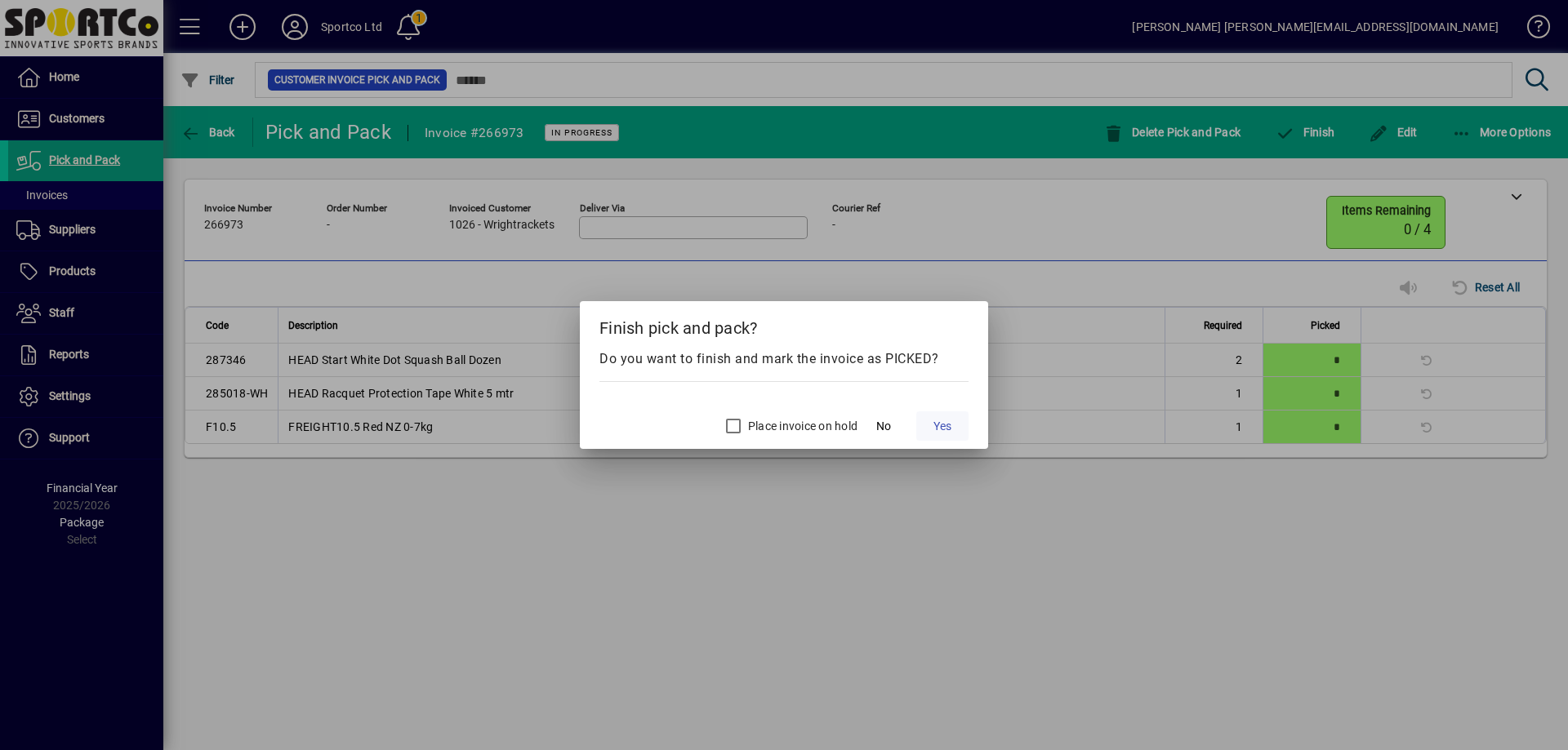
click at [952, 423] on span "Yes" at bounding box center [942, 427] width 18 height 17
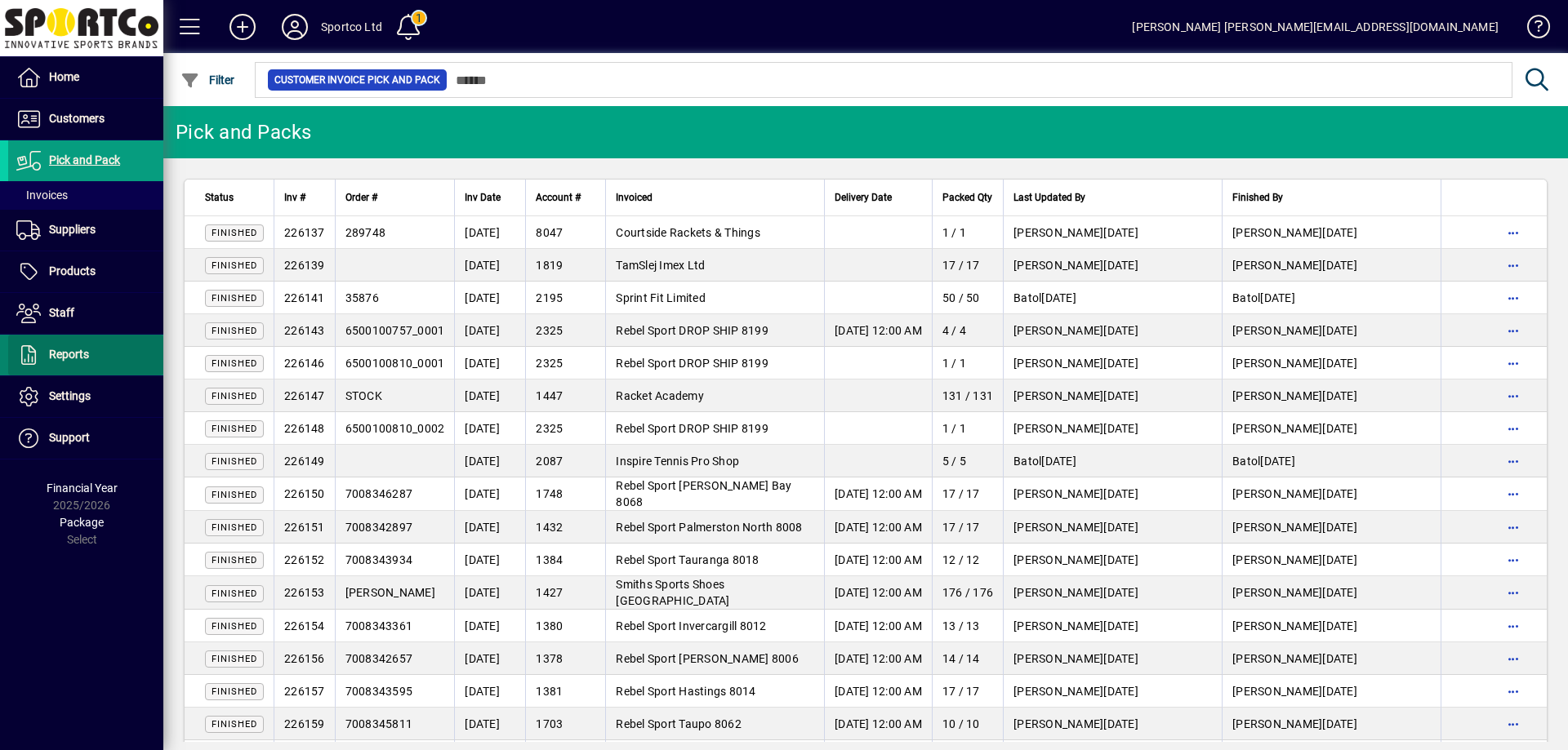
click at [75, 345] on link "Reports" at bounding box center [86, 355] width 155 height 41
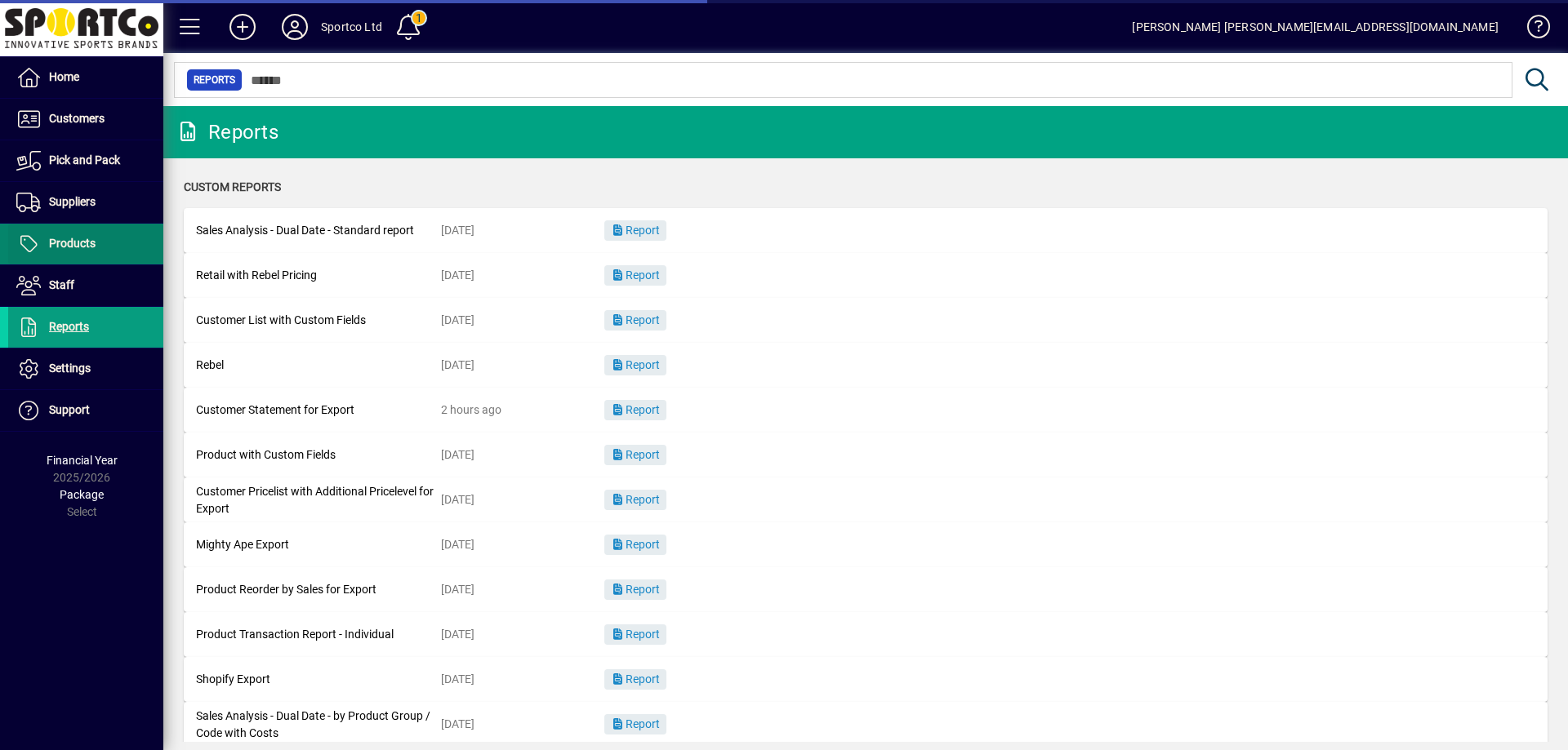
click at [77, 280] on span at bounding box center [86, 285] width 155 height 39
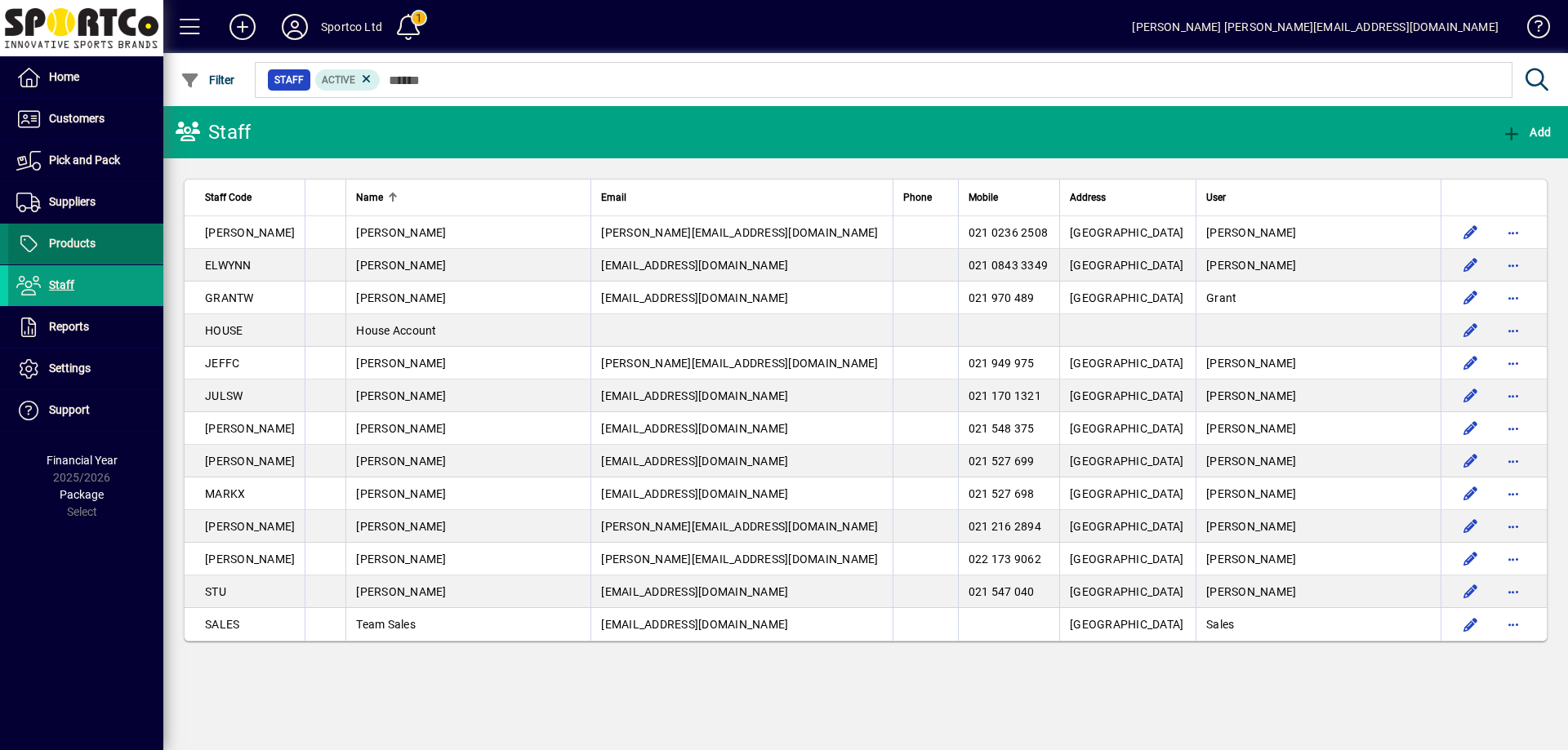
click at [75, 252] on span "Products" at bounding box center [52, 243] width 87 height 20
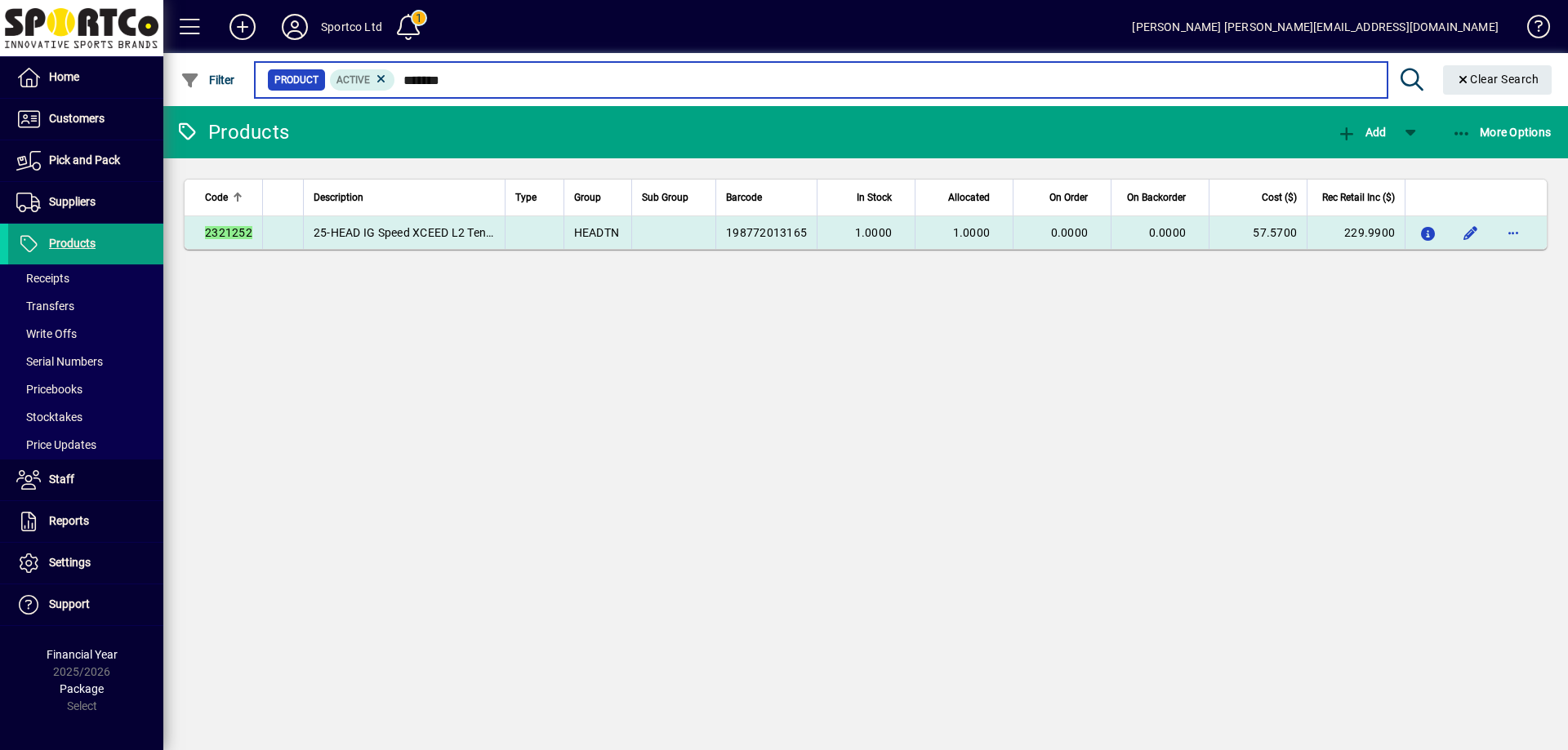
type input "*******"
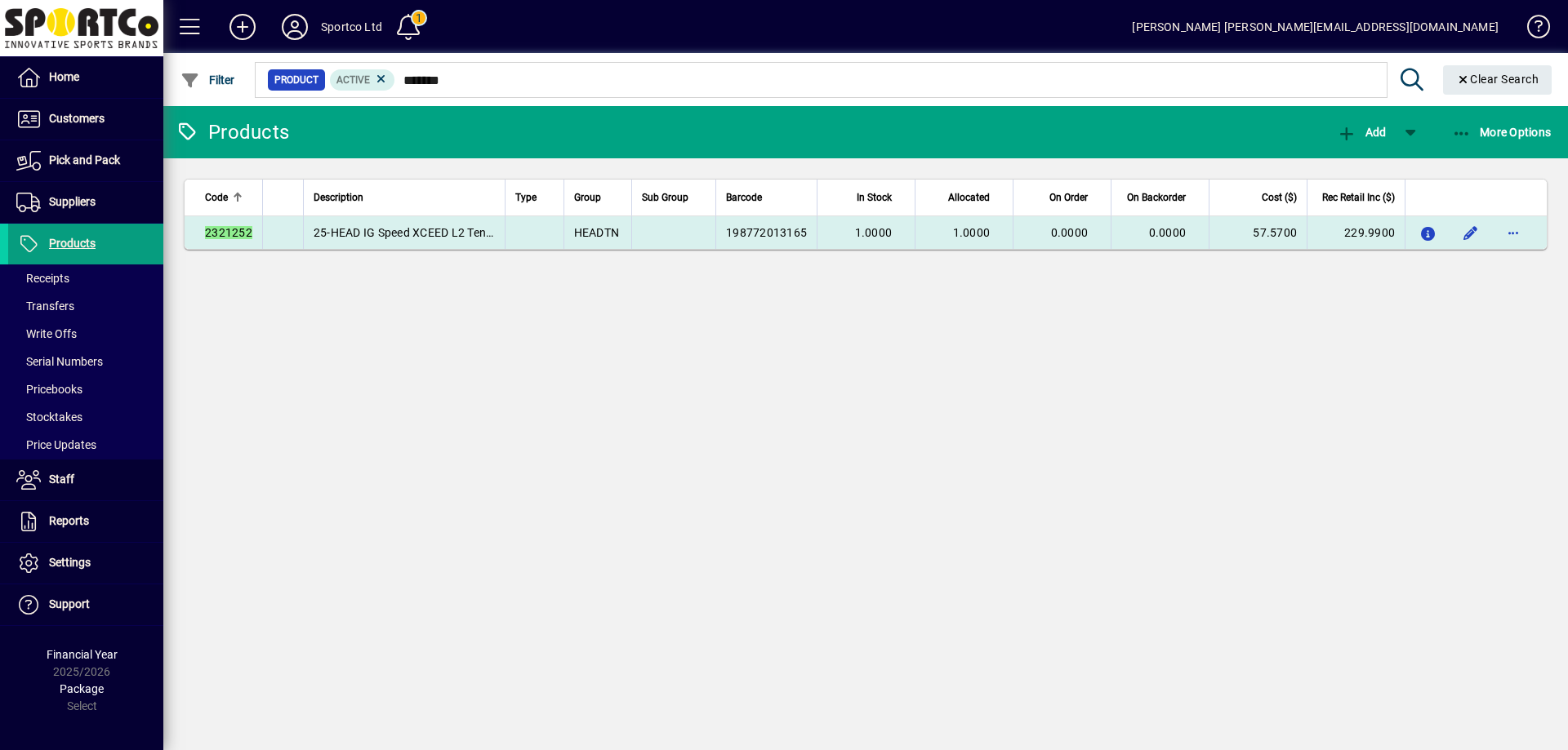
click at [795, 228] on span "198772013165" at bounding box center [766, 232] width 81 height 13
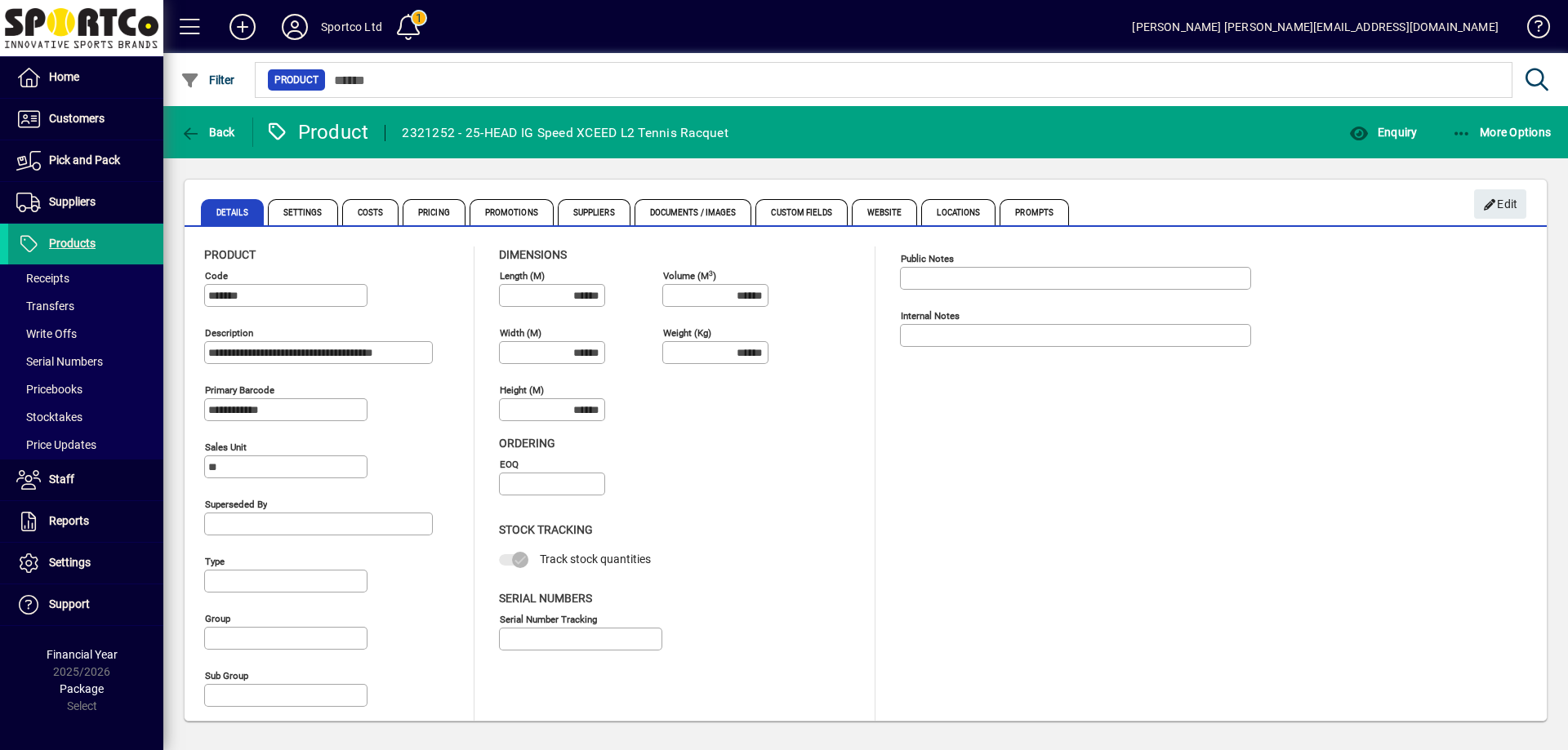
type input "**********"
type input "****"
click at [1379, 126] on span "Enquiry" at bounding box center [1382, 132] width 68 height 13
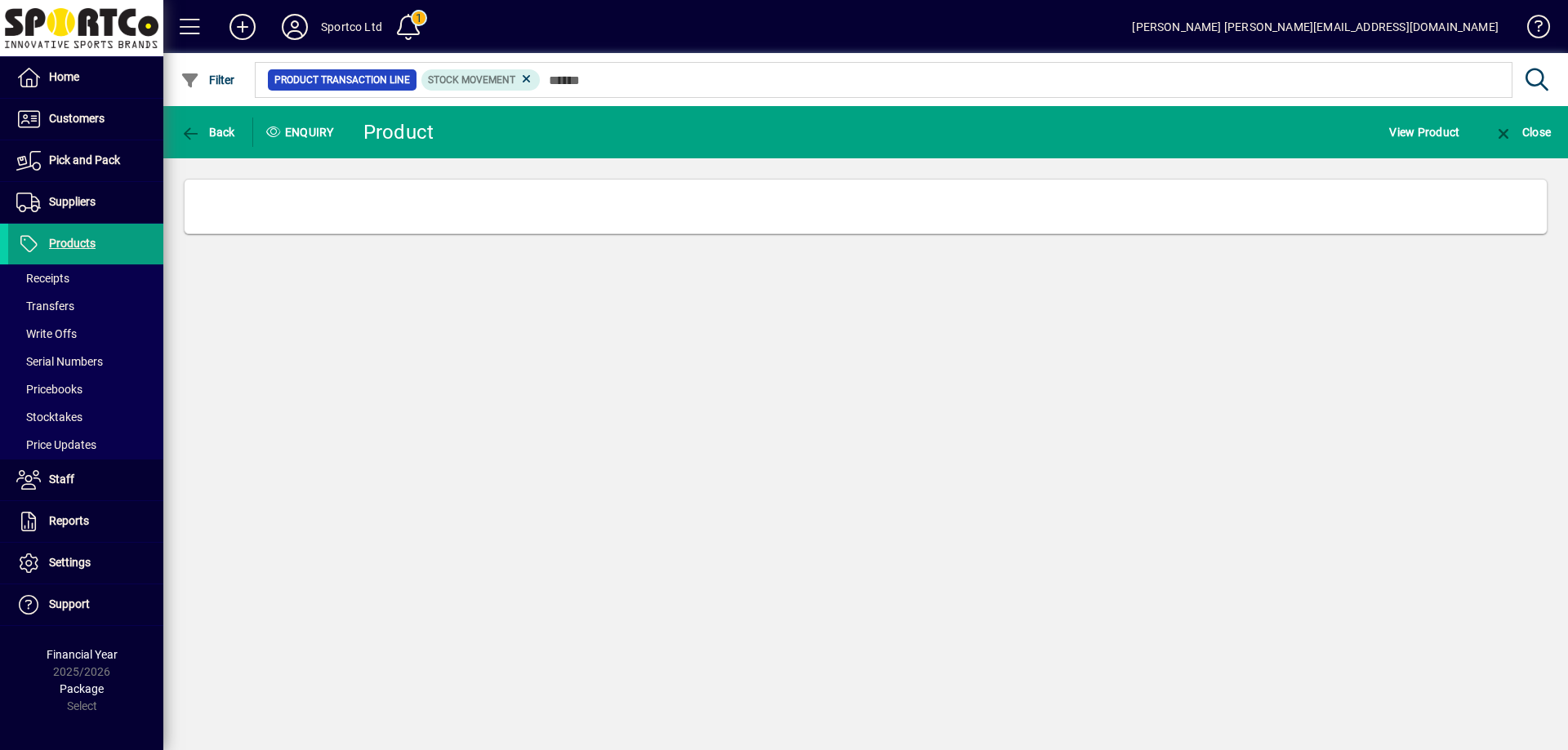
click at [1379, 125] on div "View Product" at bounding box center [1424, 132] width 105 height 29
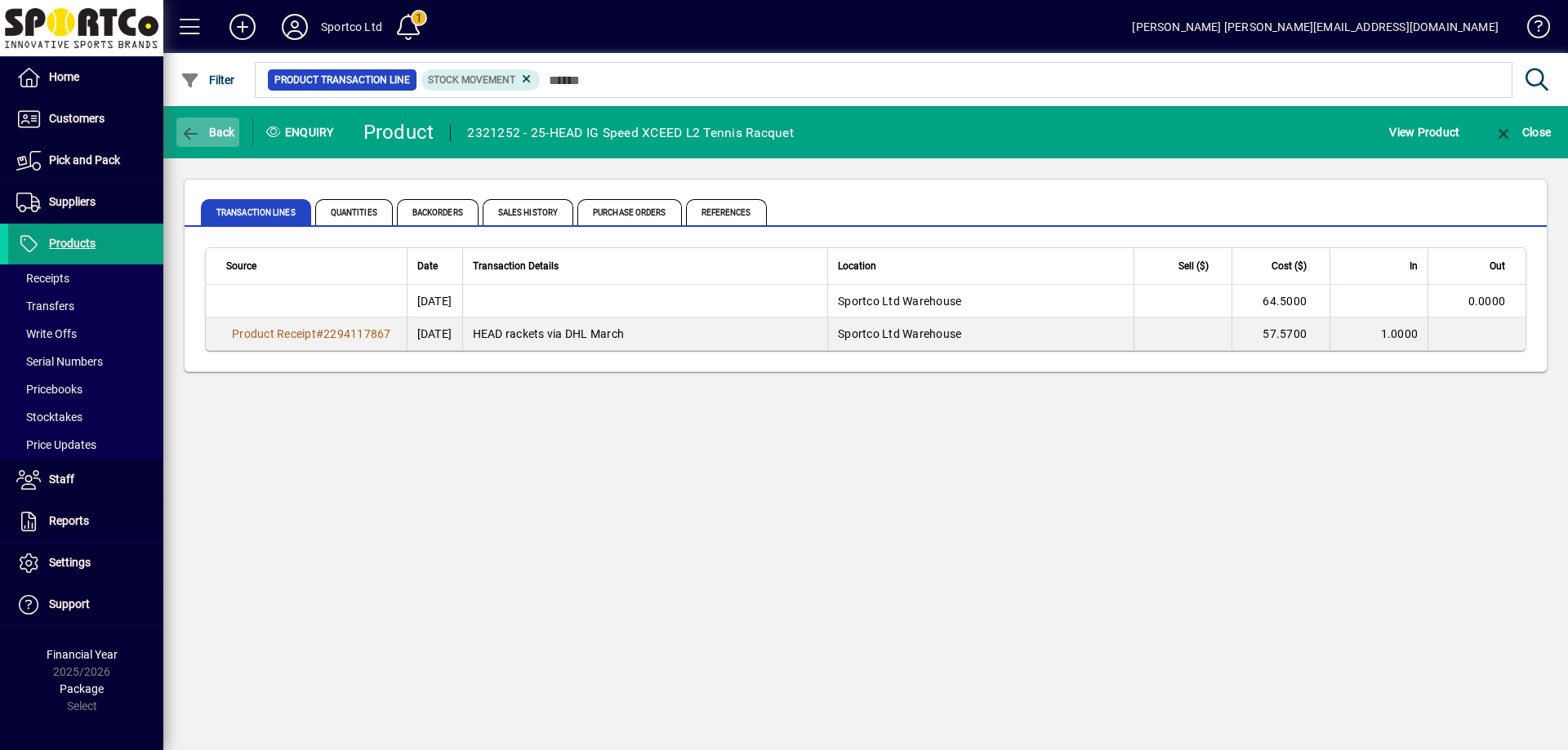
click at [199, 129] on icon "button" at bounding box center [190, 134] width 21 height 16
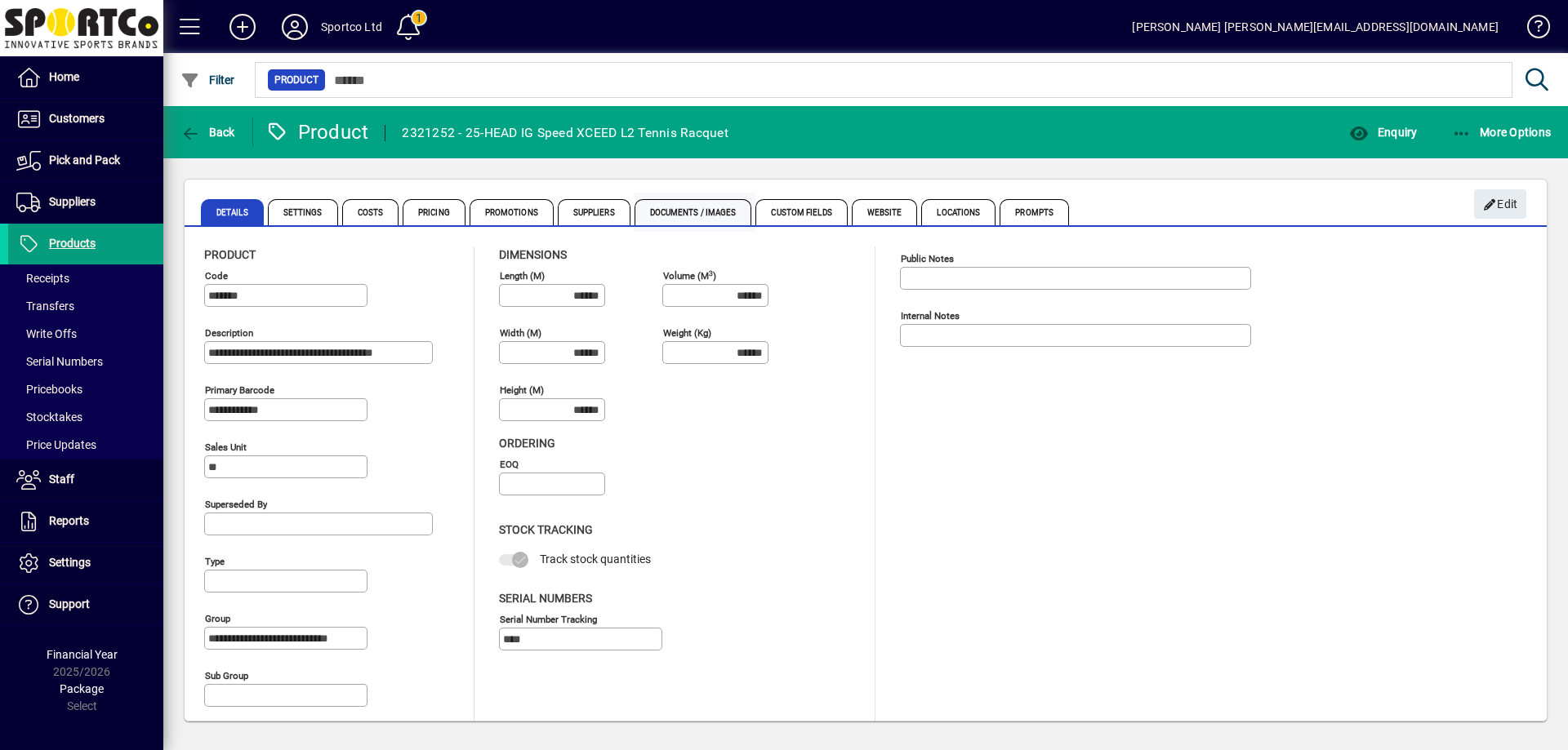
click at [690, 208] on span "Documents / Images" at bounding box center [693, 212] width 117 height 26
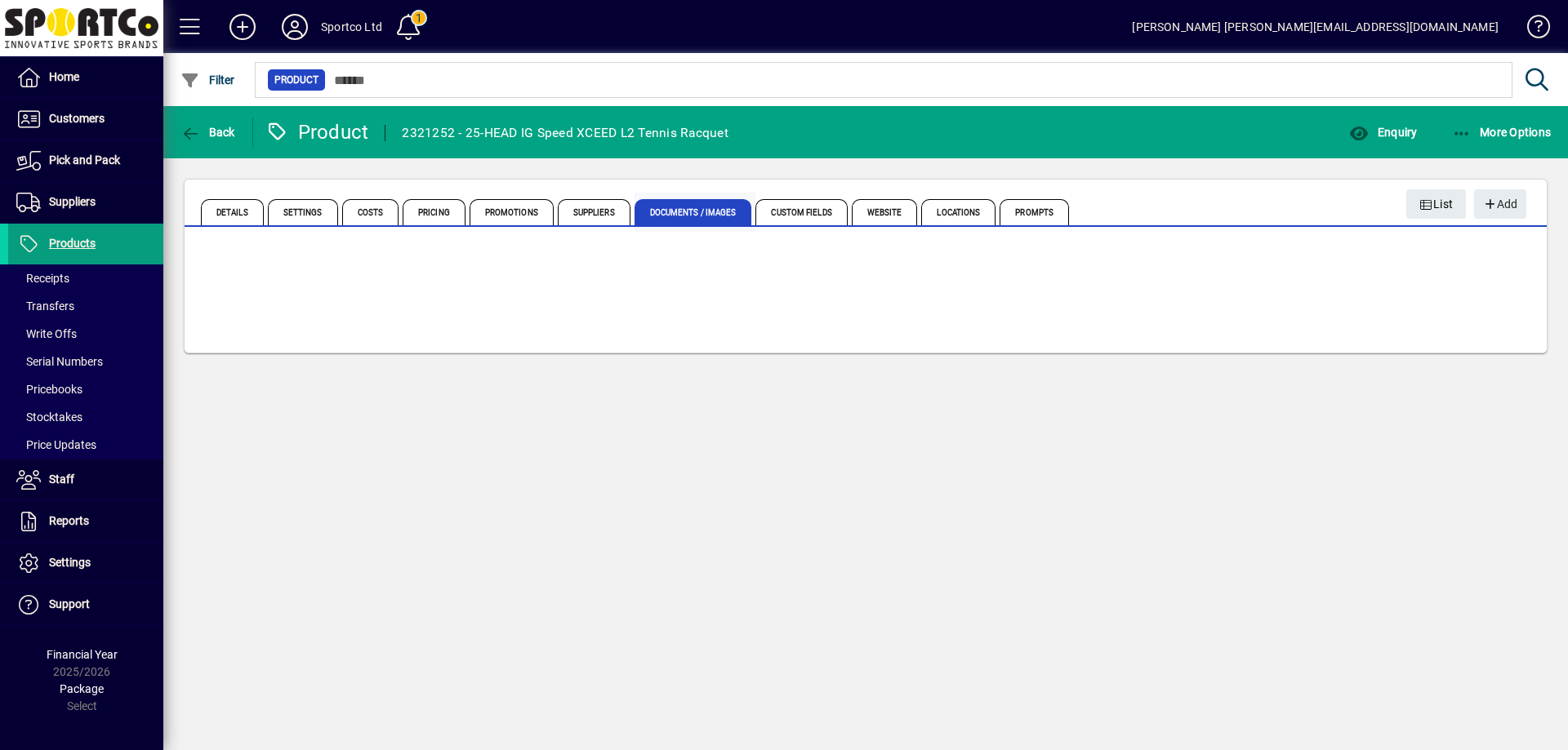
click at [714, 207] on span "Documents / Images" at bounding box center [693, 212] width 117 height 26
click at [213, 135] on span "Back" at bounding box center [207, 132] width 55 height 13
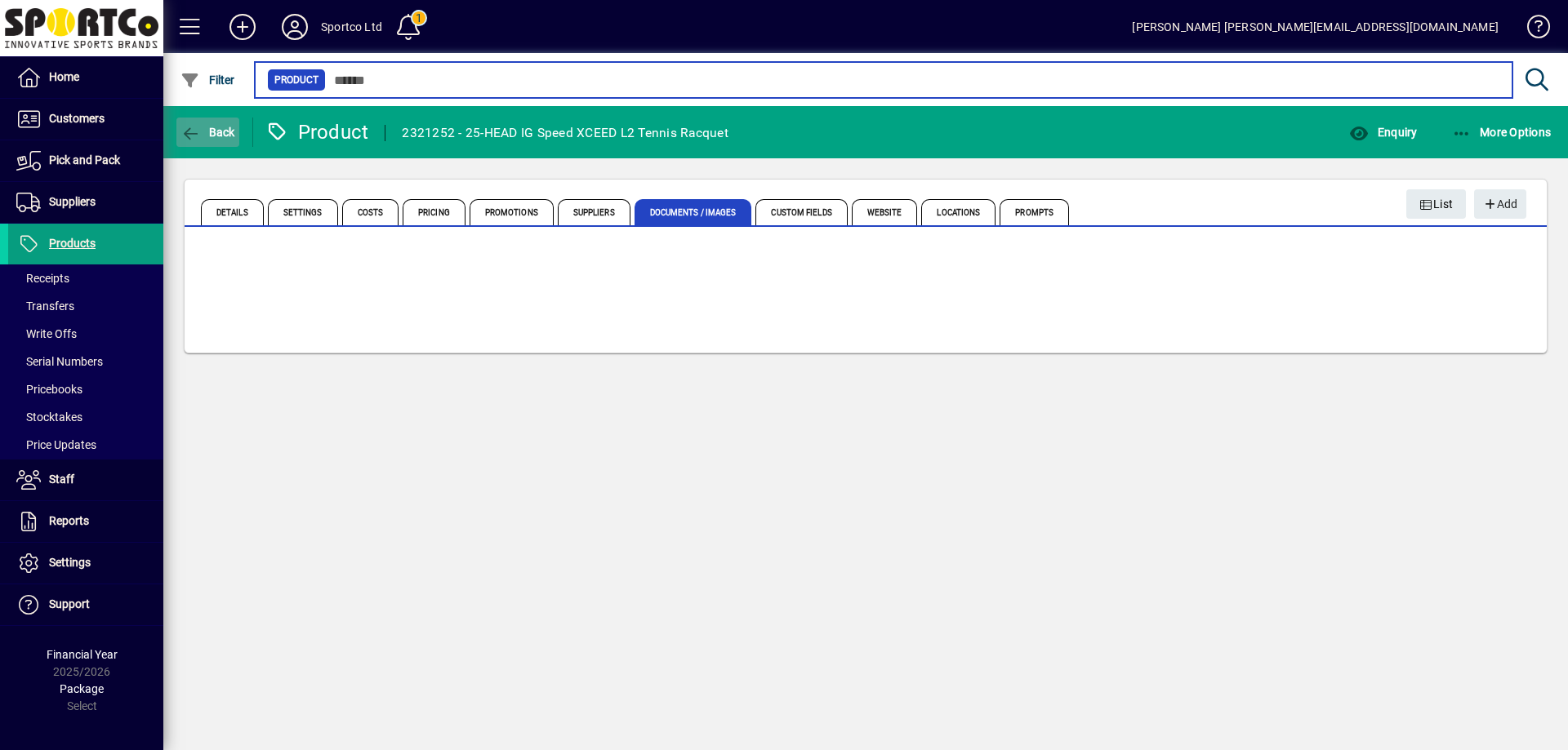
type input "*******"
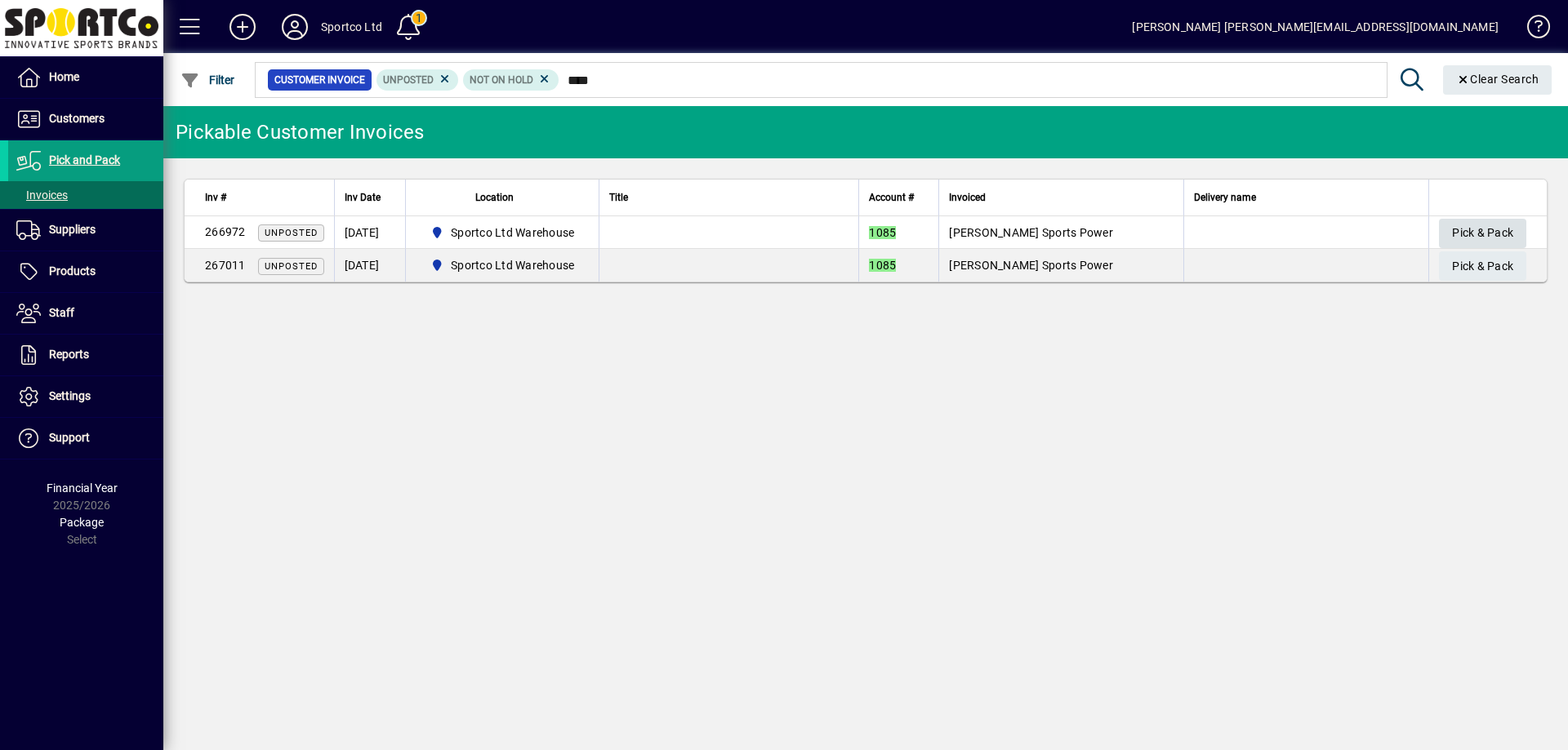
type input "****"
click at [1501, 226] on span "Pick & Pack" at bounding box center [1481, 232] width 61 height 27
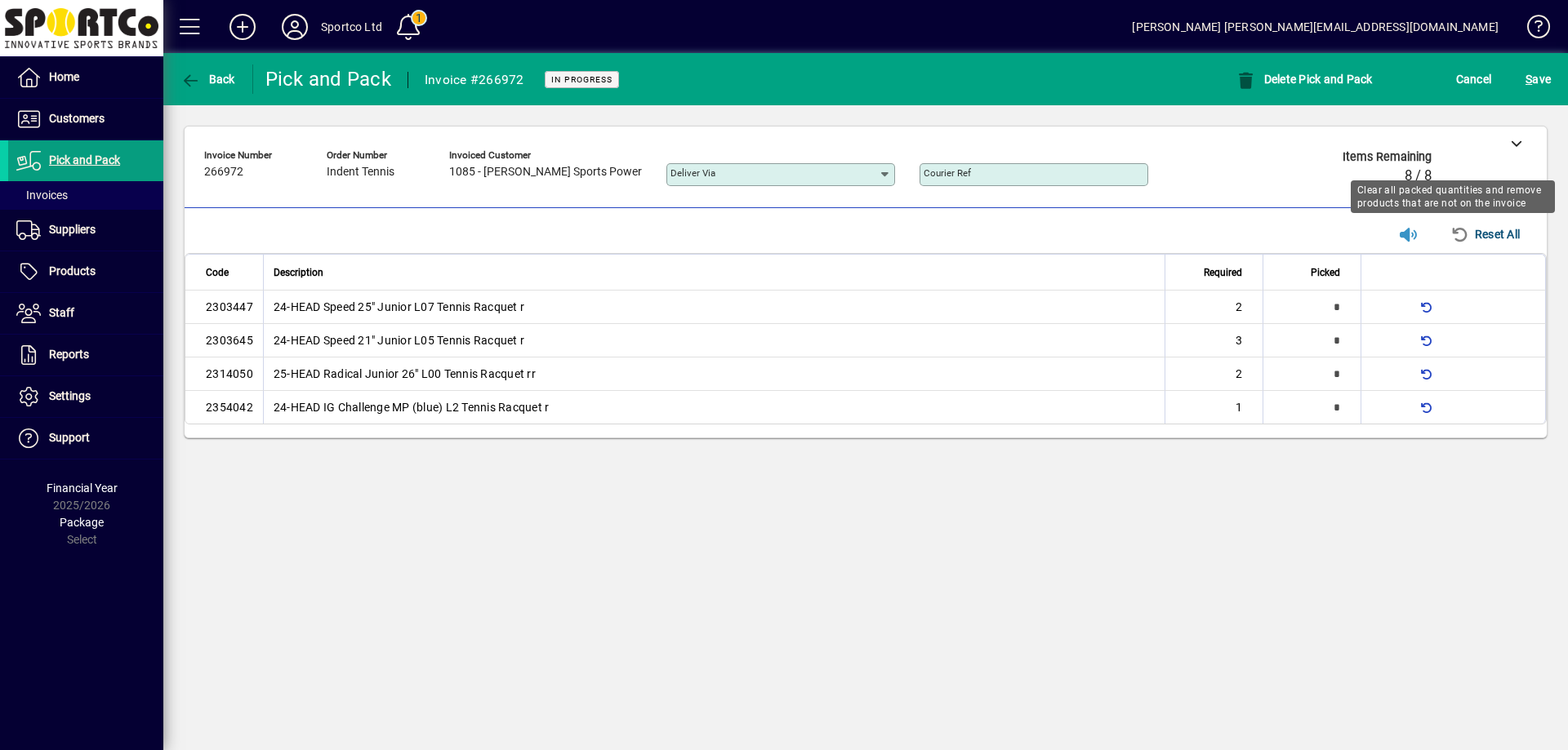
type input "*"
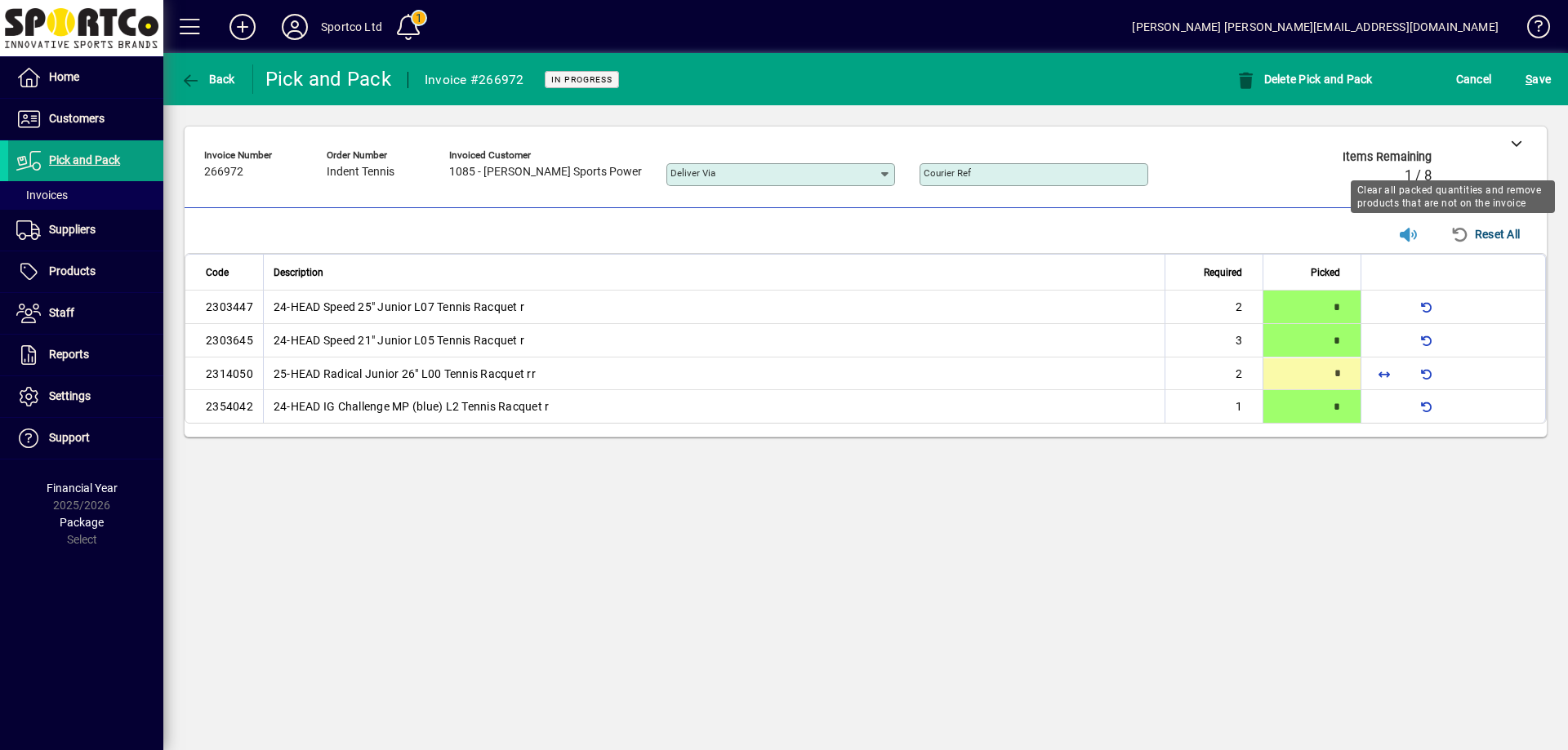
type input "*"
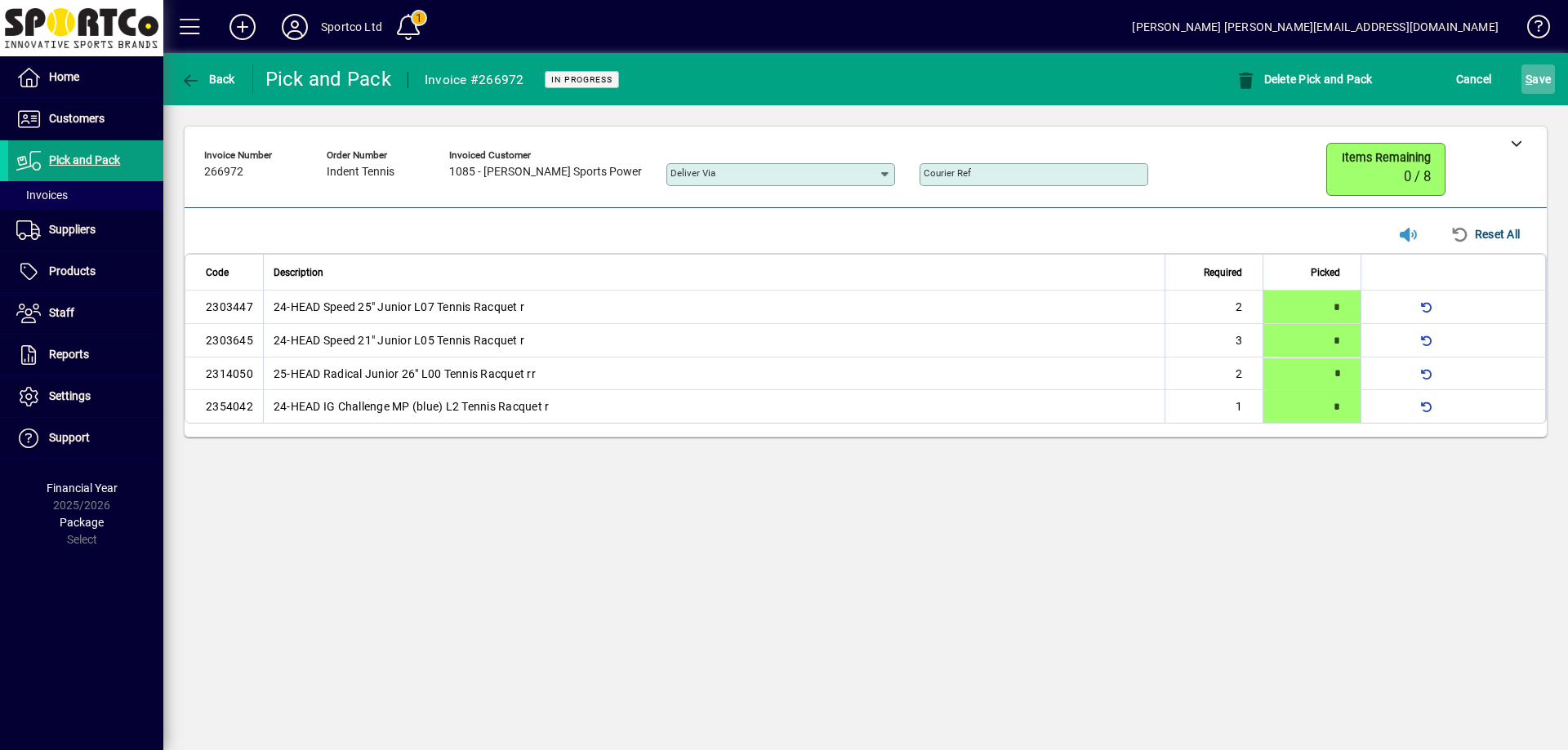
click at [1543, 79] on span "S ave" at bounding box center [1538, 79] width 26 height 26
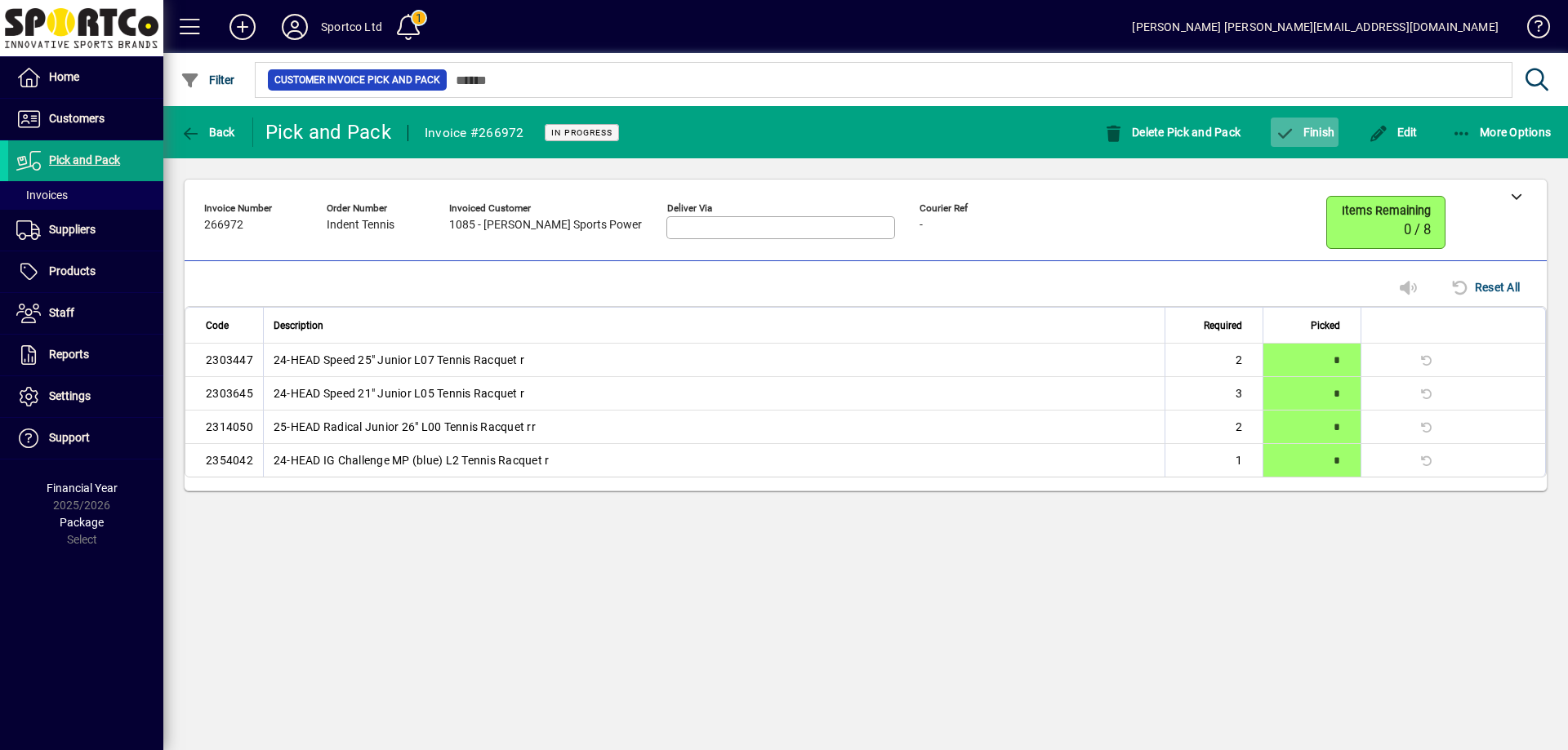
click at [1302, 126] on span "Finish" at bounding box center [1305, 132] width 60 height 13
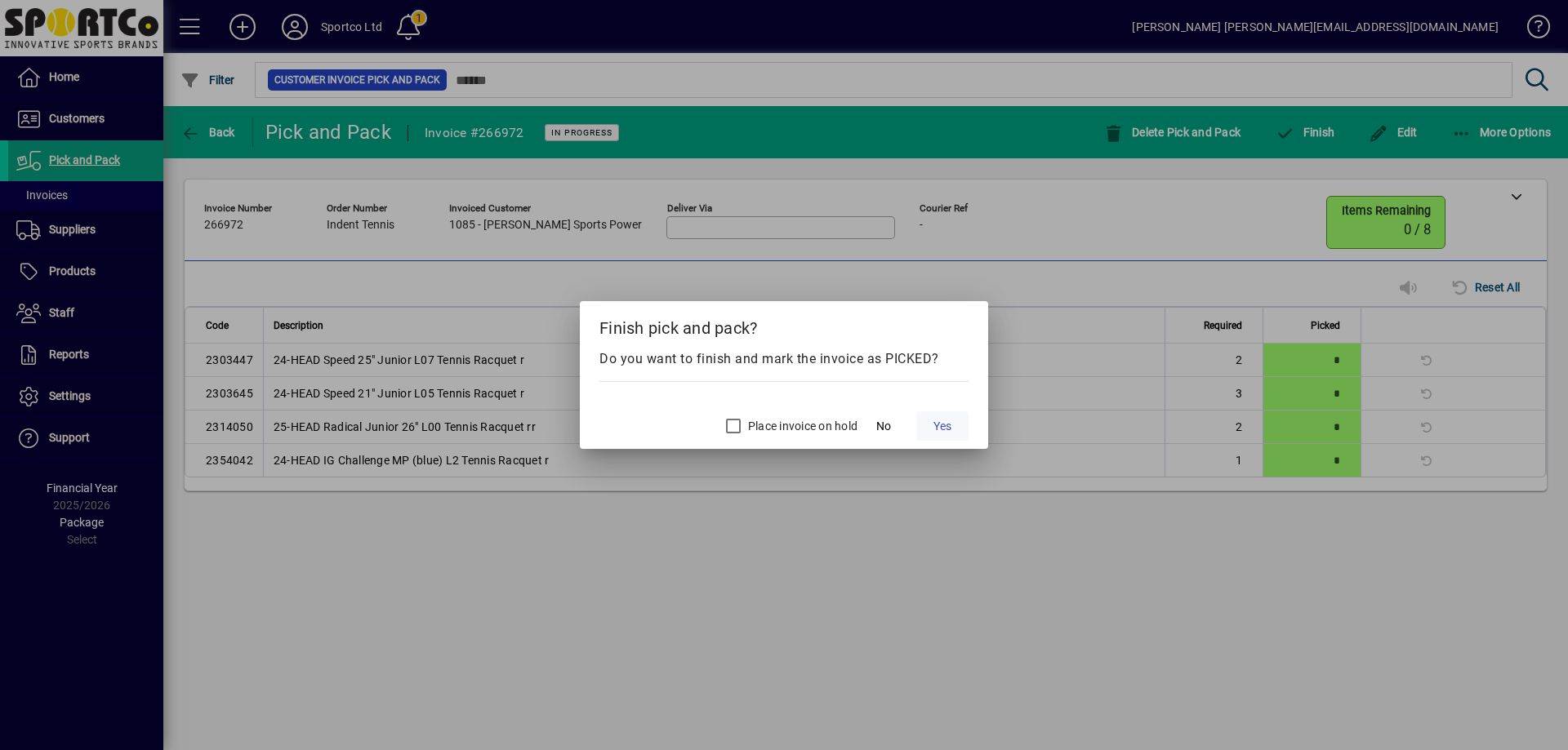
click at [936, 429] on span "Yes" at bounding box center [942, 427] width 18 height 17
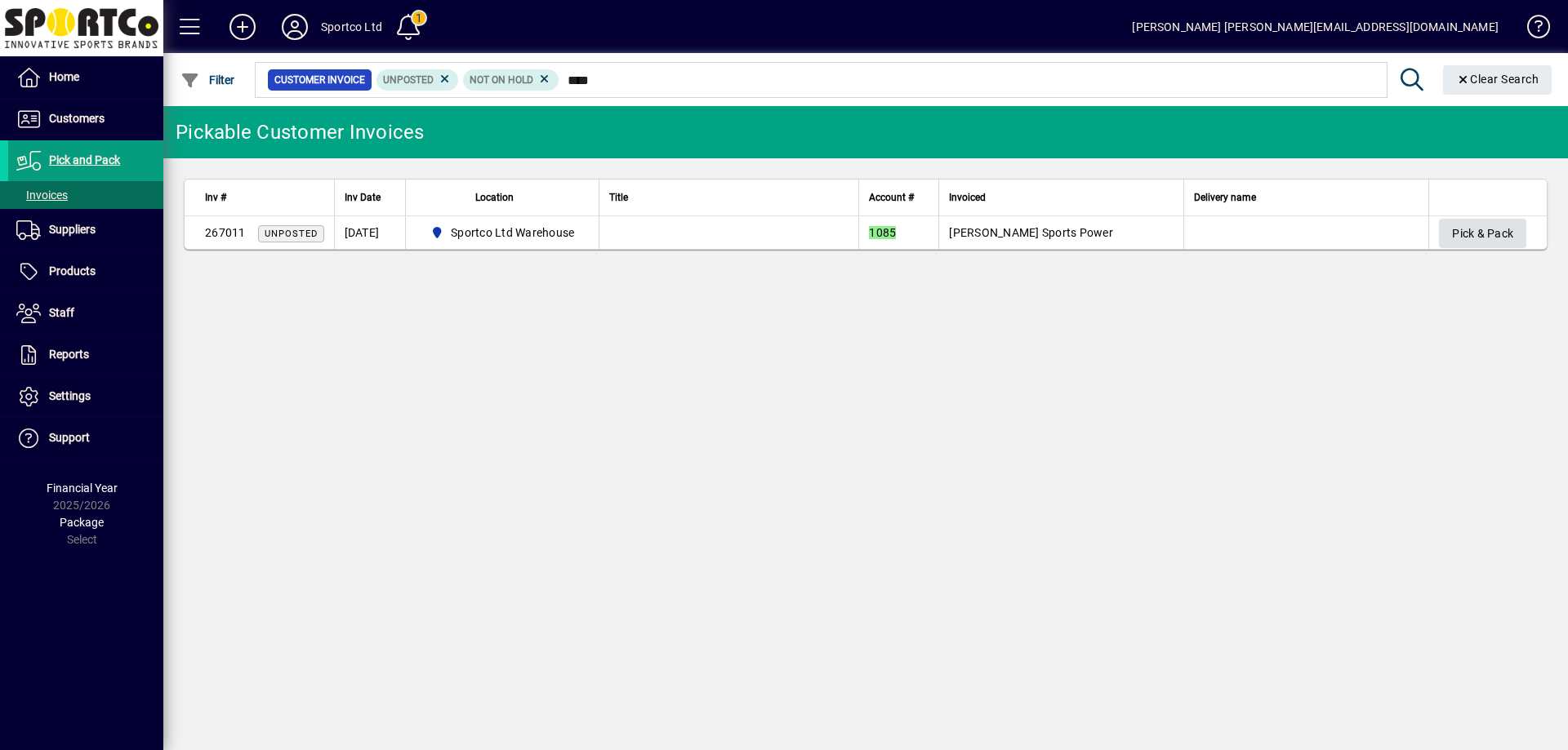
type input "****"
click at [1501, 235] on span "Pick & Pack" at bounding box center [1481, 233] width 61 height 27
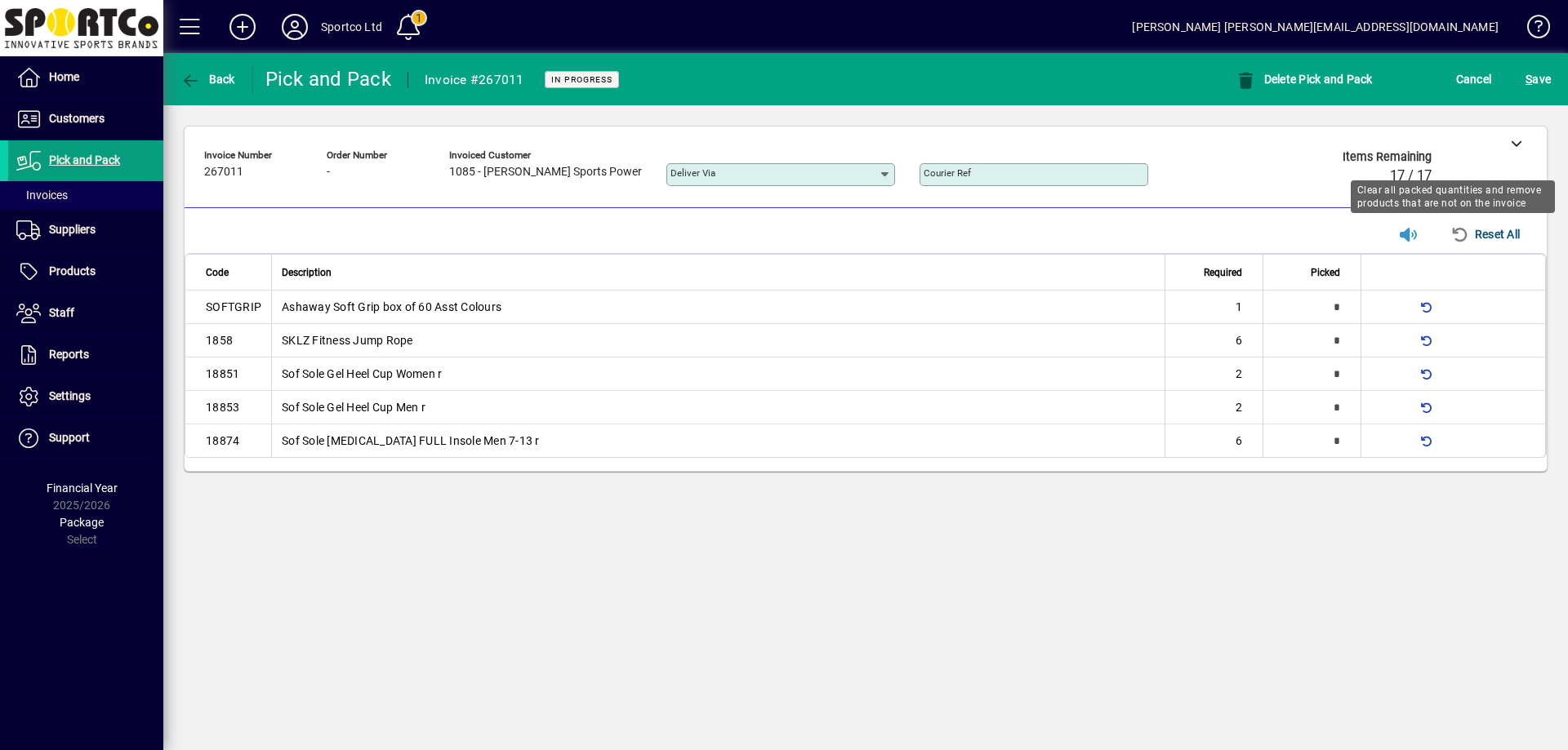
type input "*"
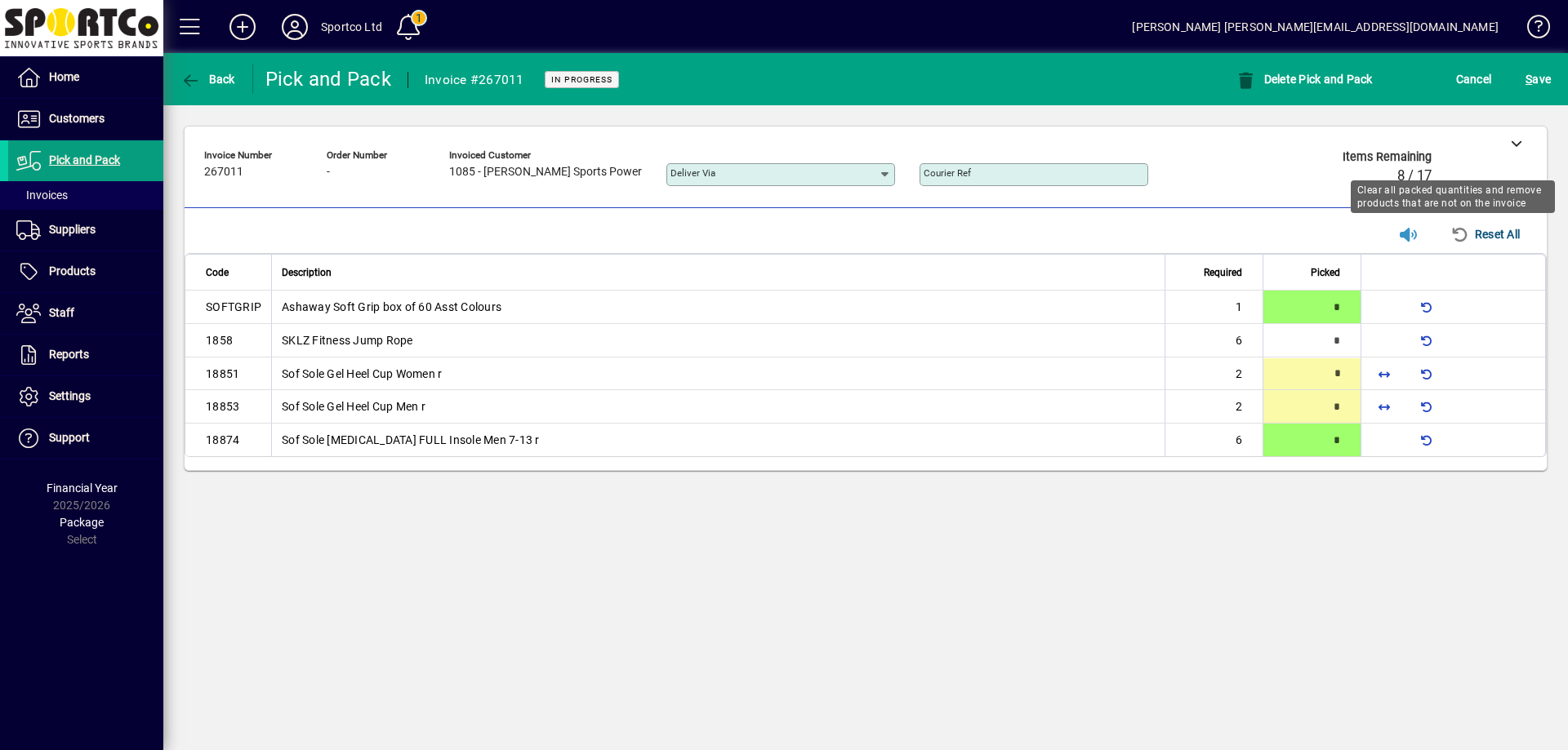
type input "*"
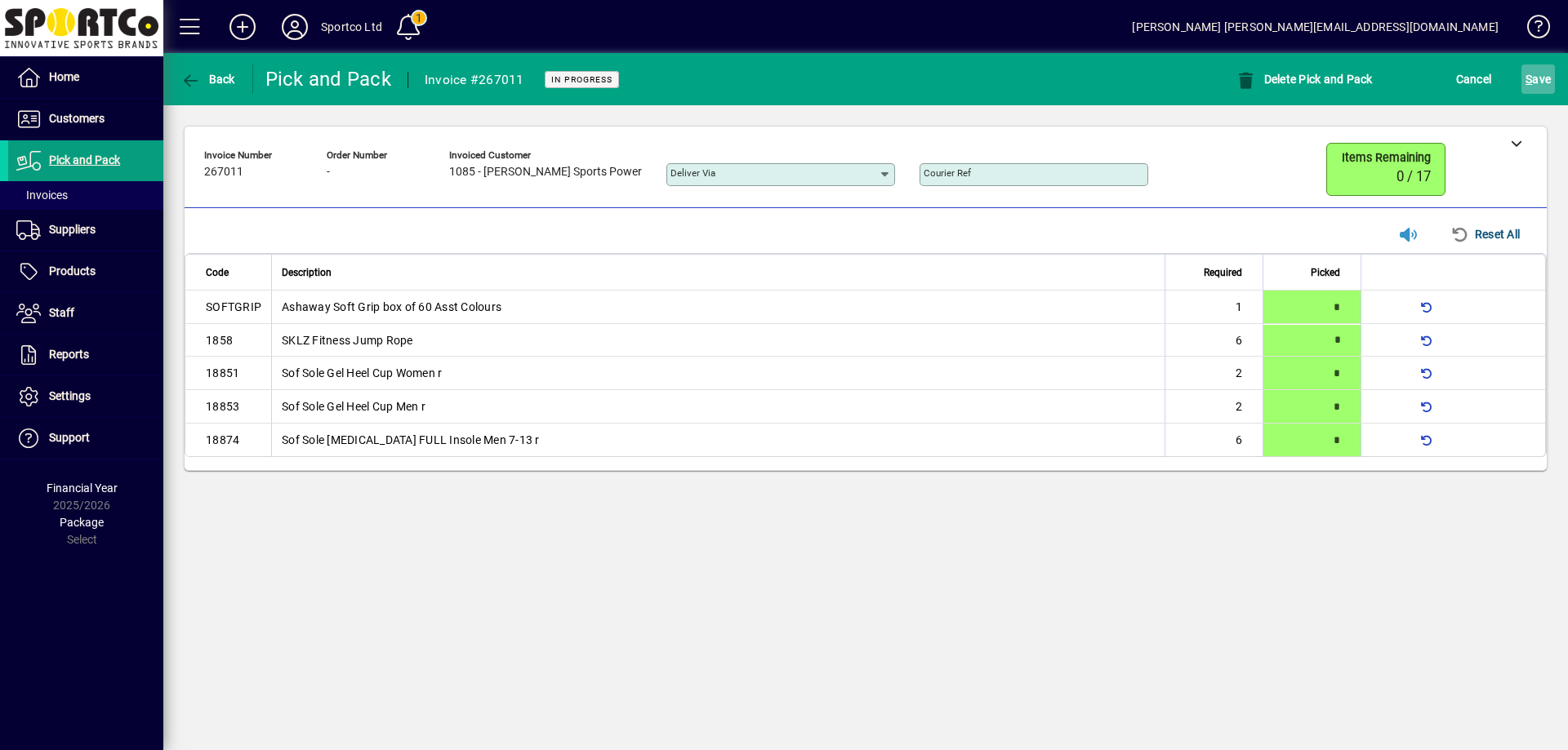
click at [1543, 85] on span "S ave" at bounding box center [1538, 79] width 26 height 26
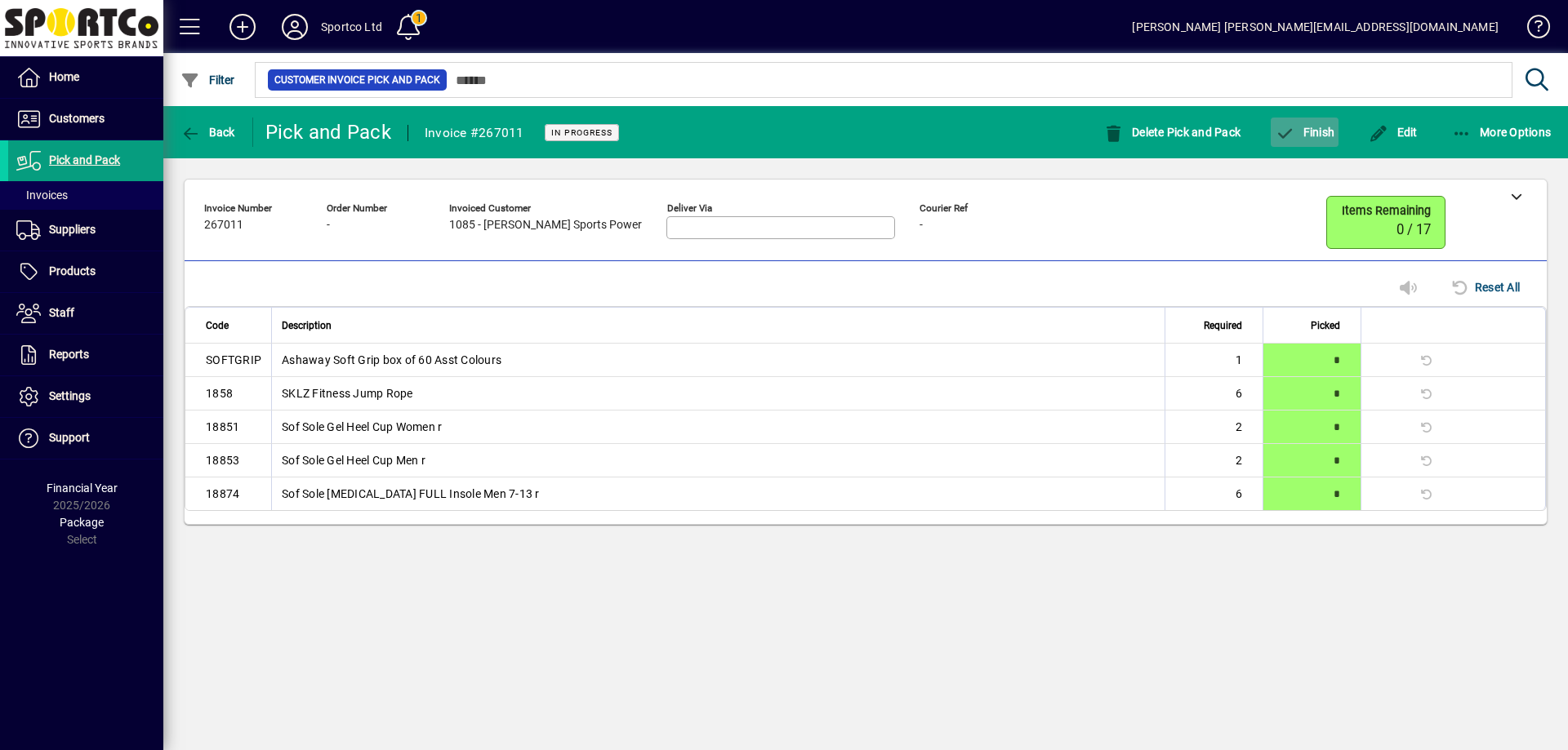
click at [1305, 126] on span "Finish" at bounding box center [1305, 132] width 60 height 13
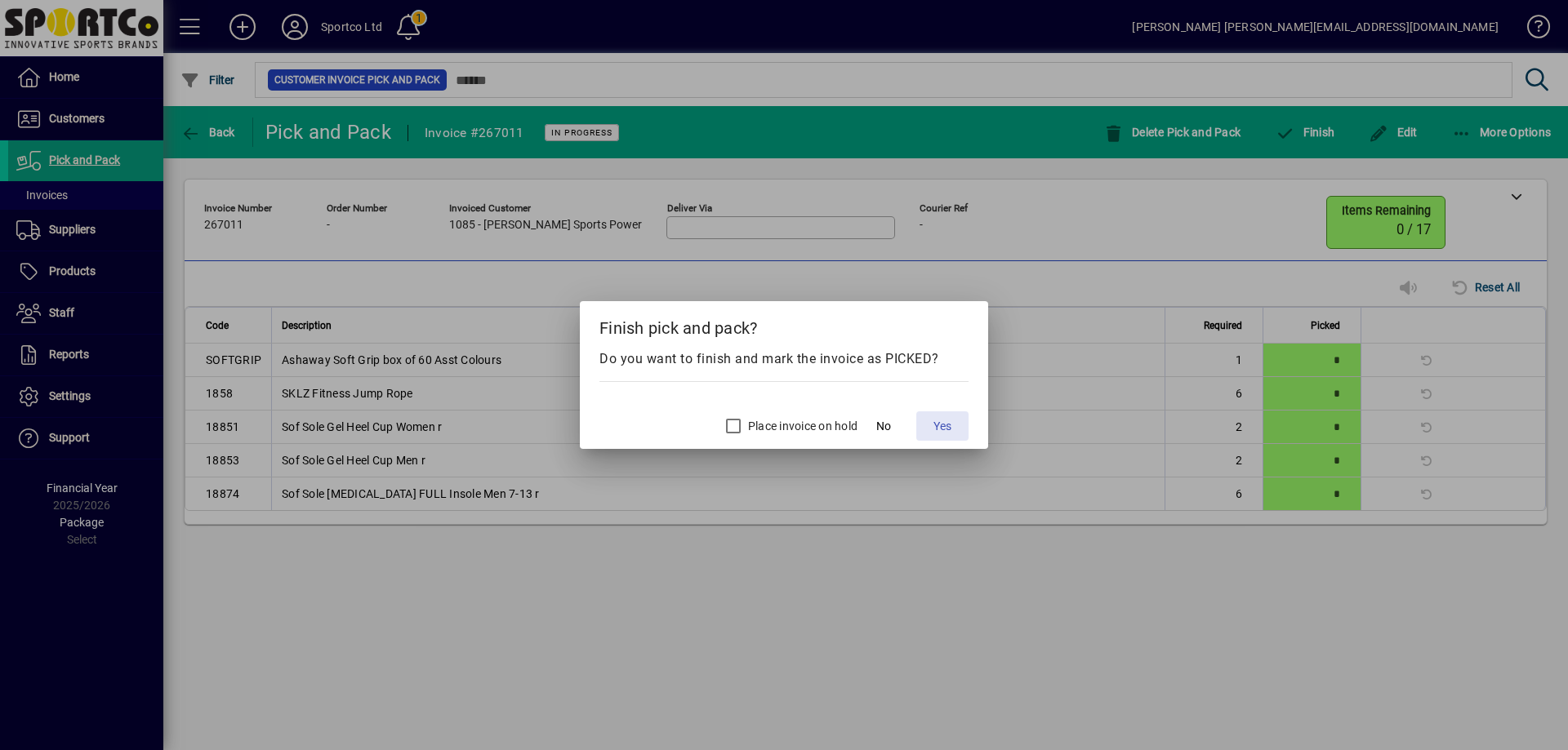
click at [945, 418] on span "Yes" at bounding box center [942, 427] width 18 height 17
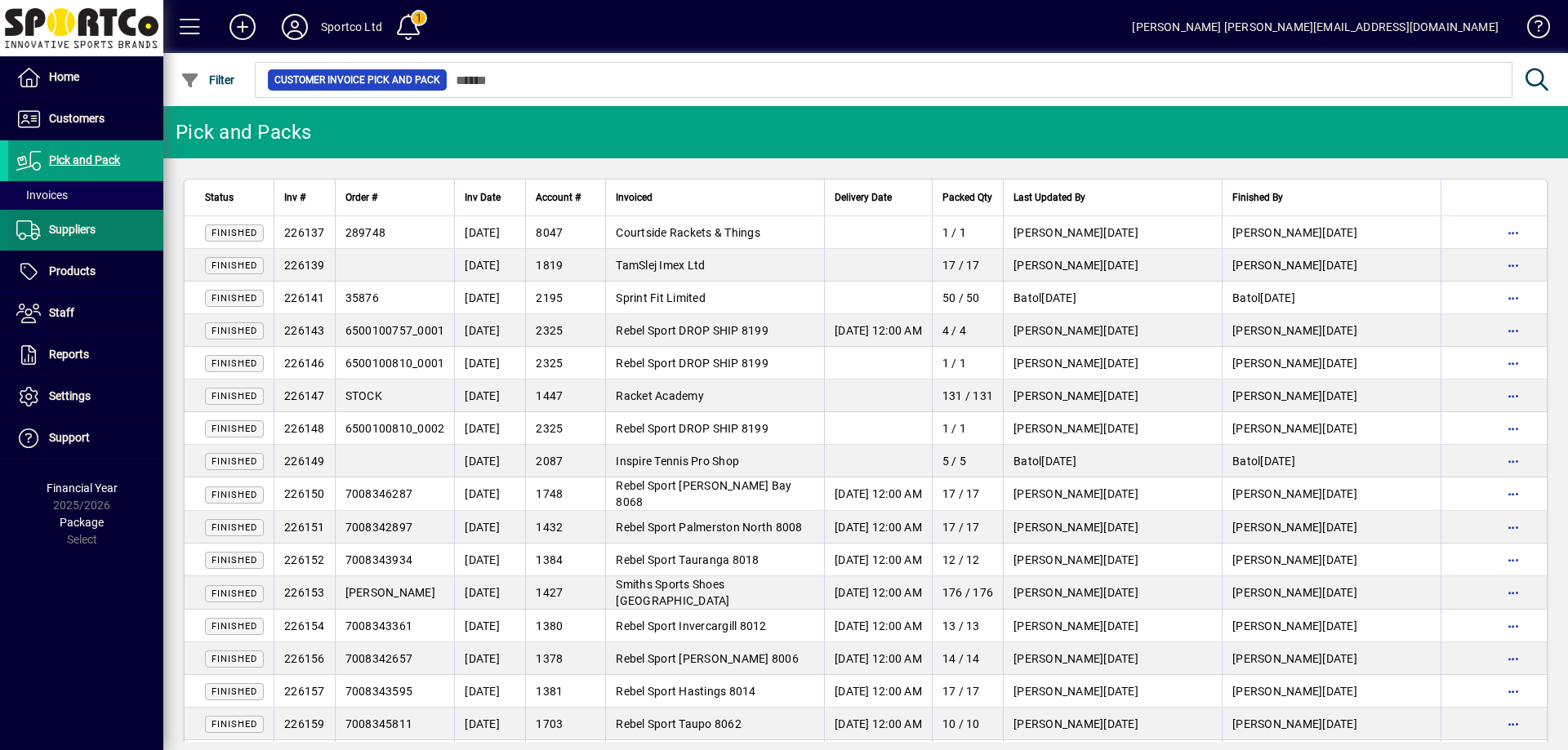
click at [82, 227] on span "Suppliers" at bounding box center [72, 229] width 46 height 13
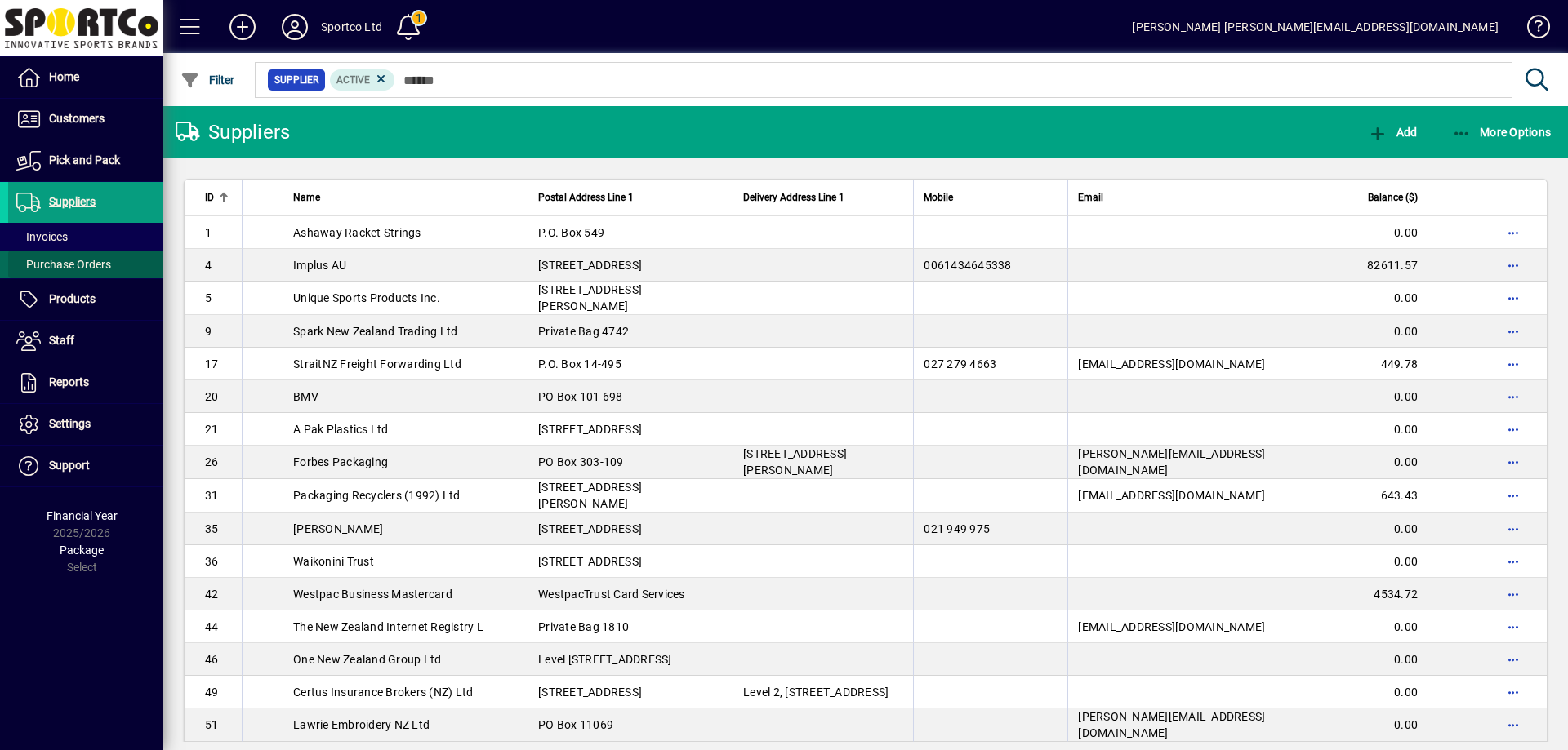
click at [49, 266] on span "Purchase Orders" at bounding box center [63, 264] width 94 height 13
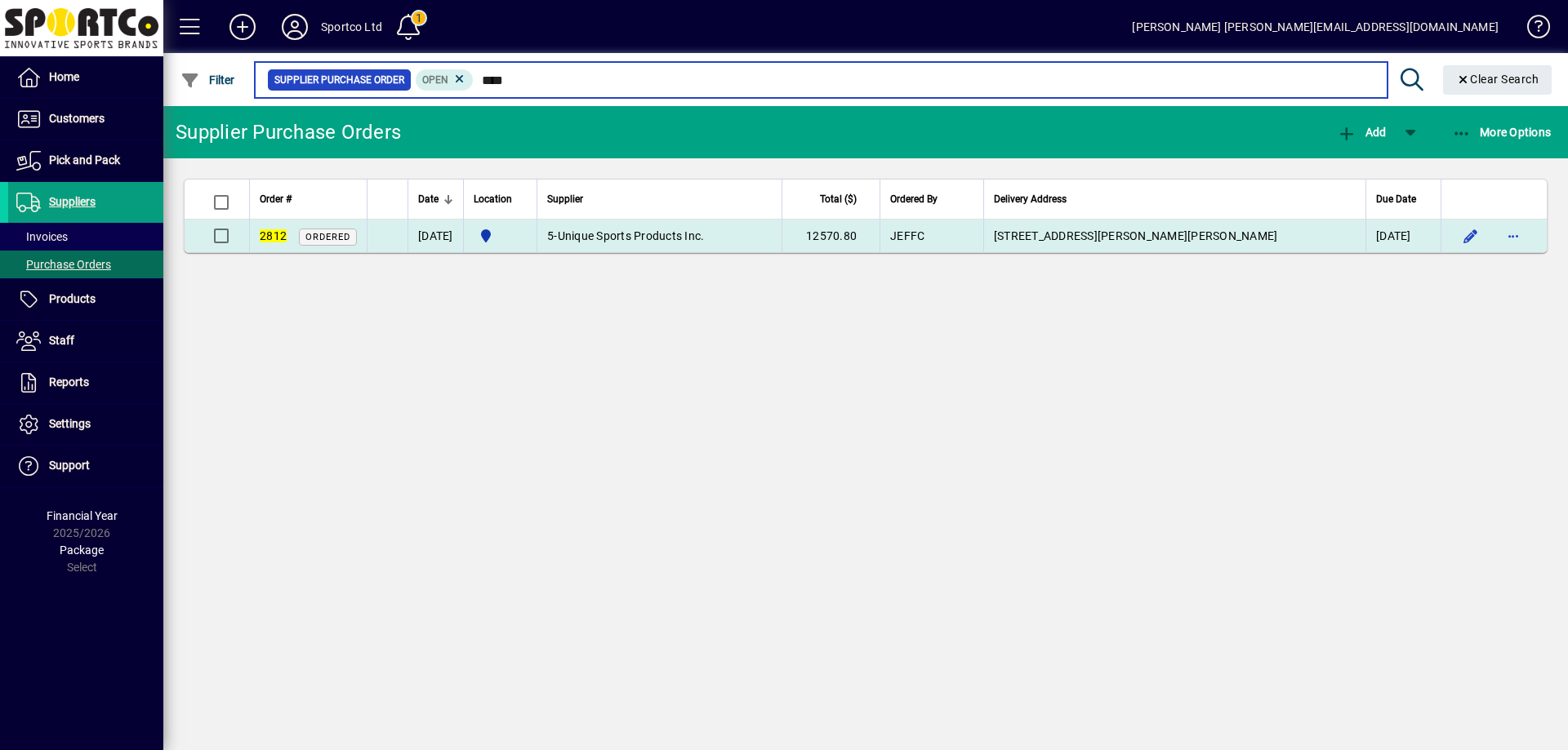
type input "****"
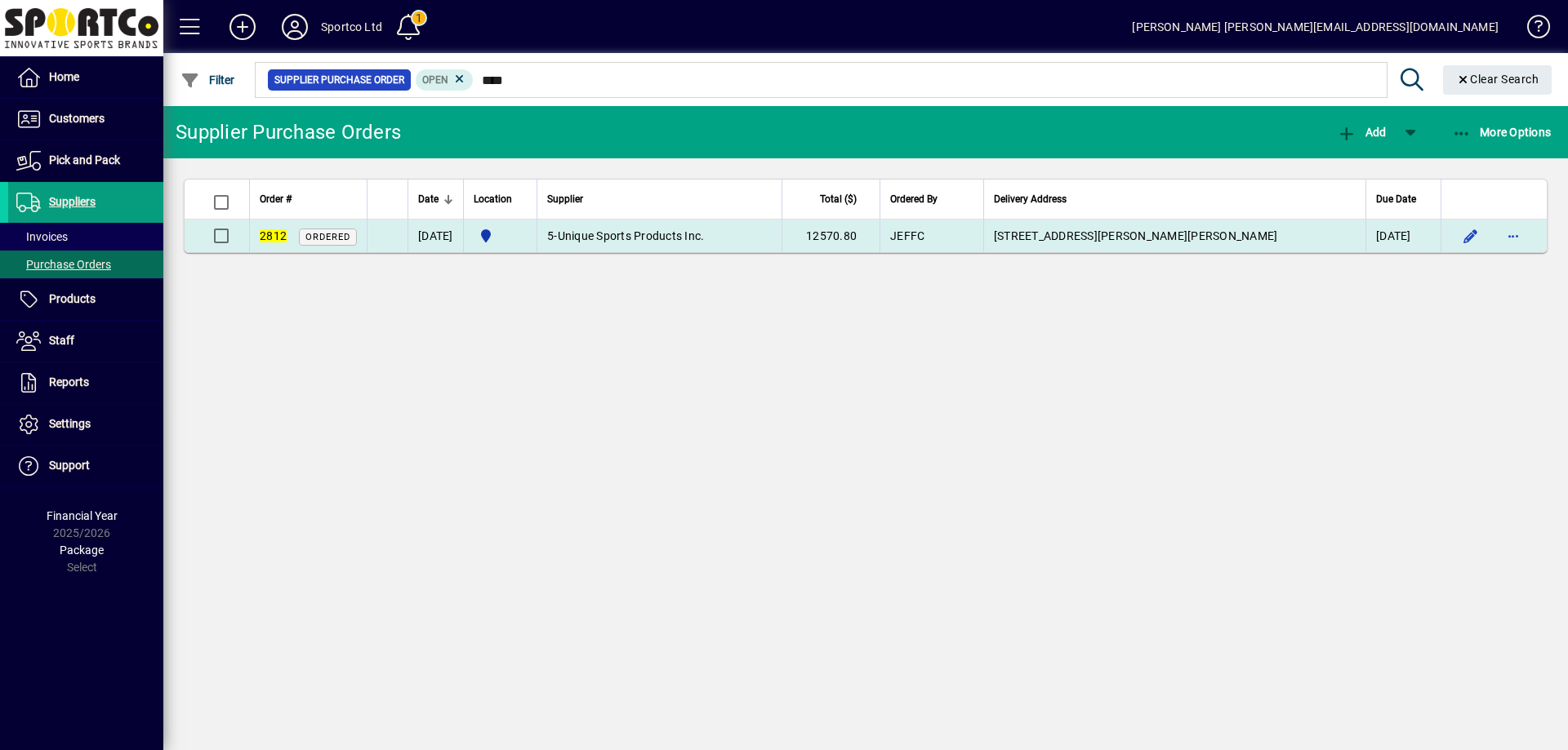
click at [705, 234] on span "Unique Sports Products Inc." at bounding box center [631, 236] width 147 height 13
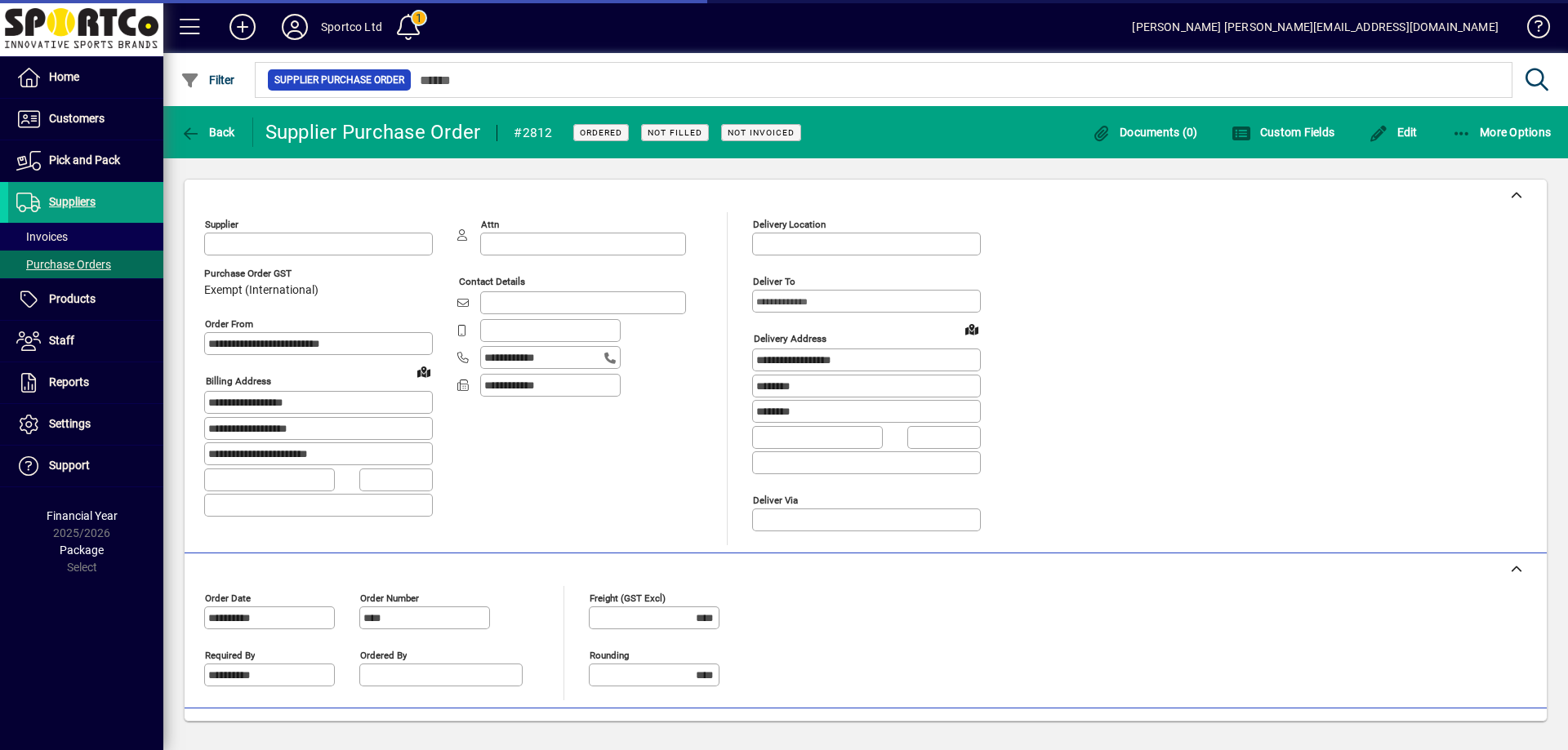
type input "**********"
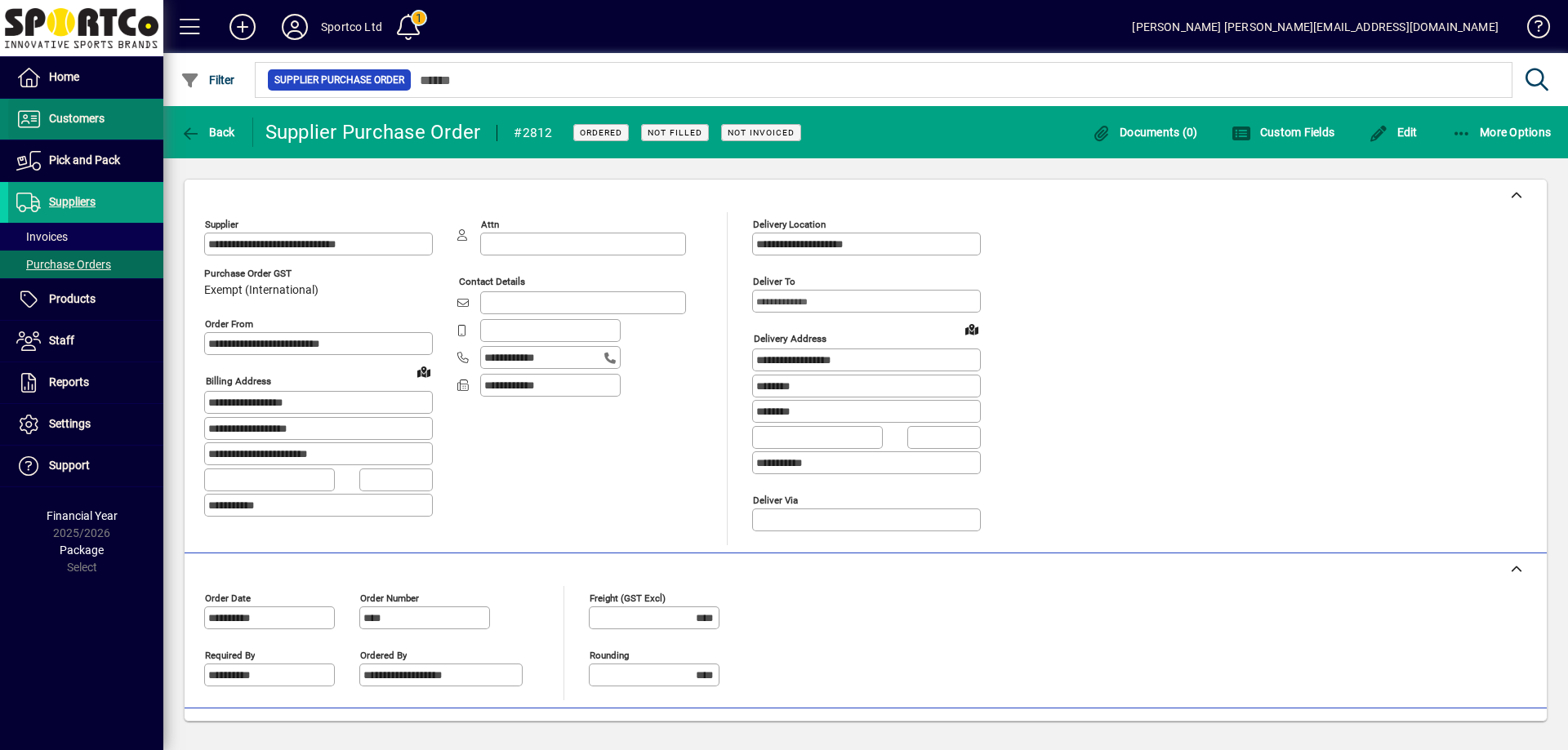
click at [77, 122] on span "Customers" at bounding box center [76, 117] width 56 height 13
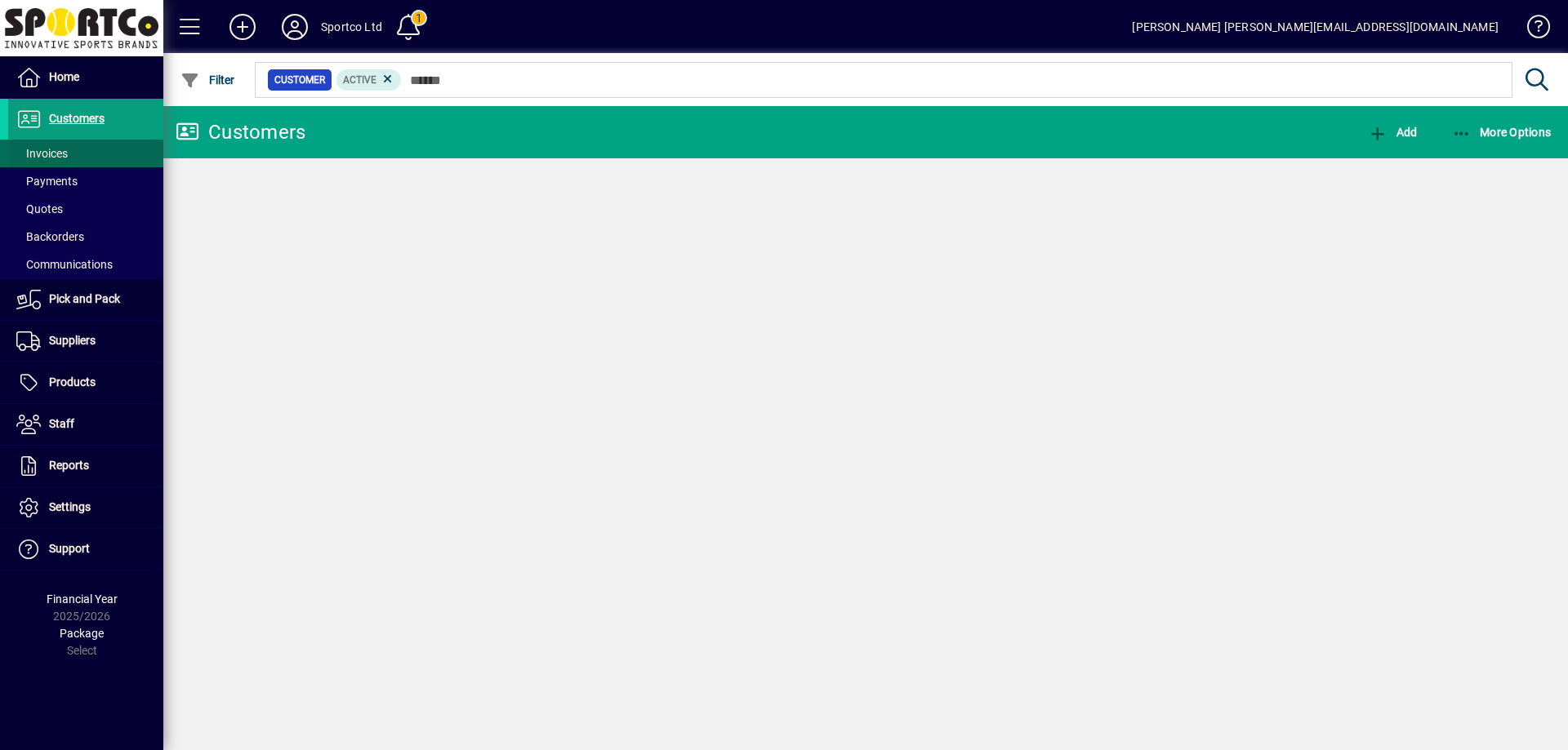
click at [57, 149] on span "Invoices" at bounding box center [42, 153] width 51 height 13
click at [57, 150] on span "Invoices" at bounding box center [42, 153] width 51 height 13
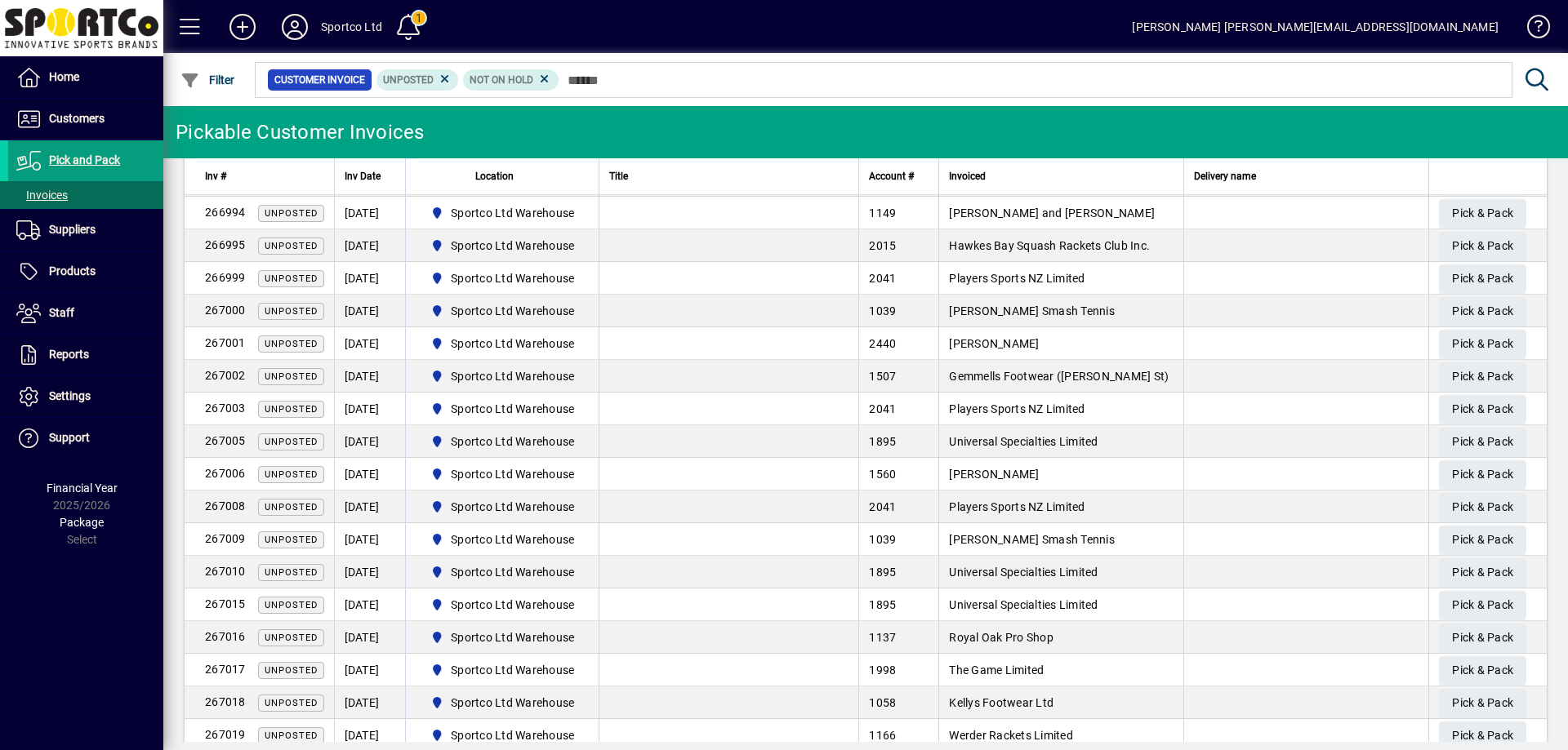
scroll to position [816, 0]
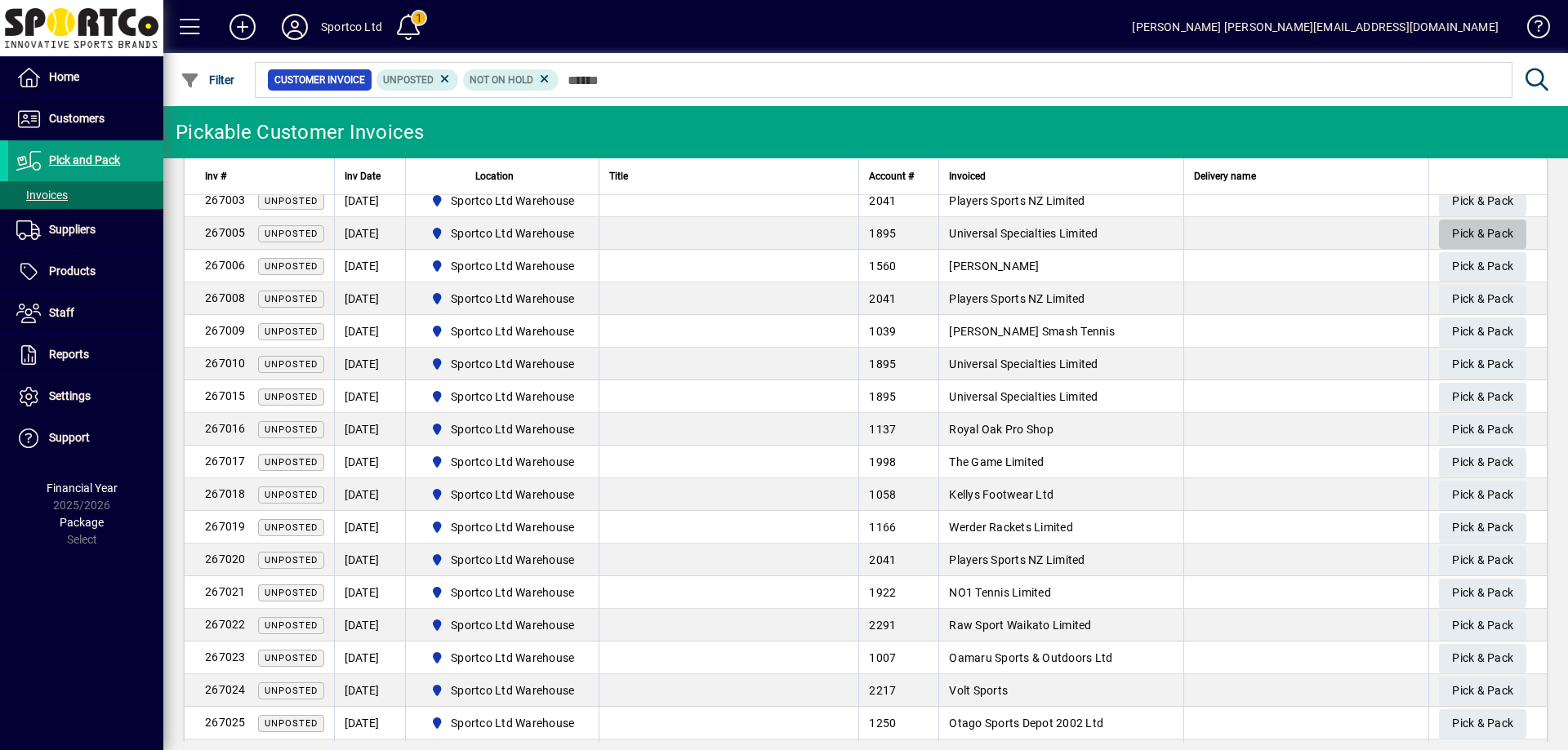
click at [1488, 227] on span "Pick & Pack" at bounding box center [1481, 233] width 61 height 27
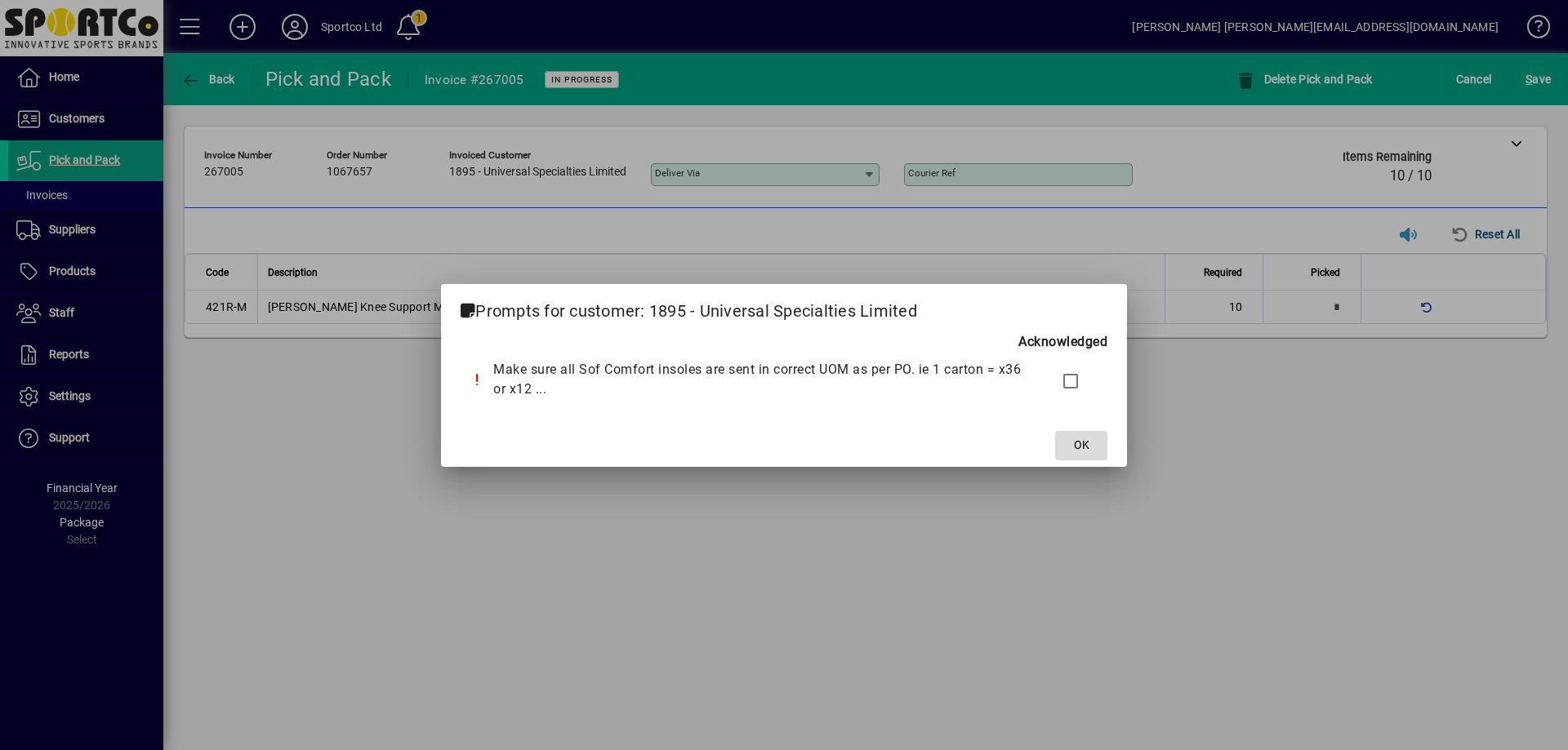
click at [1084, 447] on span "OK" at bounding box center [1081, 446] width 15 height 17
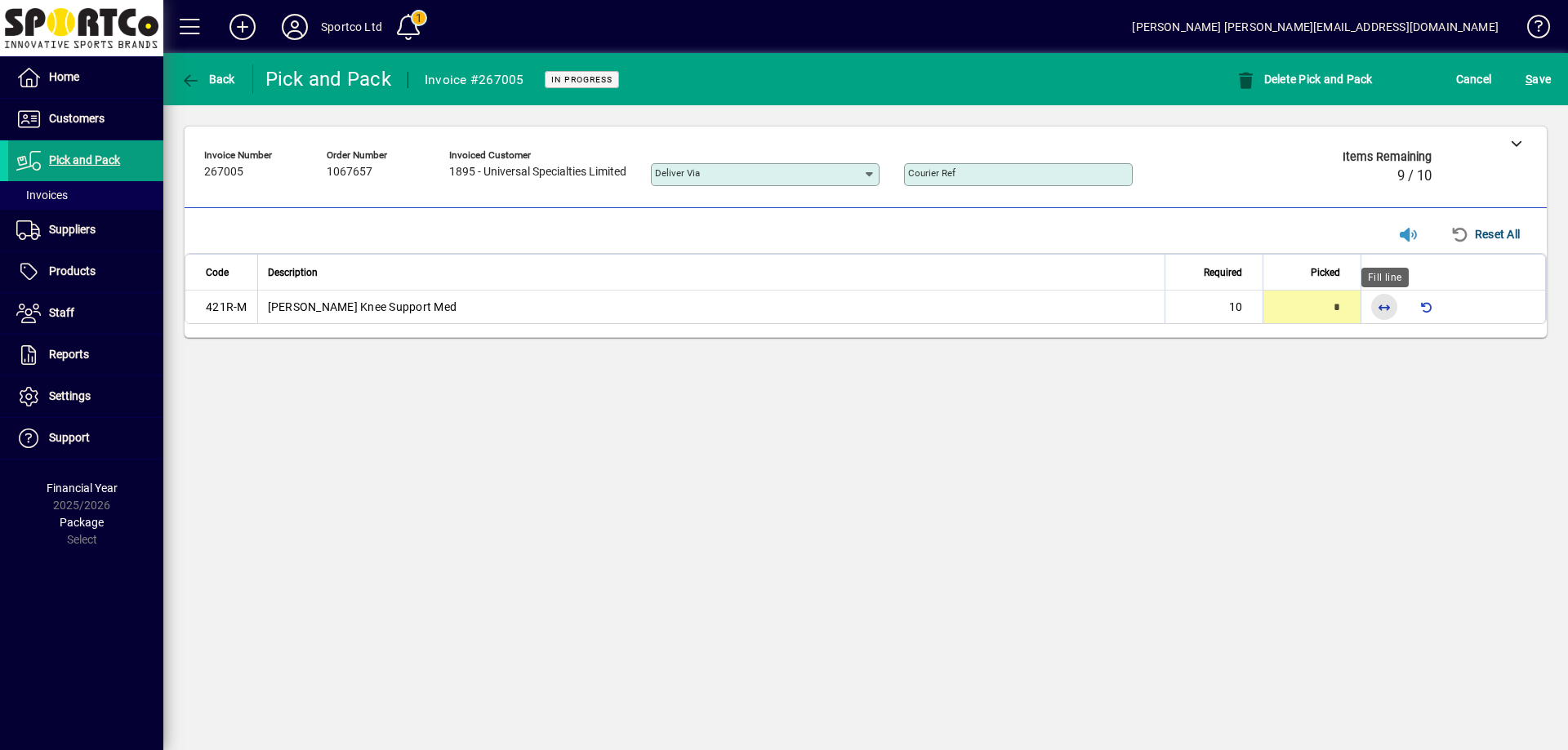
click at [1378, 303] on span "button" at bounding box center [1384, 307] width 39 height 39
type input "**"
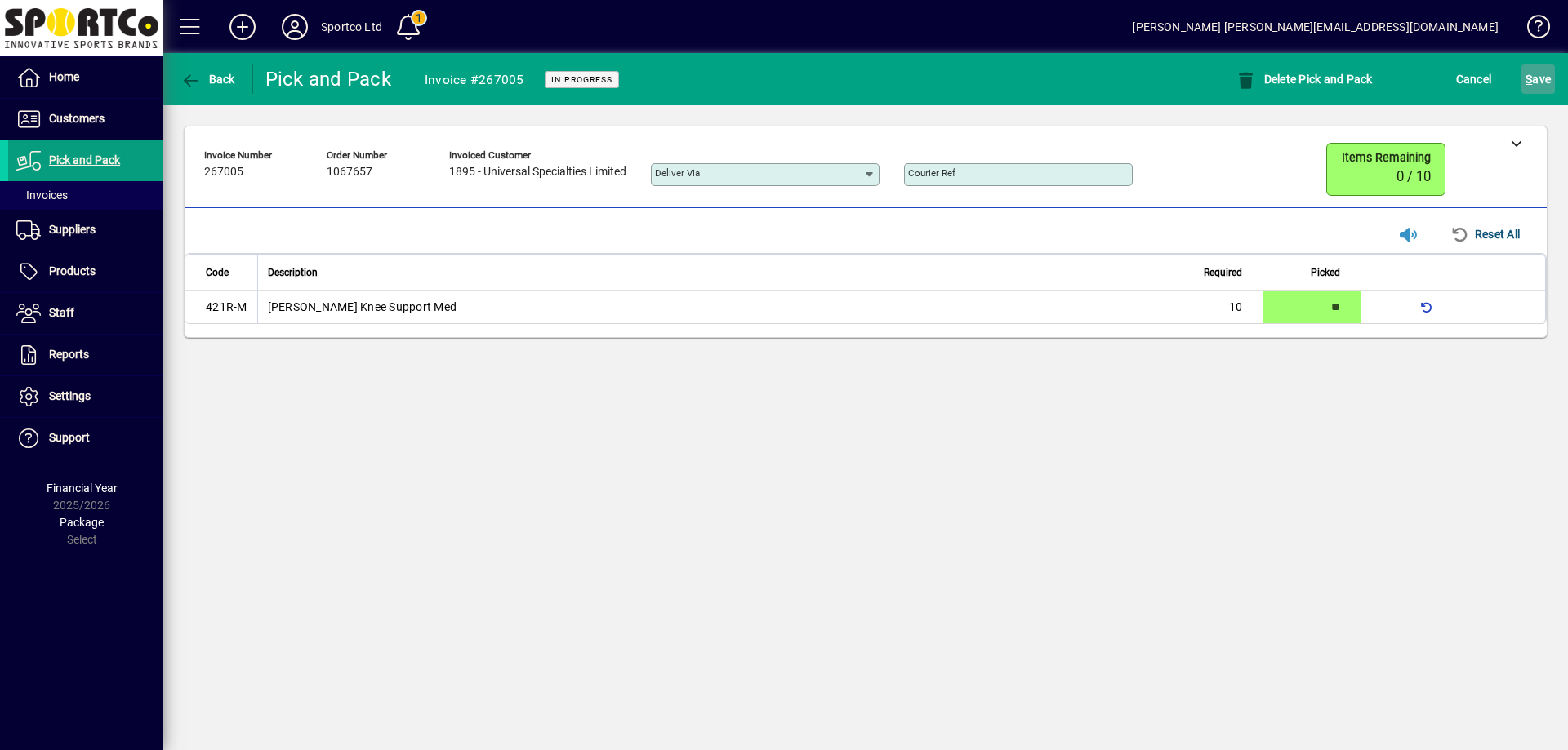
click at [1539, 80] on span "S ave" at bounding box center [1538, 79] width 26 height 26
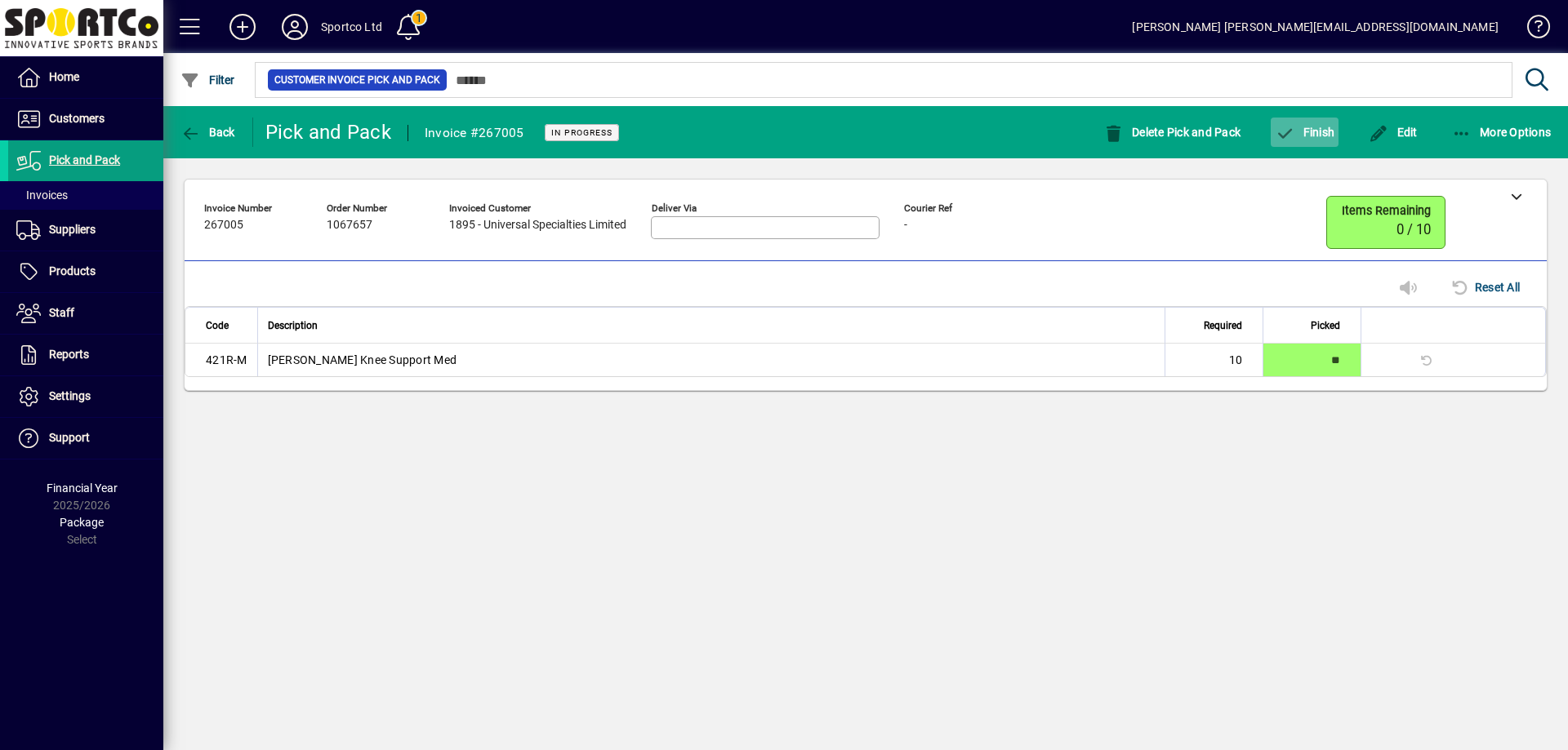
click at [1316, 135] on span "Finish" at bounding box center [1305, 132] width 60 height 13
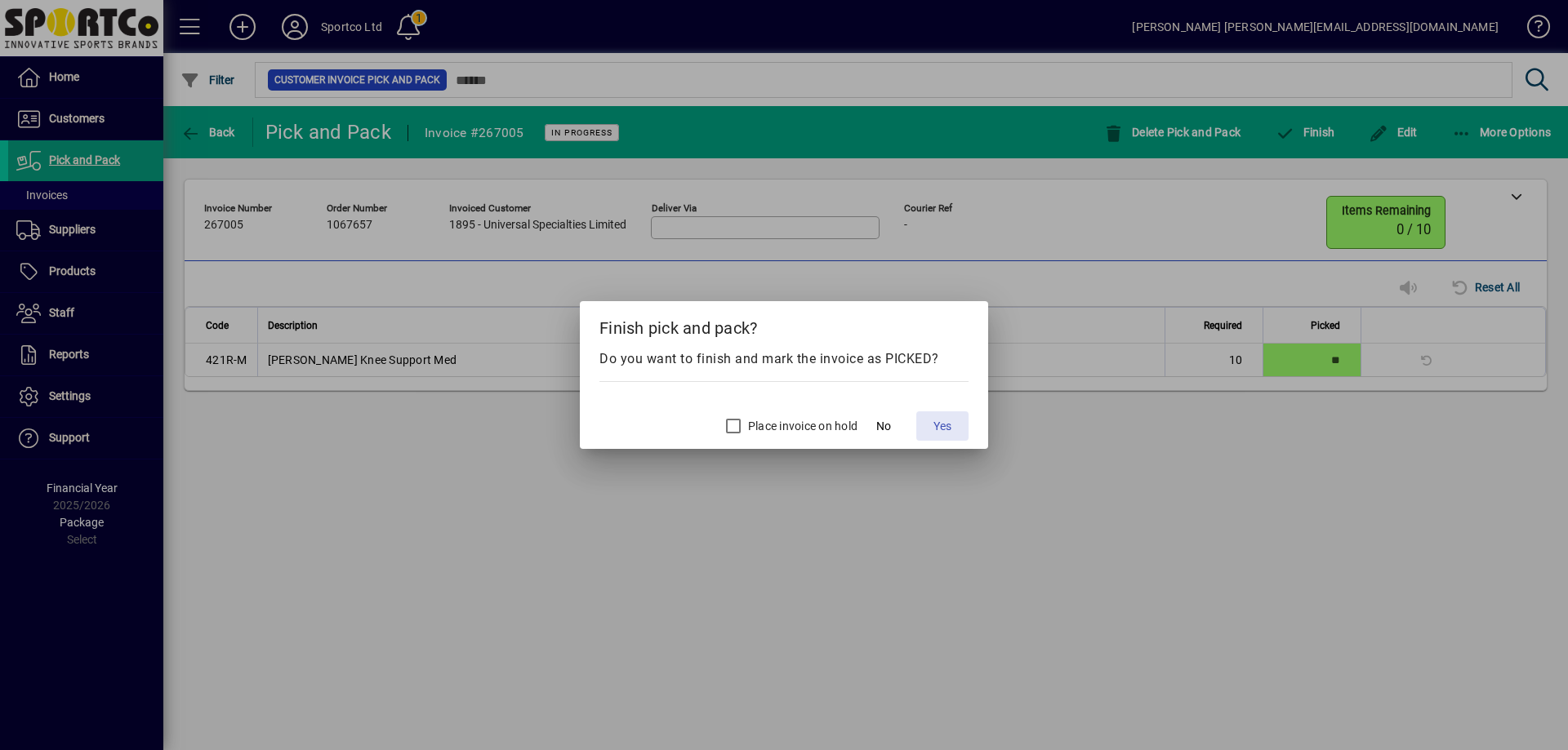
click at [945, 428] on span "Yes" at bounding box center [942, 427] width 18 height 17
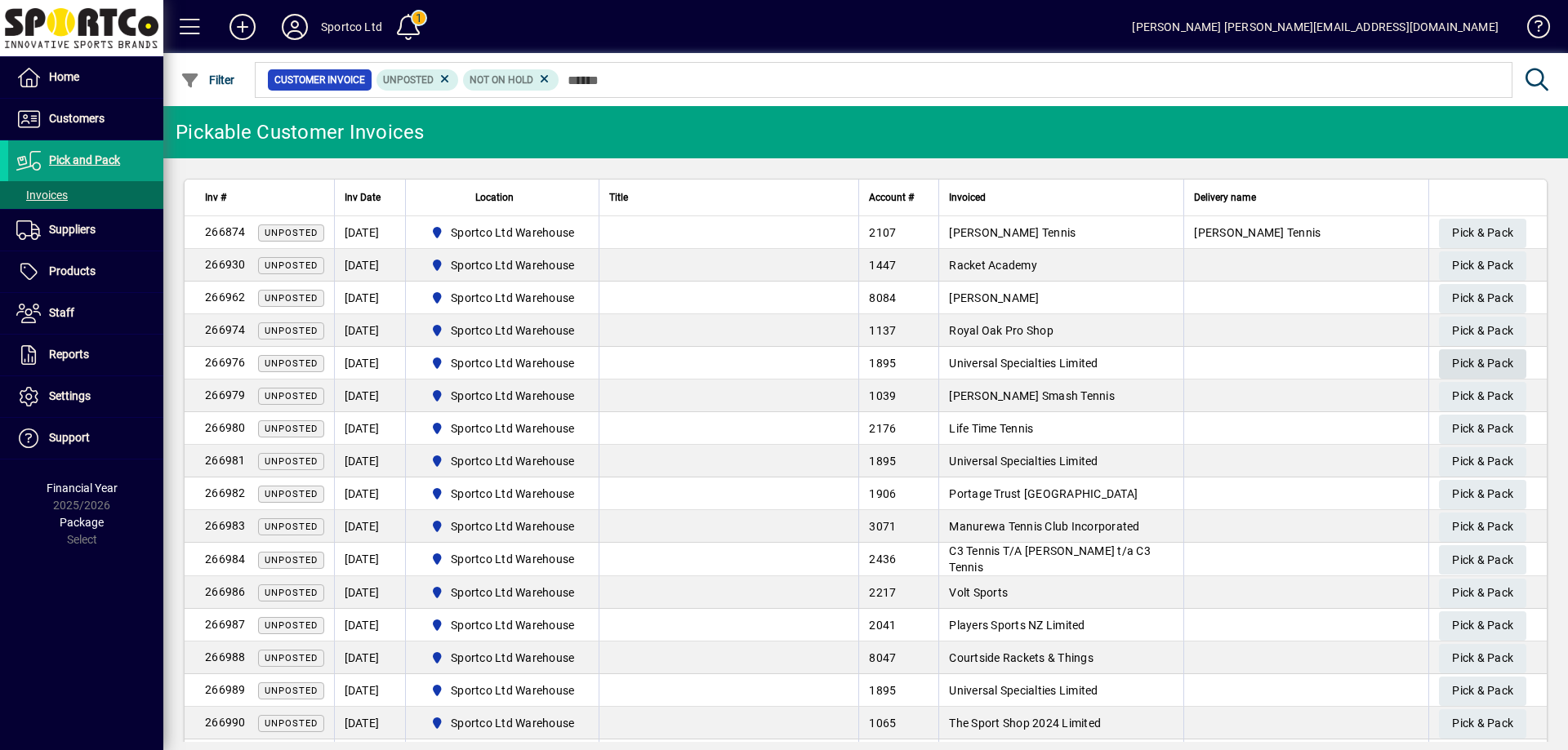
click at [1452, 356] on span "Pick & Pack" at bounding box center [1481, 363] width 61 height 27
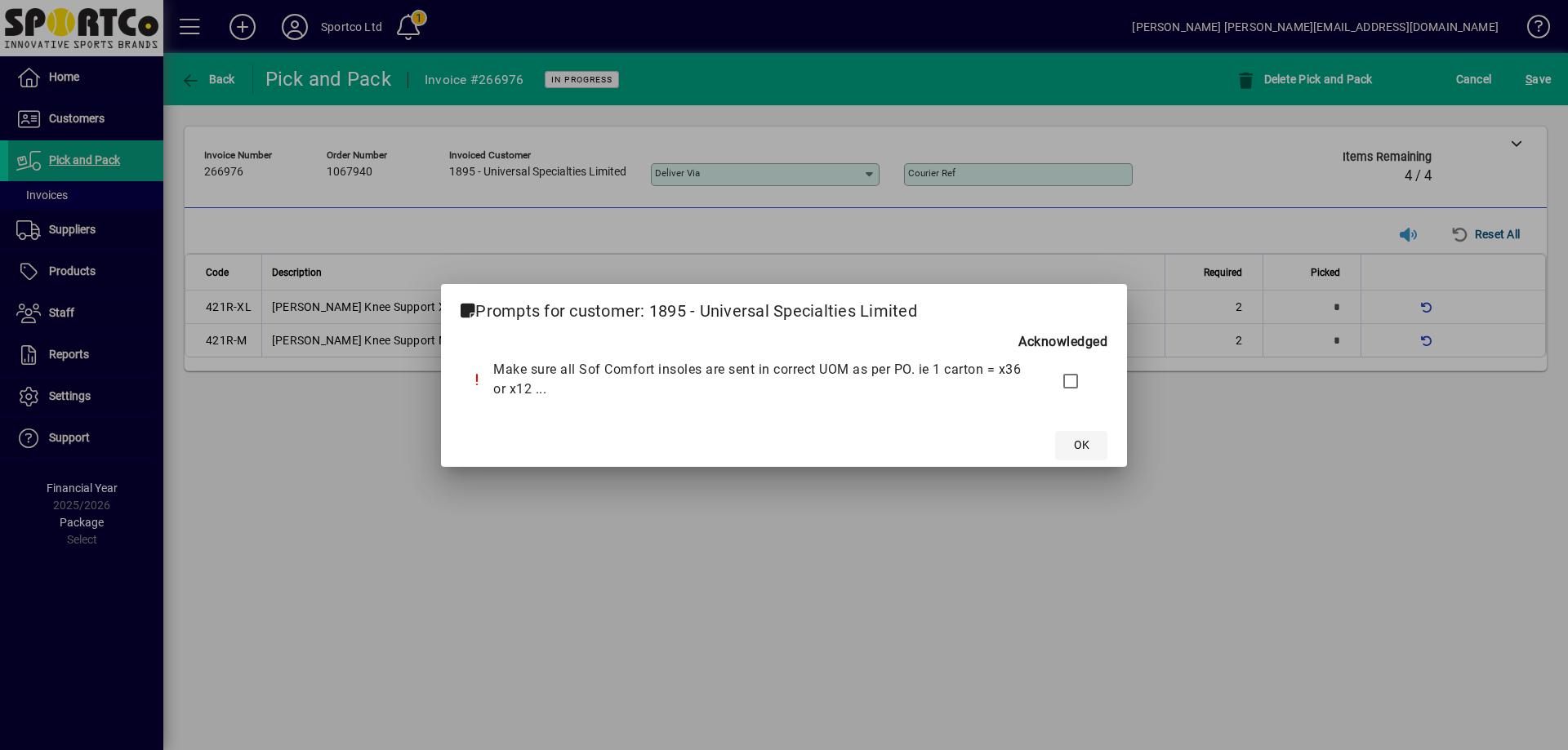
click at [1075, 447] on span "OK" at bounding box center [1081, 446] width 15 height 17
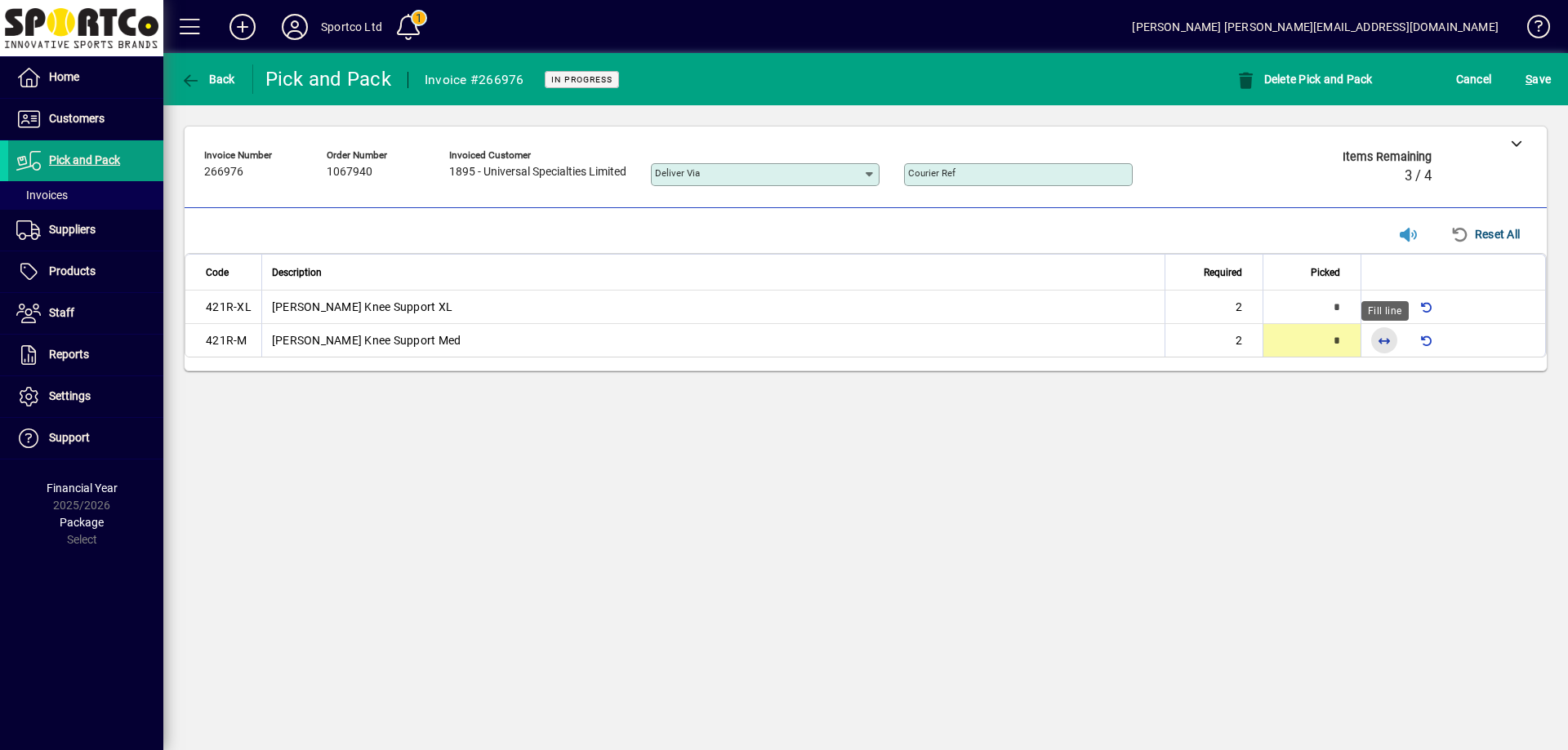
click at [1386, 340] on span "button" at bounding box center [1384, 340] width 39 height 39
type input "*"
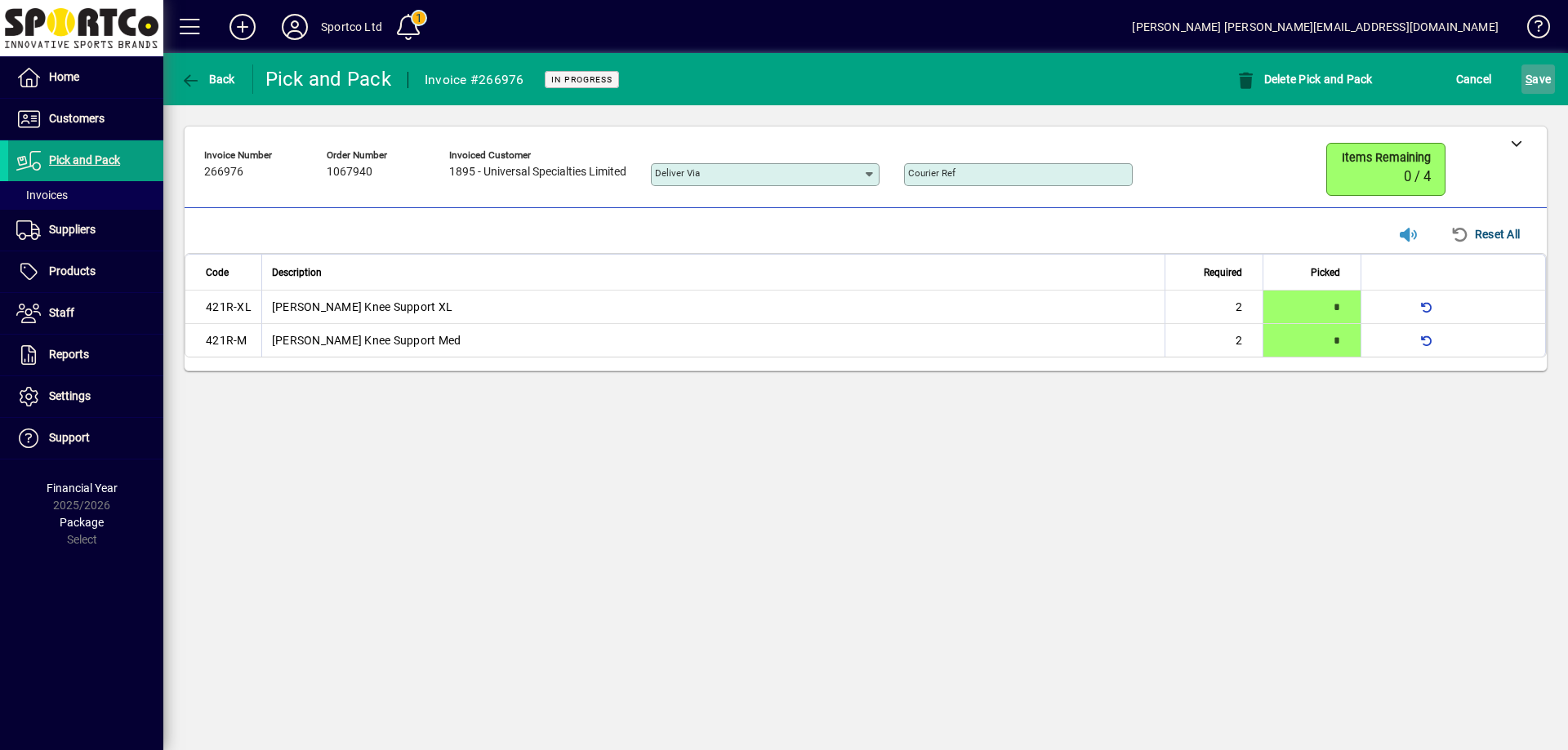
click at [1540, 72] on span "S ave" at bounding box center [1538, 79] width 26 height 26
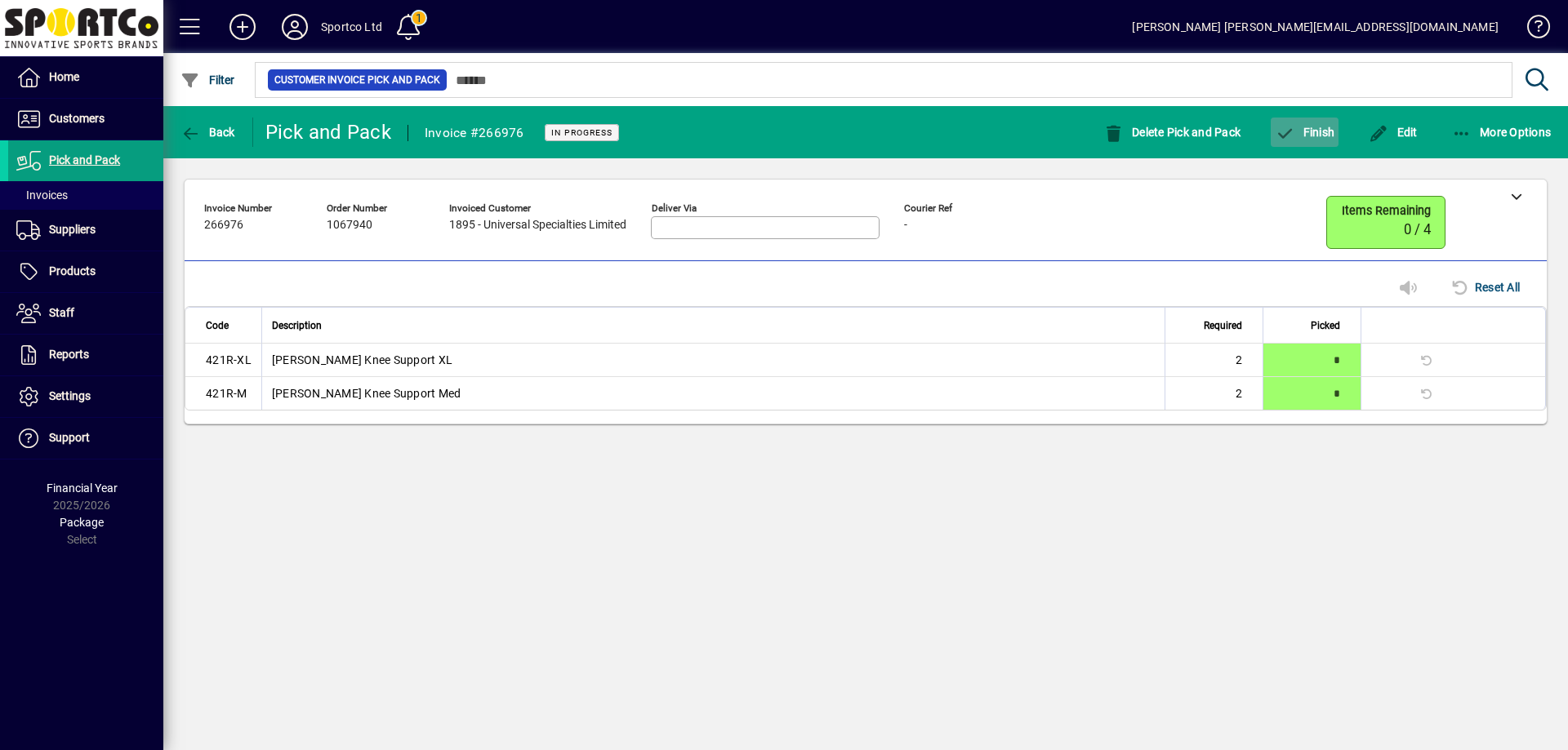
click at [1311, 131] on span "Finish" at bounding box center [1305, 132] width 60 height 13
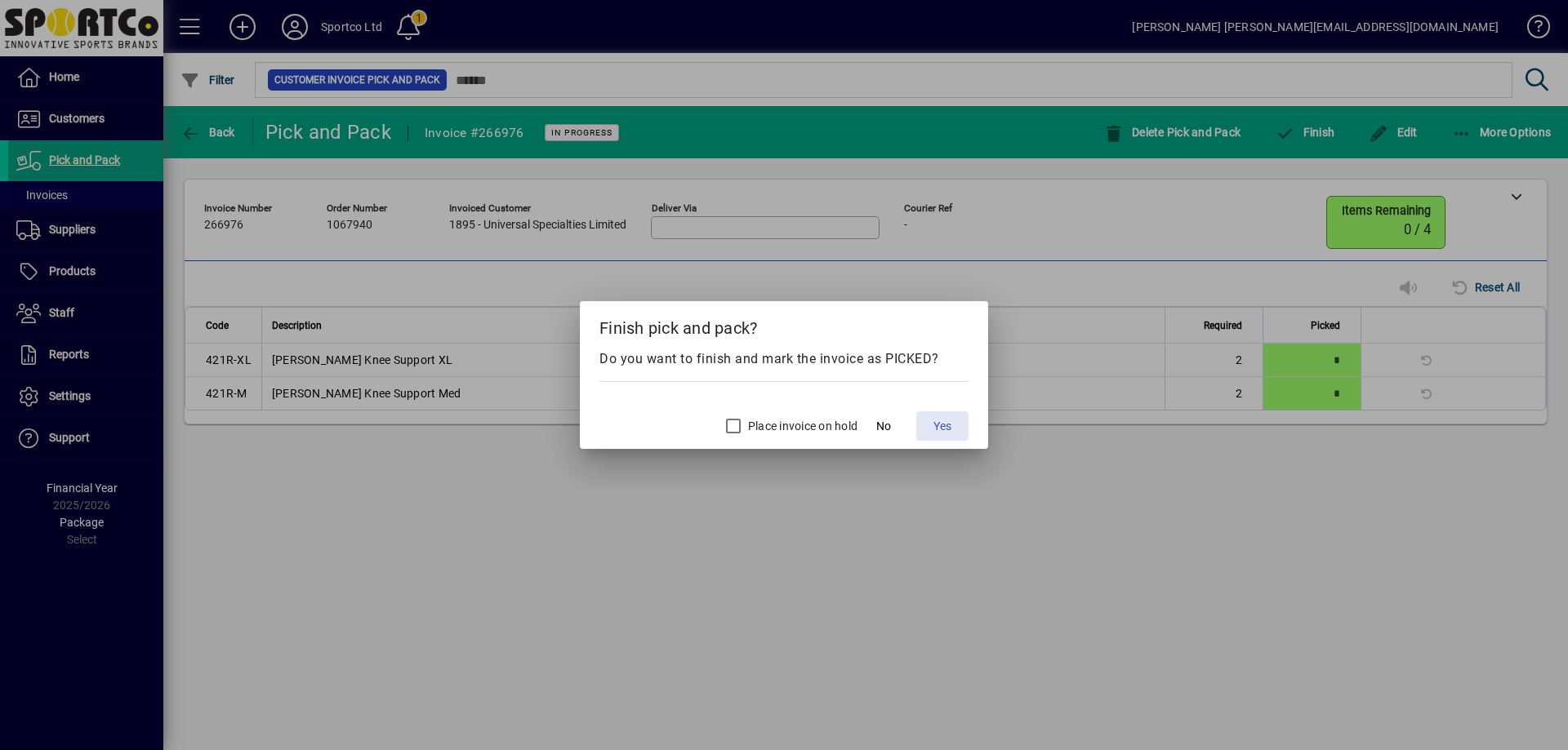
click at [935, 437] on span at bounding box center [942, 426] width 52 height 39
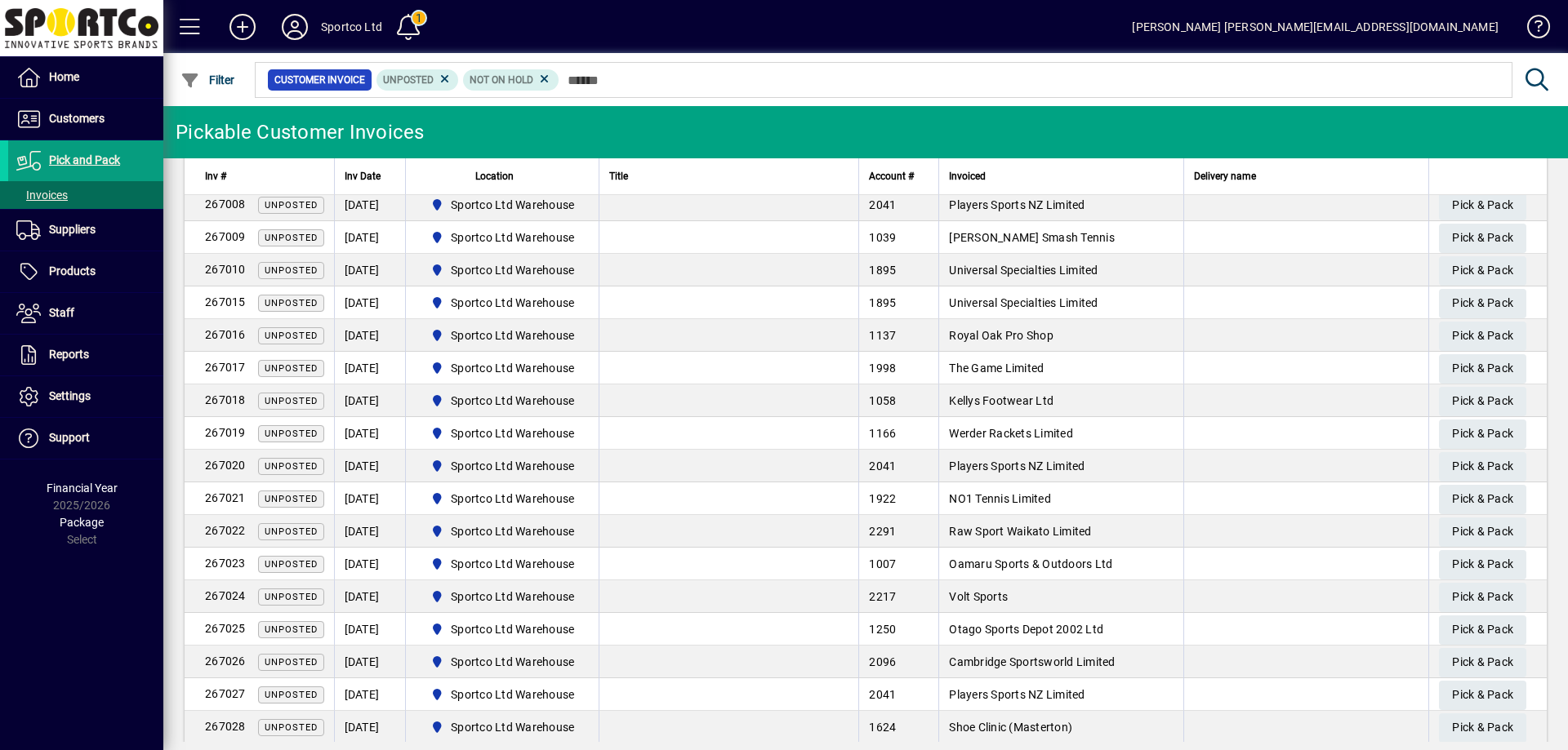
scroll to position [816, 0]
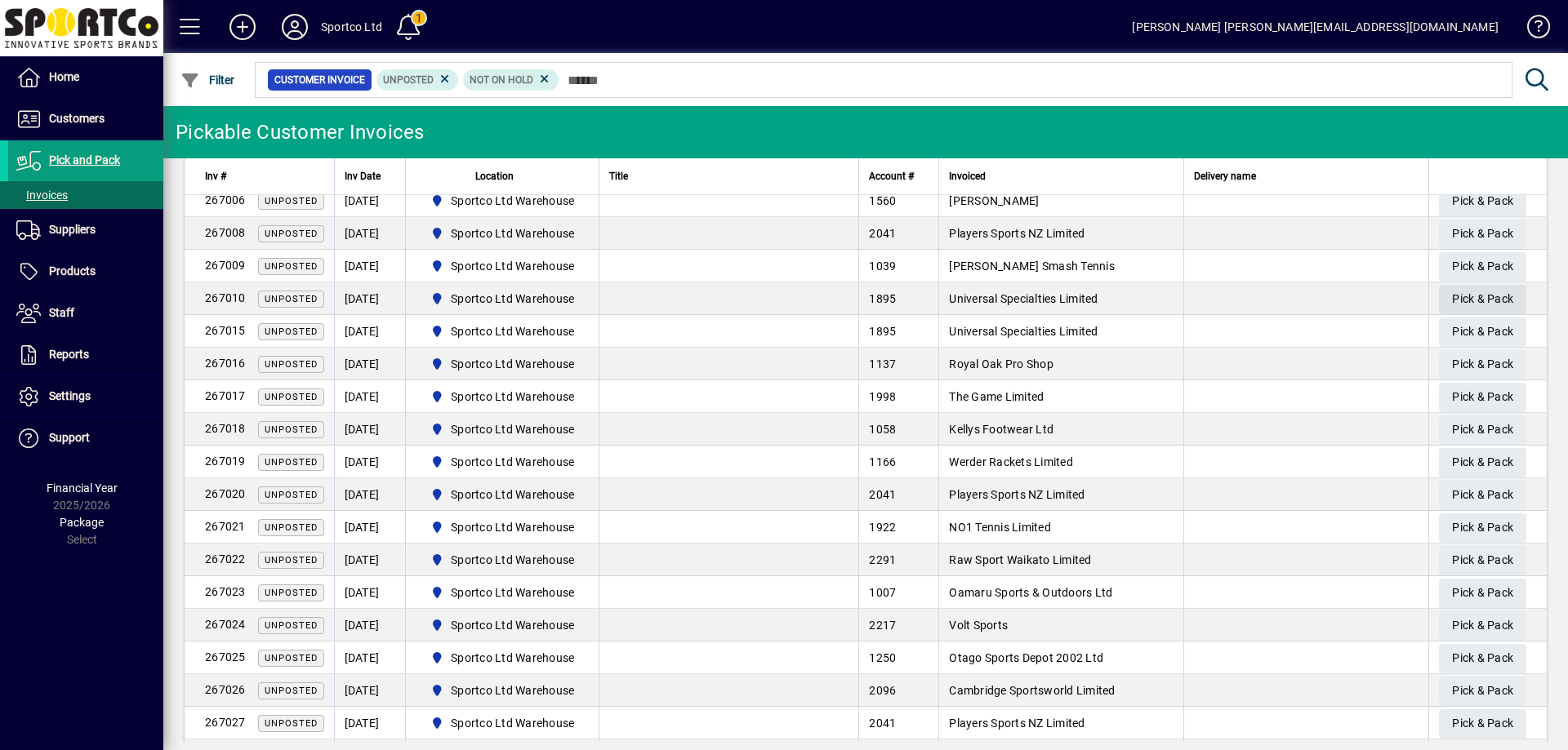
click at [1457, 297] on span "Pick & Pack" at bounding box center [1481, 298] width 61 height 27
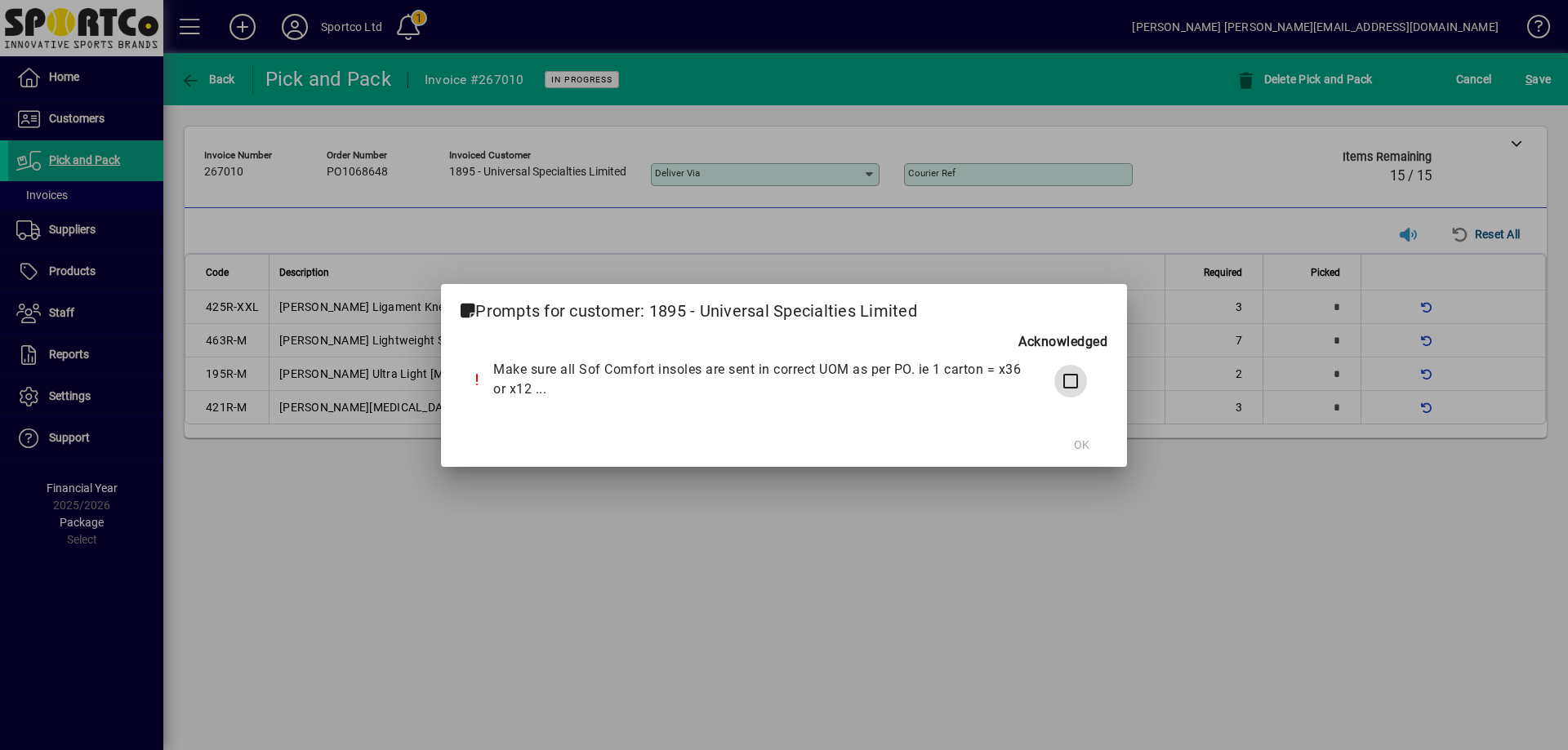
click at [1054, 386] on div at bounding box center [1068, 381] width 27 height 33
click at [1077, 447] on span "OK" at bounding box center [1081, 446] width 15 height 17
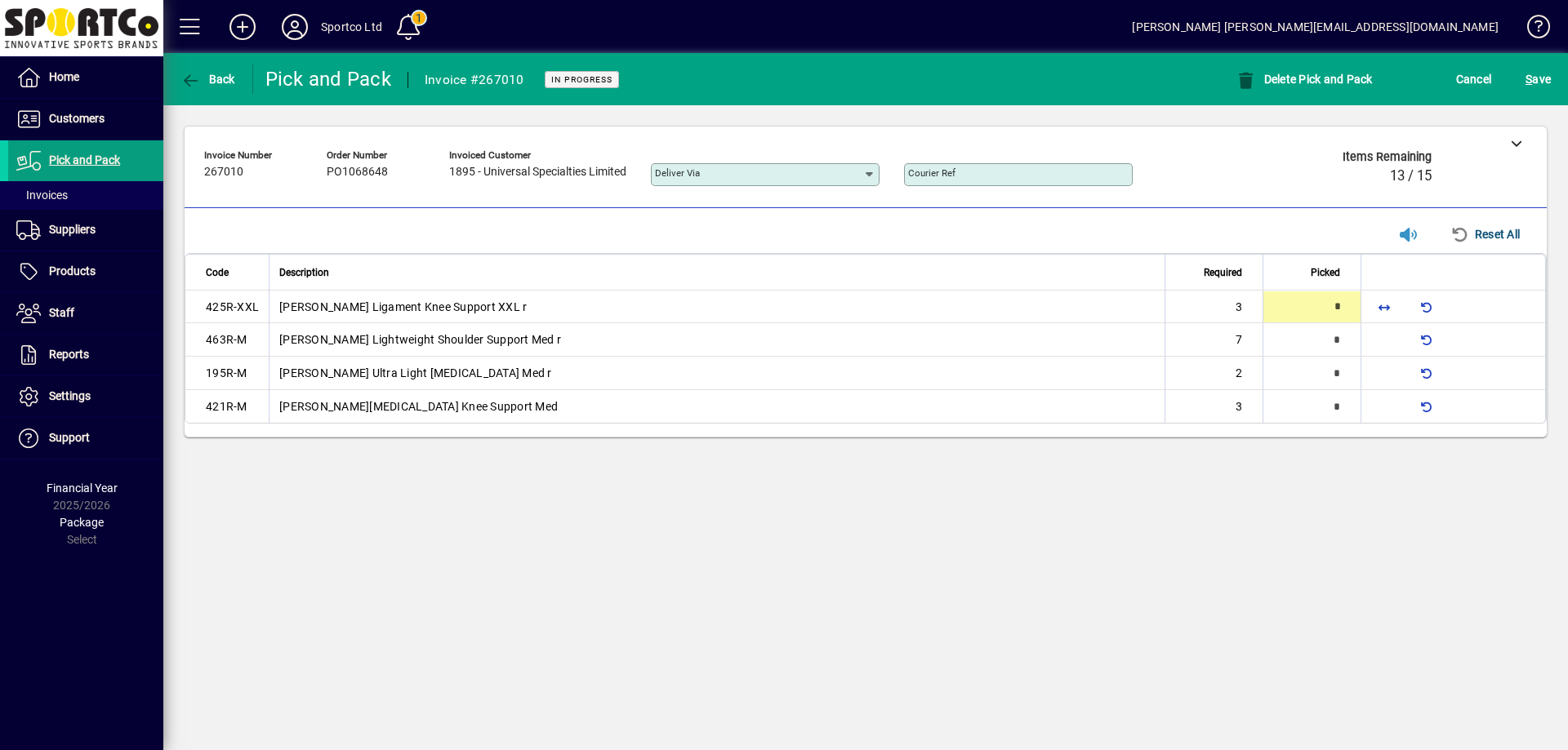
type input "*"
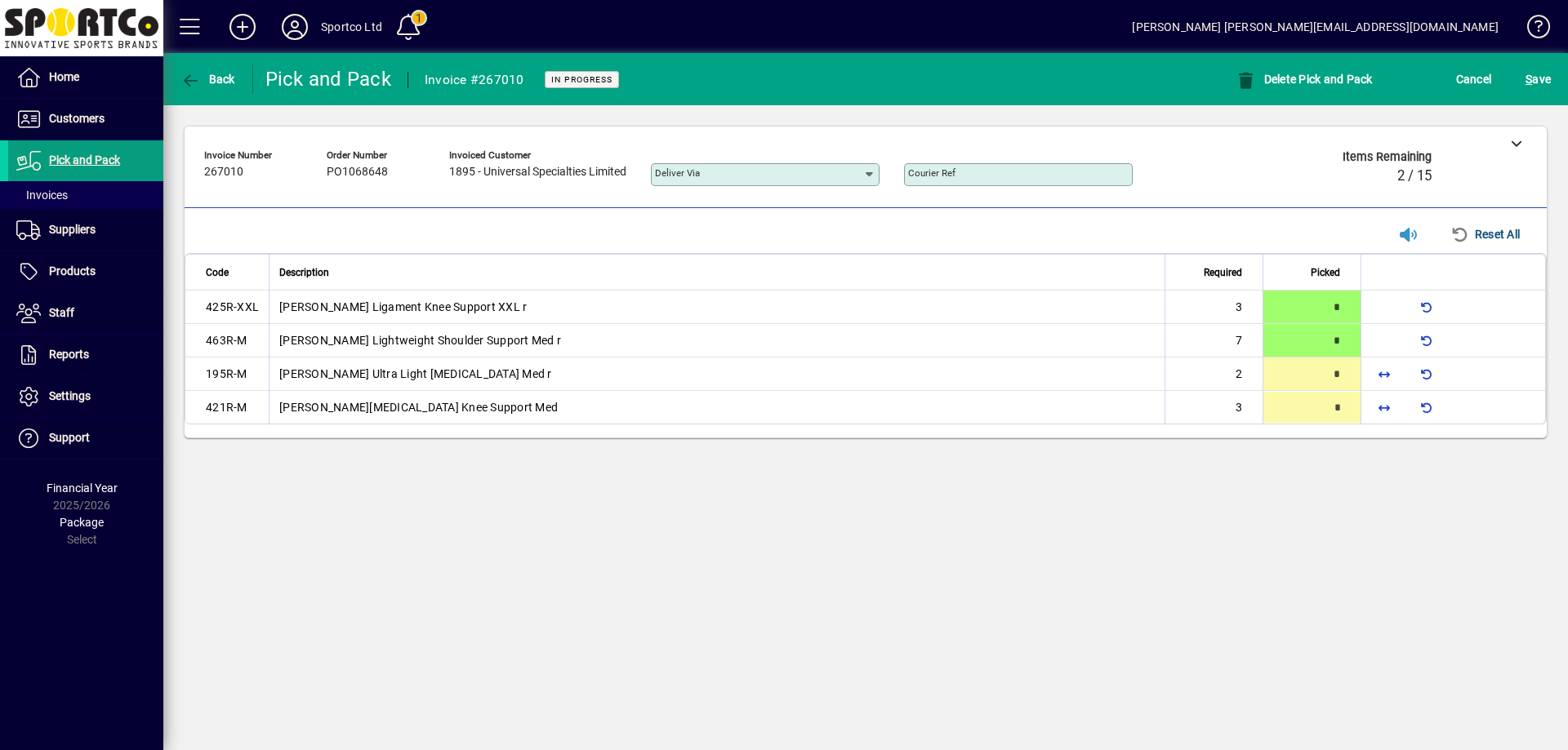
type input "*"
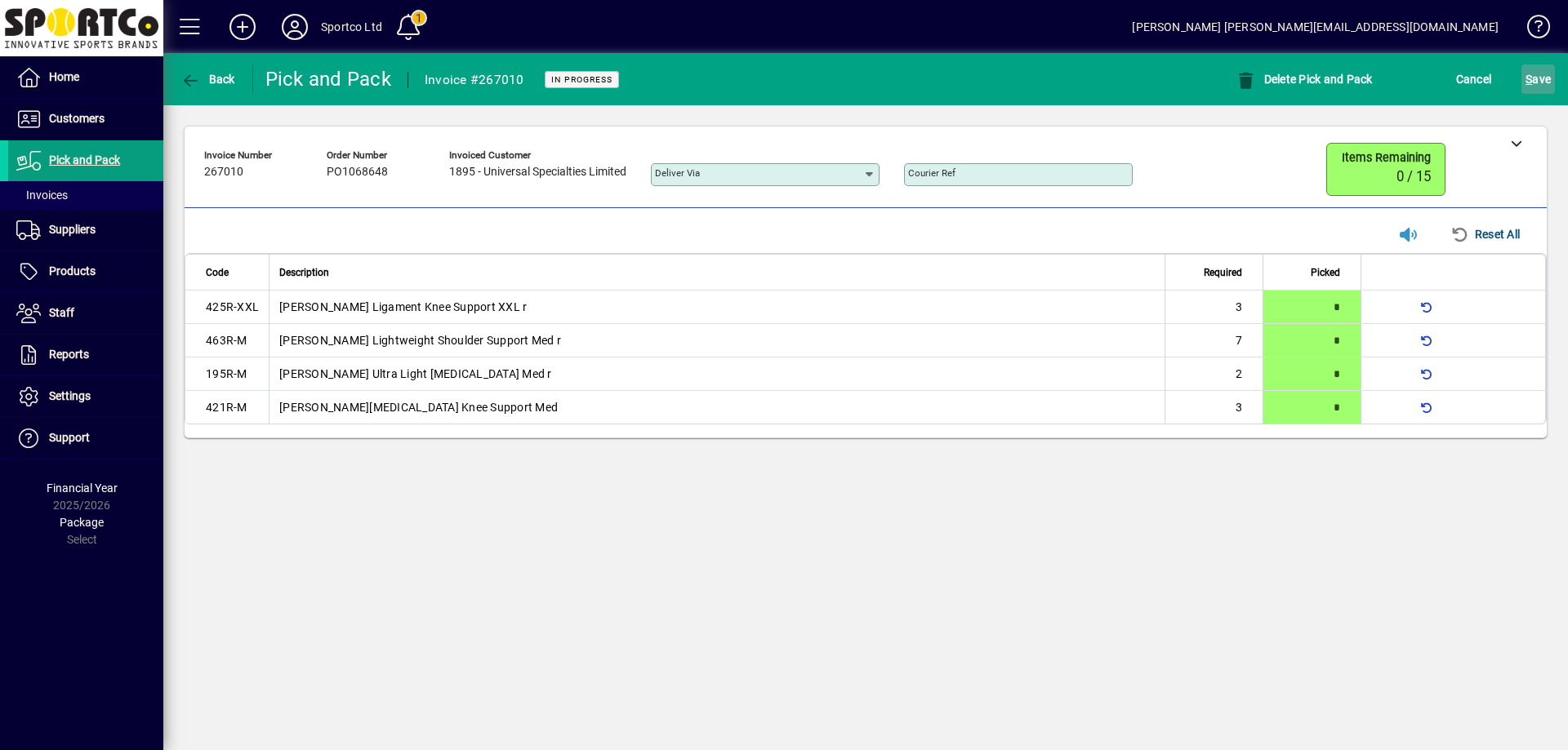
click at [1550, 67] on span "S ave" at bounding box center [1538, 79] width 26 height 26
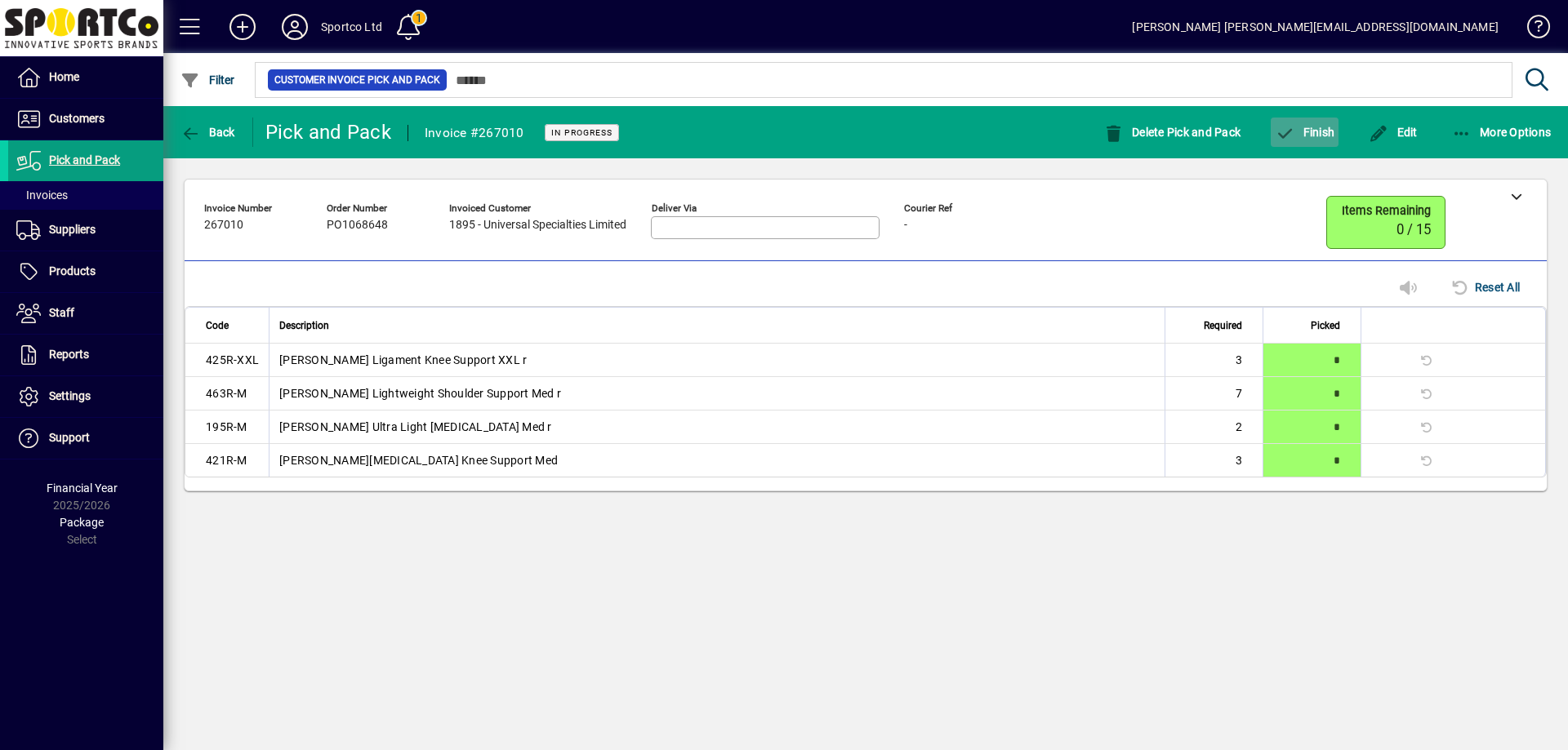
click at [1320, 129] on span "Finish" at bounding box center [1305, 132] width 60 height 13
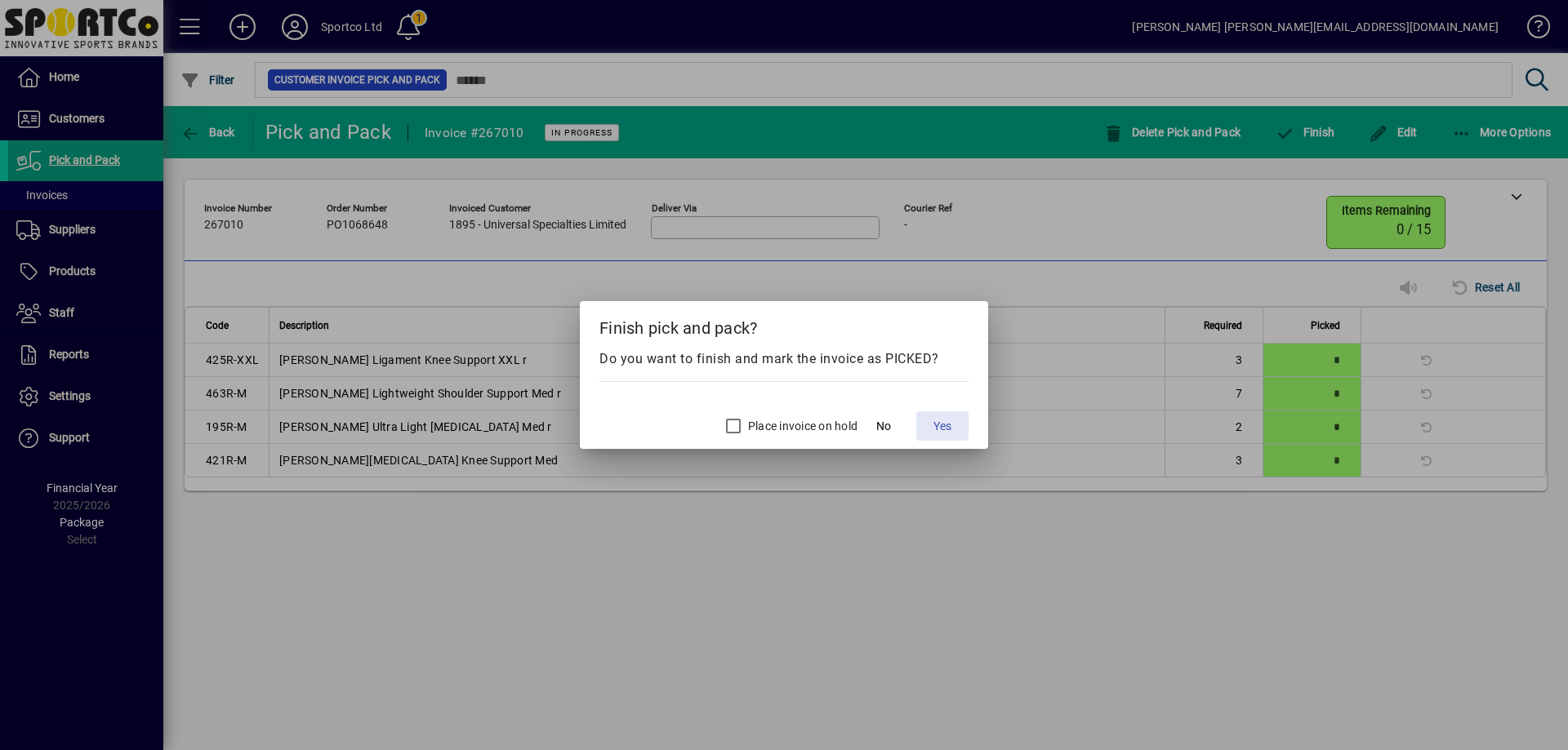
click at [941, 415] on span at bounding box center [942, 426] width 52 height 39
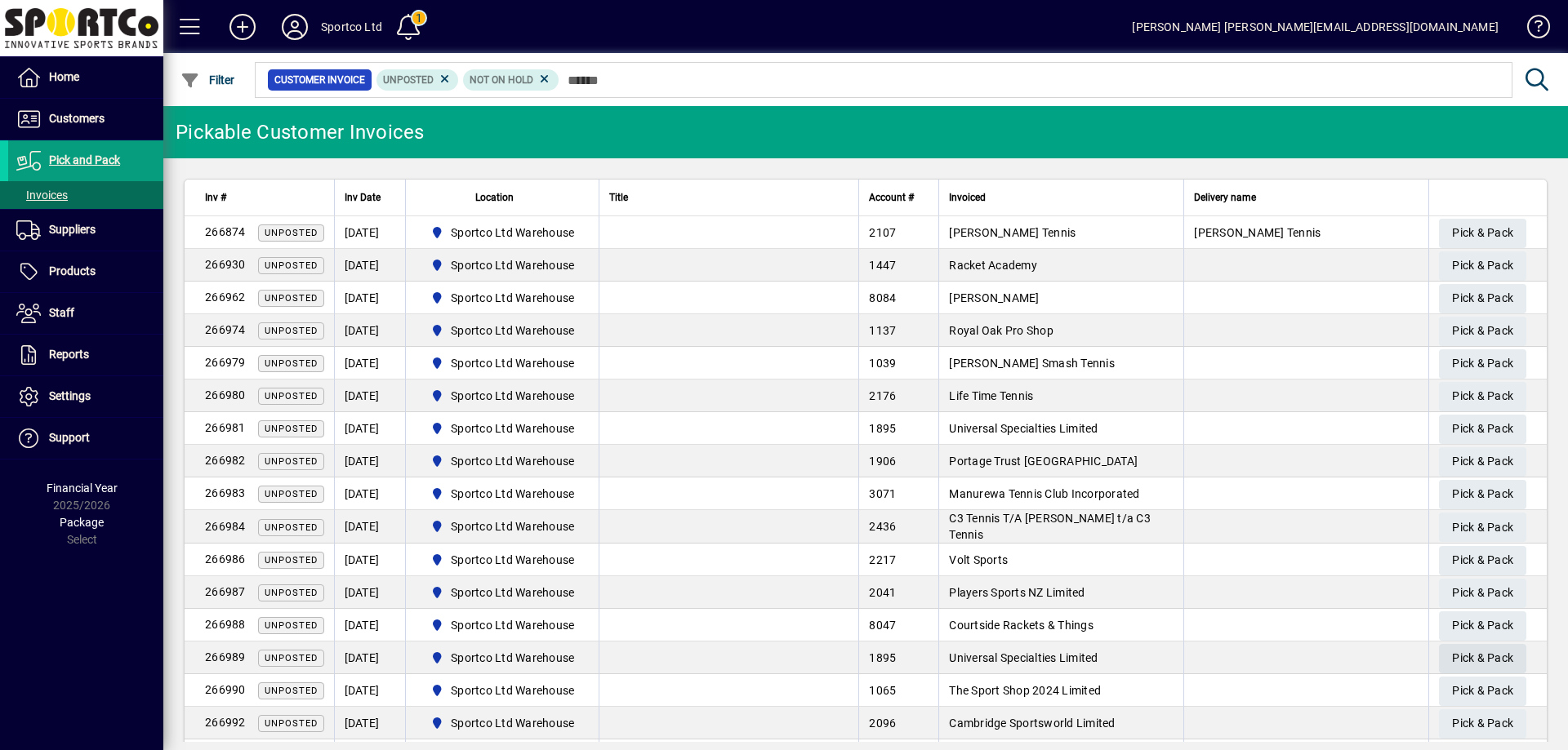
click at [1461, 654] on span "Pick & Pack" at bounding box center [1481, 657] width 61 height 27
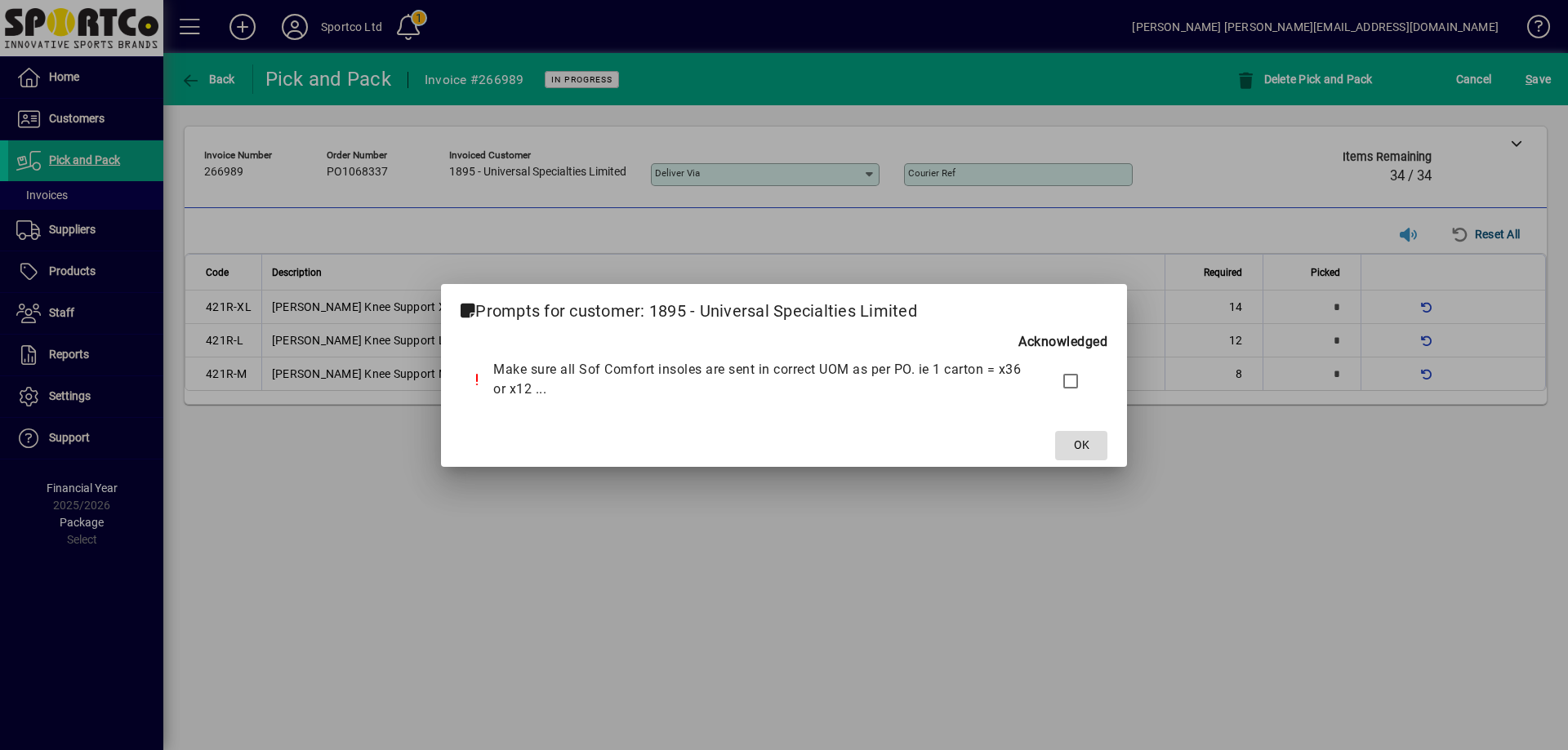
click at [1091, 447] on span at bounding box center [1081, 446] width 52 height 39
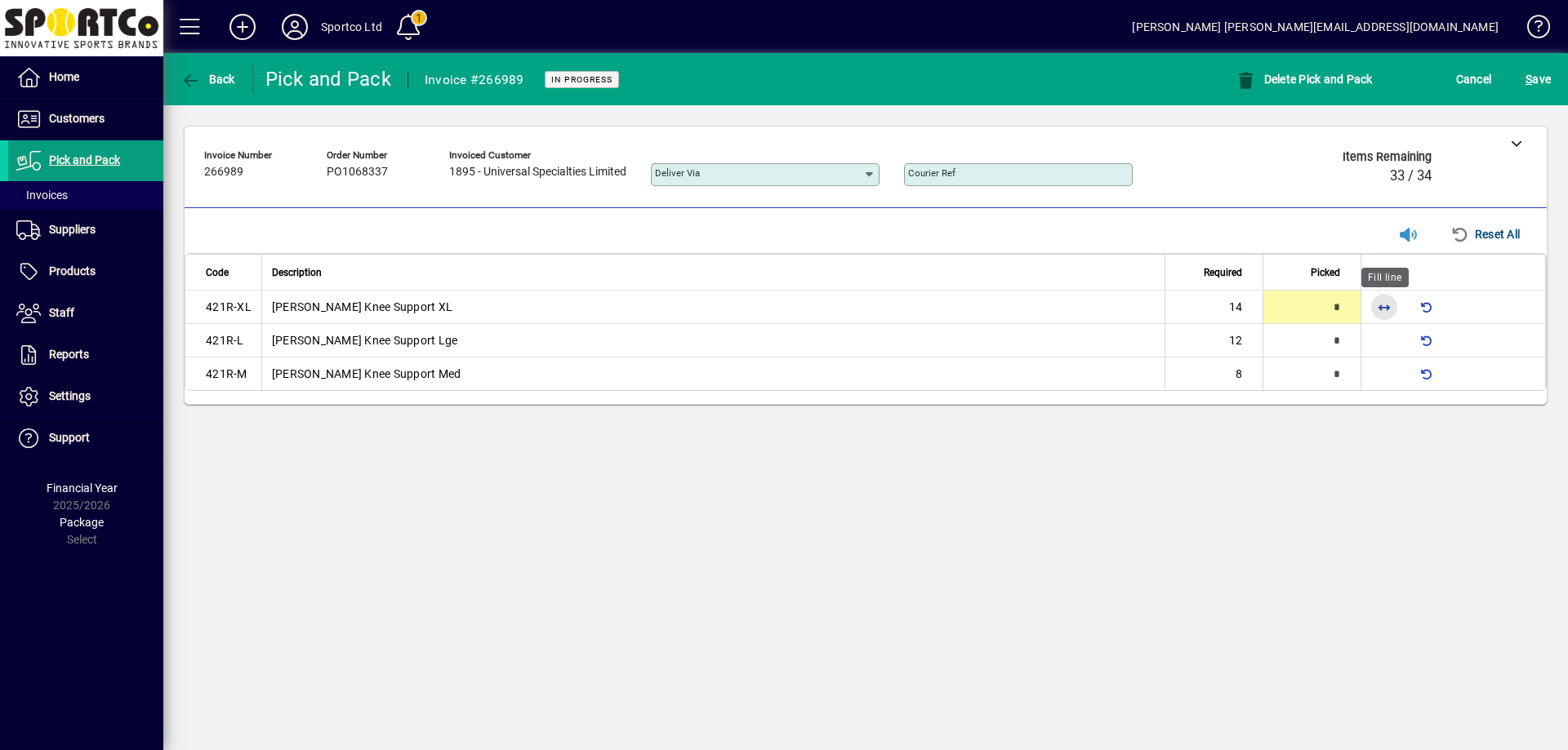
click at [1391, 314] on span "button" at bounding box center [1384, 307] width 39 height 39
type input "**"
click at [1391, 336] on span "button" at bounding box center [1384, 340] width 39 height 39
type input "**"
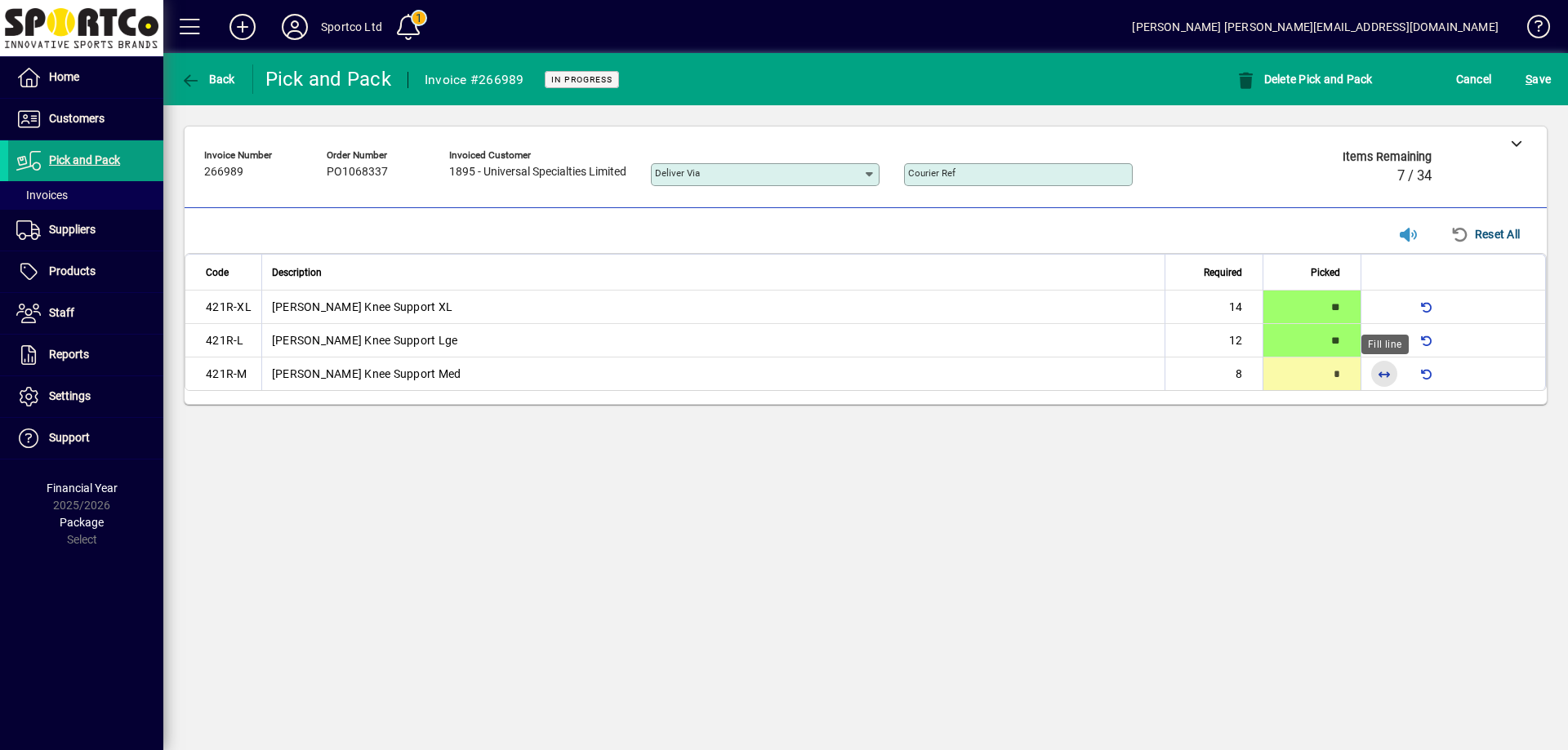
click at [1381, 375] on span "button" at bounding box center [1384, 374] width 39 height 39
type input "*"
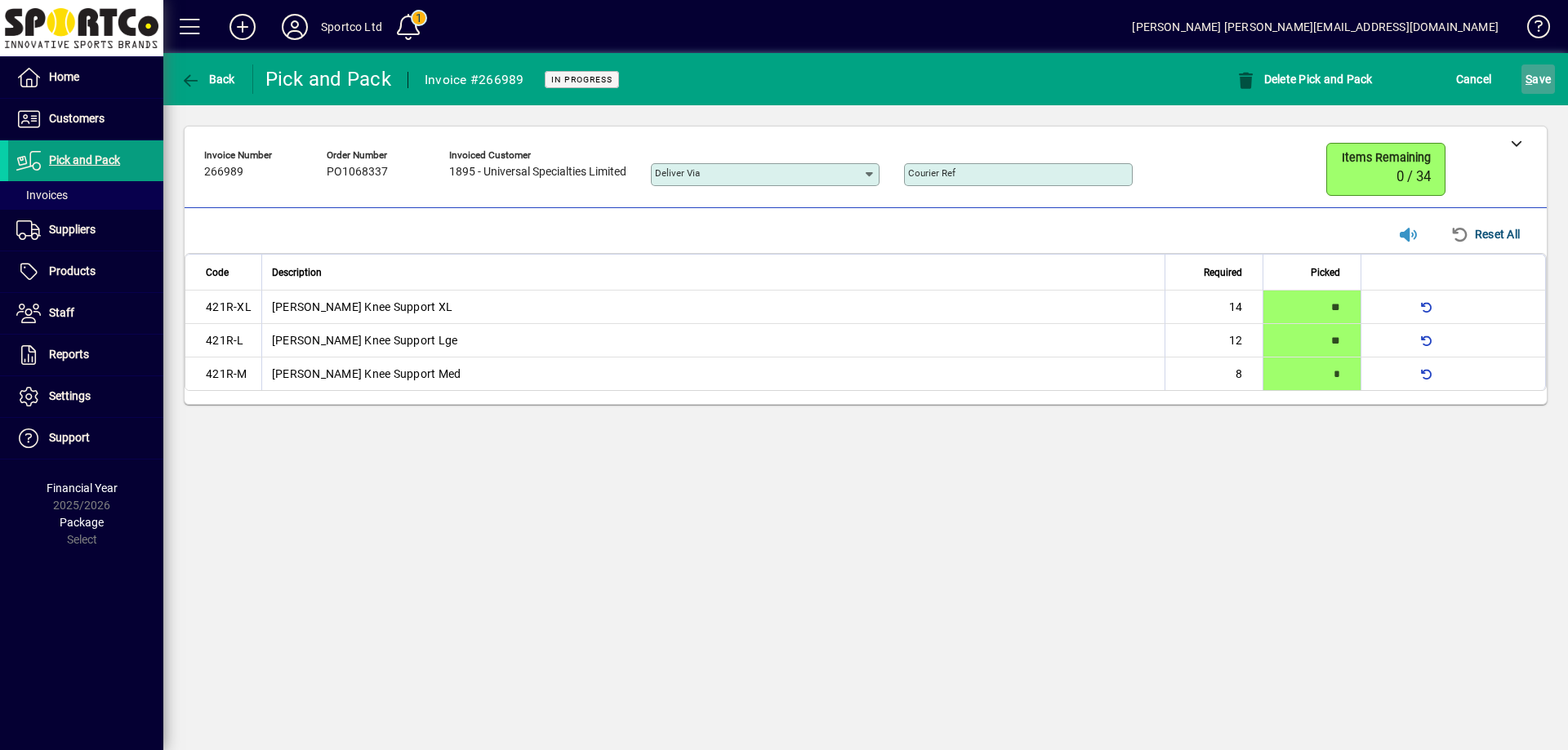
click at [1542, 75] on span "S ave" at bounding box center [1538, 79] width 26 height 26
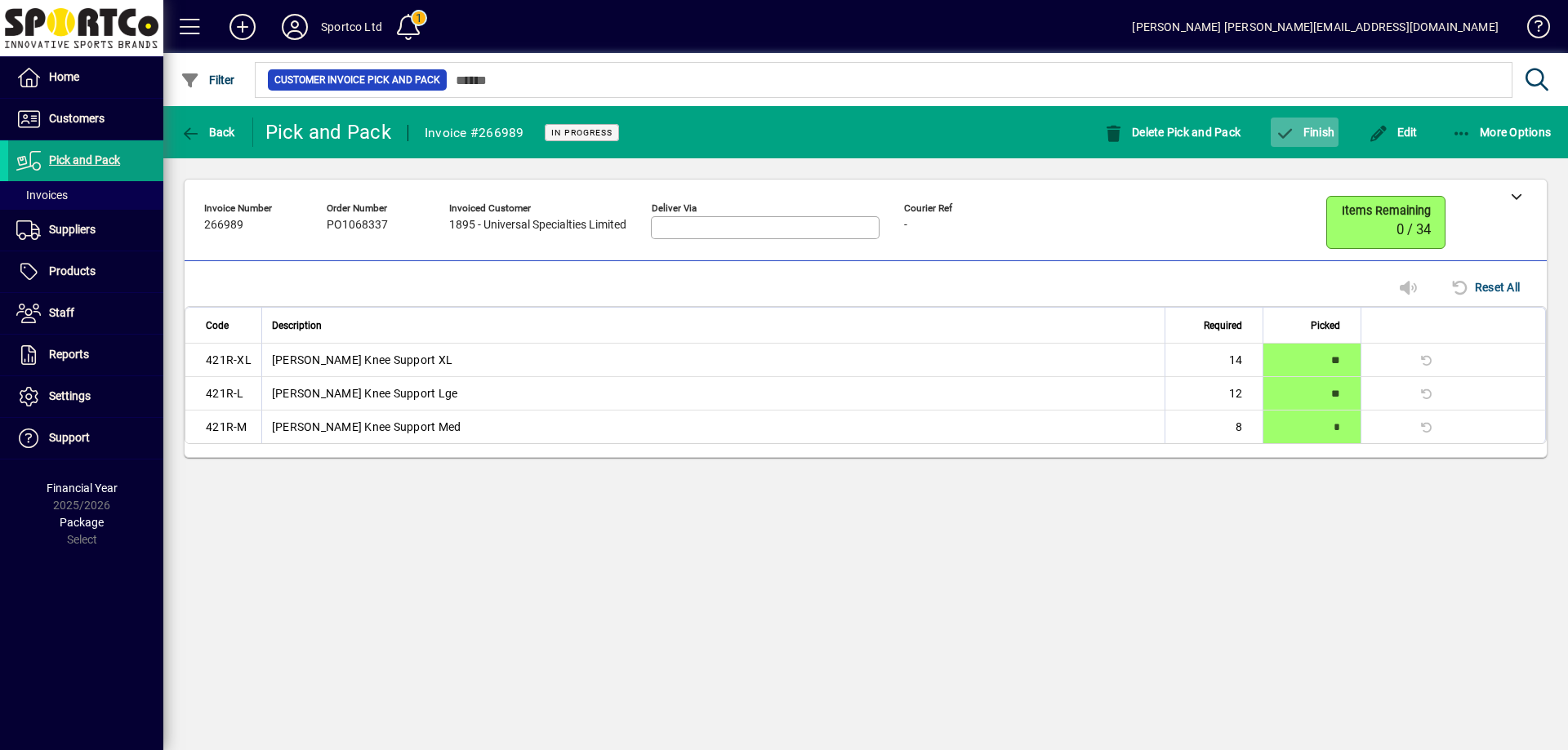
click at [1301, 126] on span "Finish" at bounding box center [1305, 132] width 60 height 13
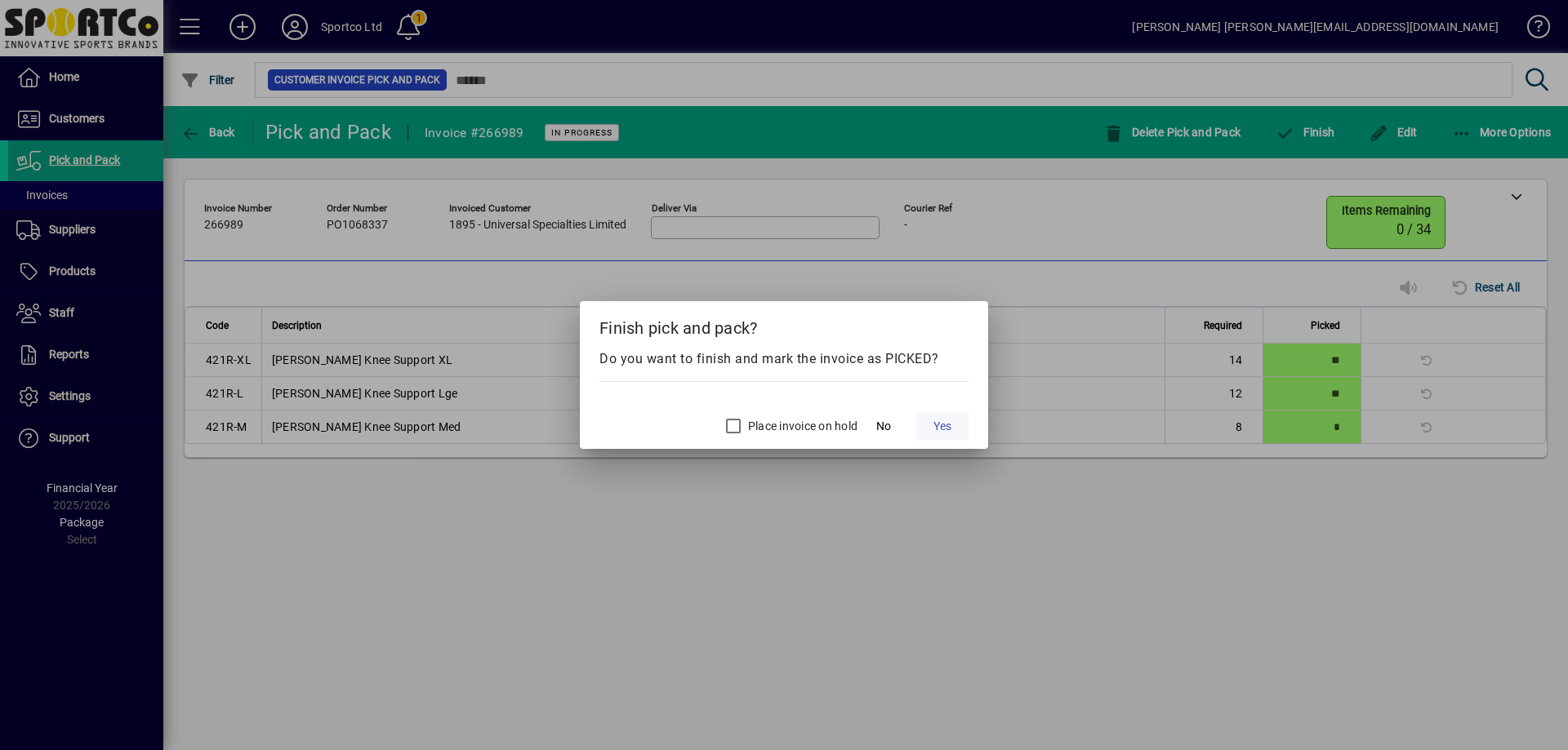
click at [940, 427] on span "Yes" at bounding box center [942, 427] width 18 height 17
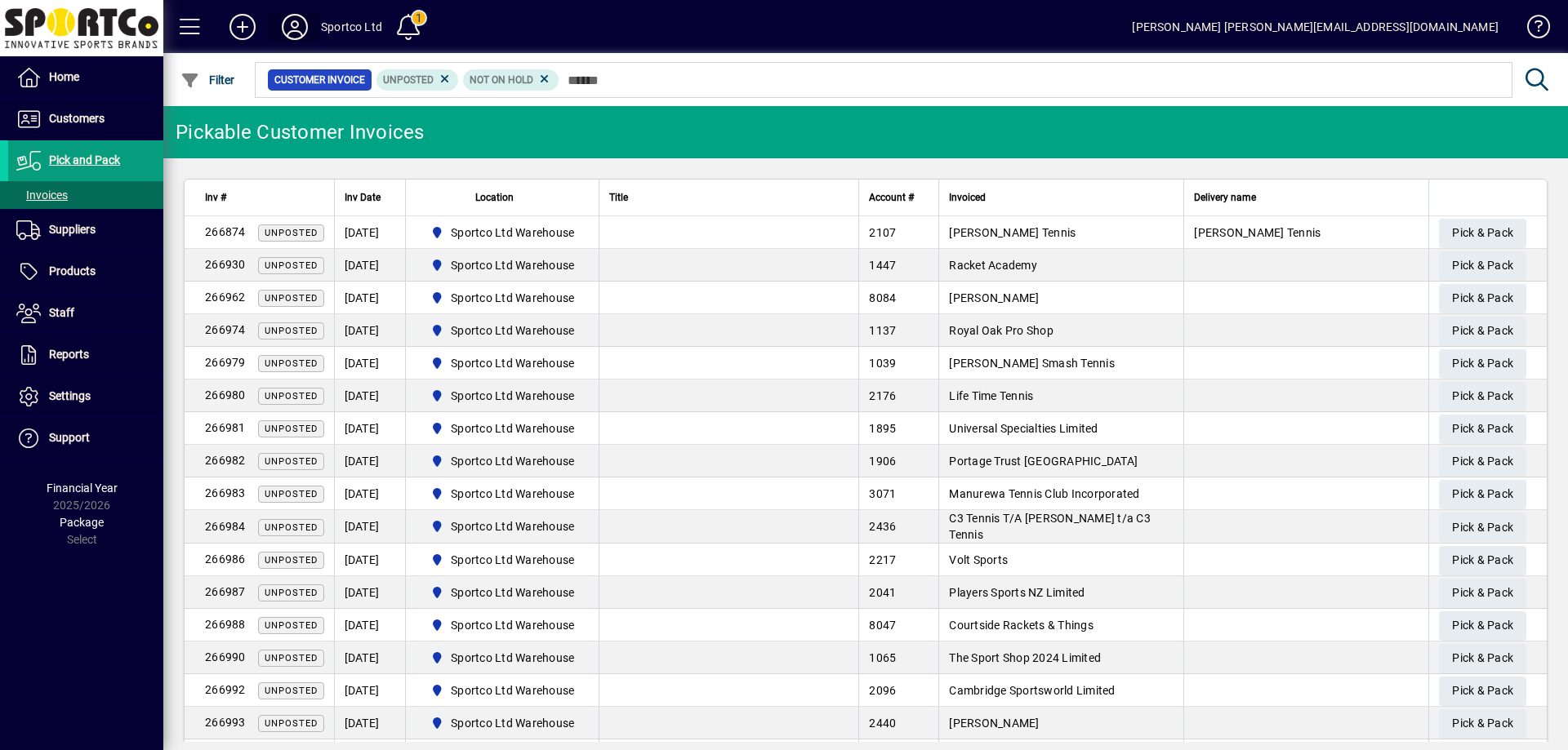
click at [294, 25] on icon at bounding box center [295, 27] width 33 height 26
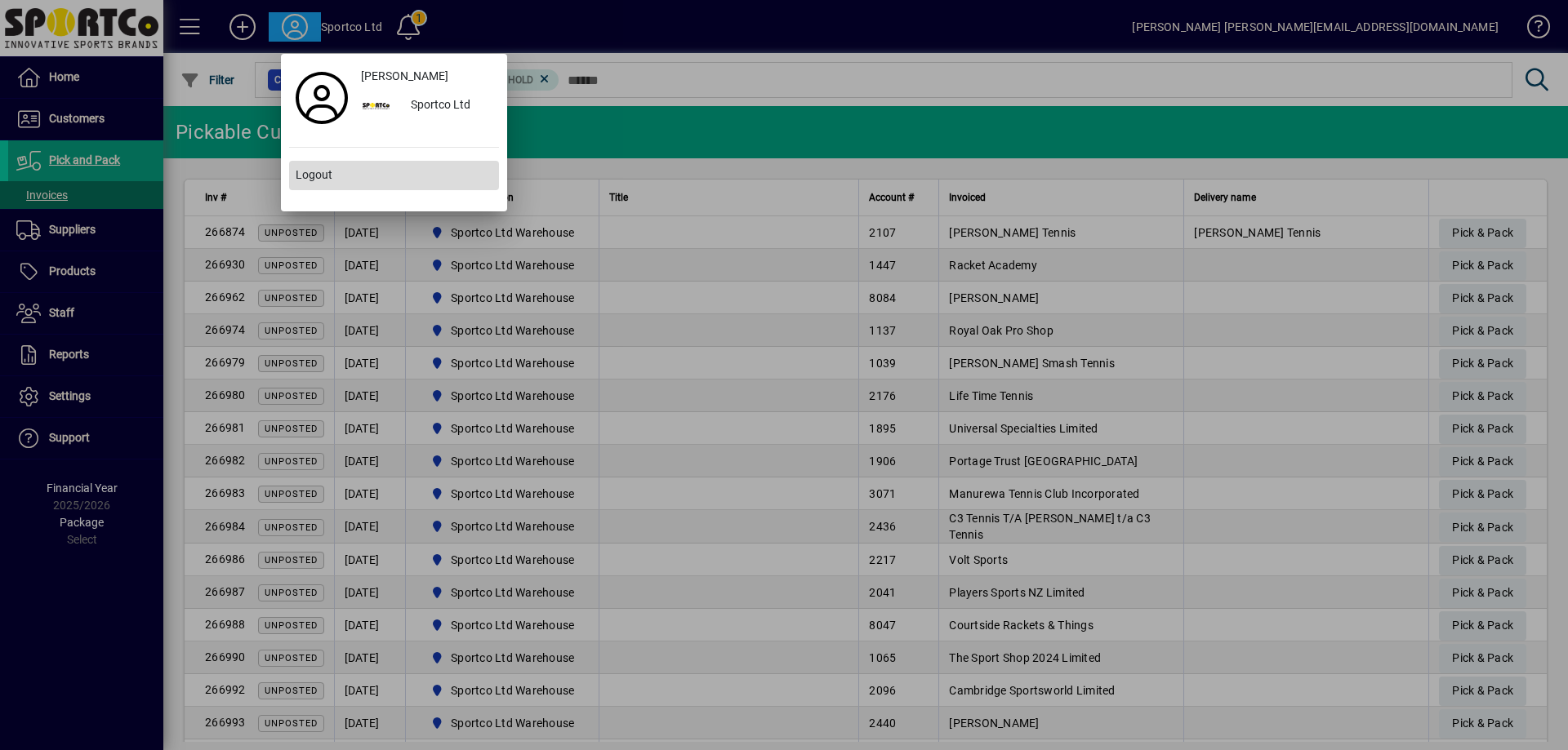
click at [331, 178] on span "Logout" at bounding box center [314, 175] width 37 height 17
